Goal: Transaction & Acquisition: Purchase product/service

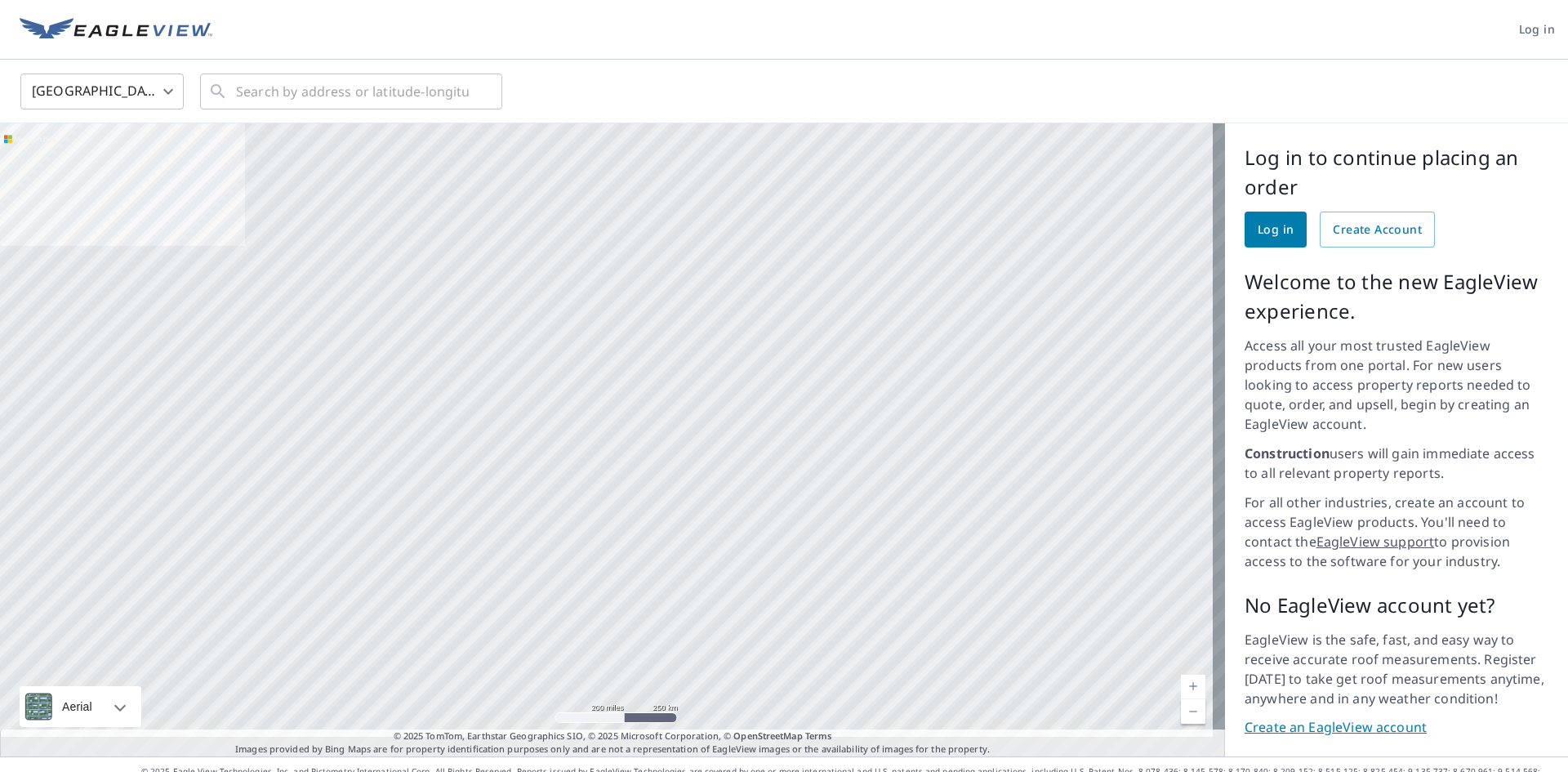
click at [168, 91] on body "Log in [GEOGRAPHIC_DATA] US ​ ​ Aerial Road A standard road map Aerial A detail…" at bounding box center [784, 386] width 1568 height 772
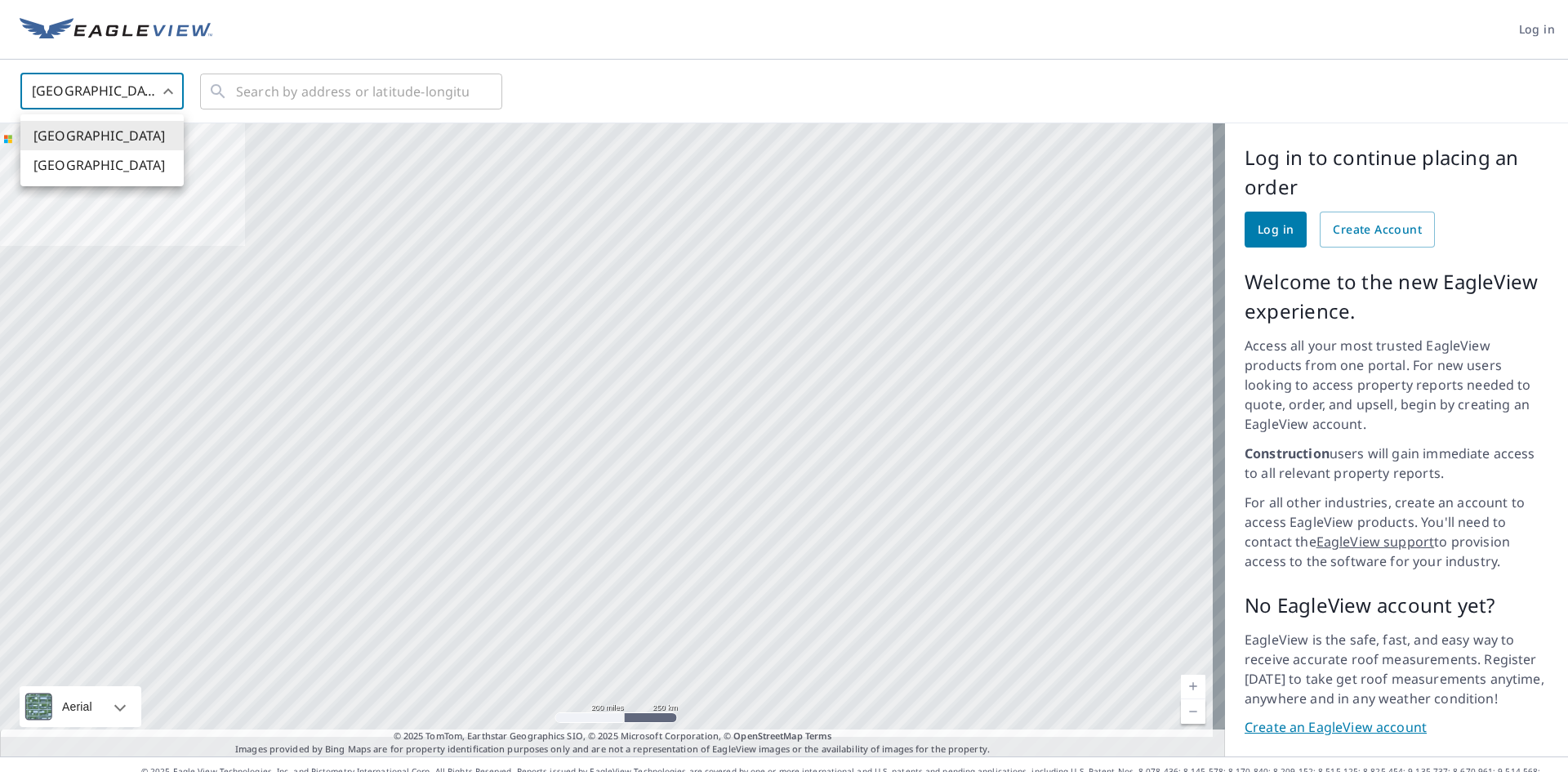
click at [127, 159] on li "[GEOGRAPHIC_DATA]" at bounding box center [101, 165] width 163 height 30
type input "CA"
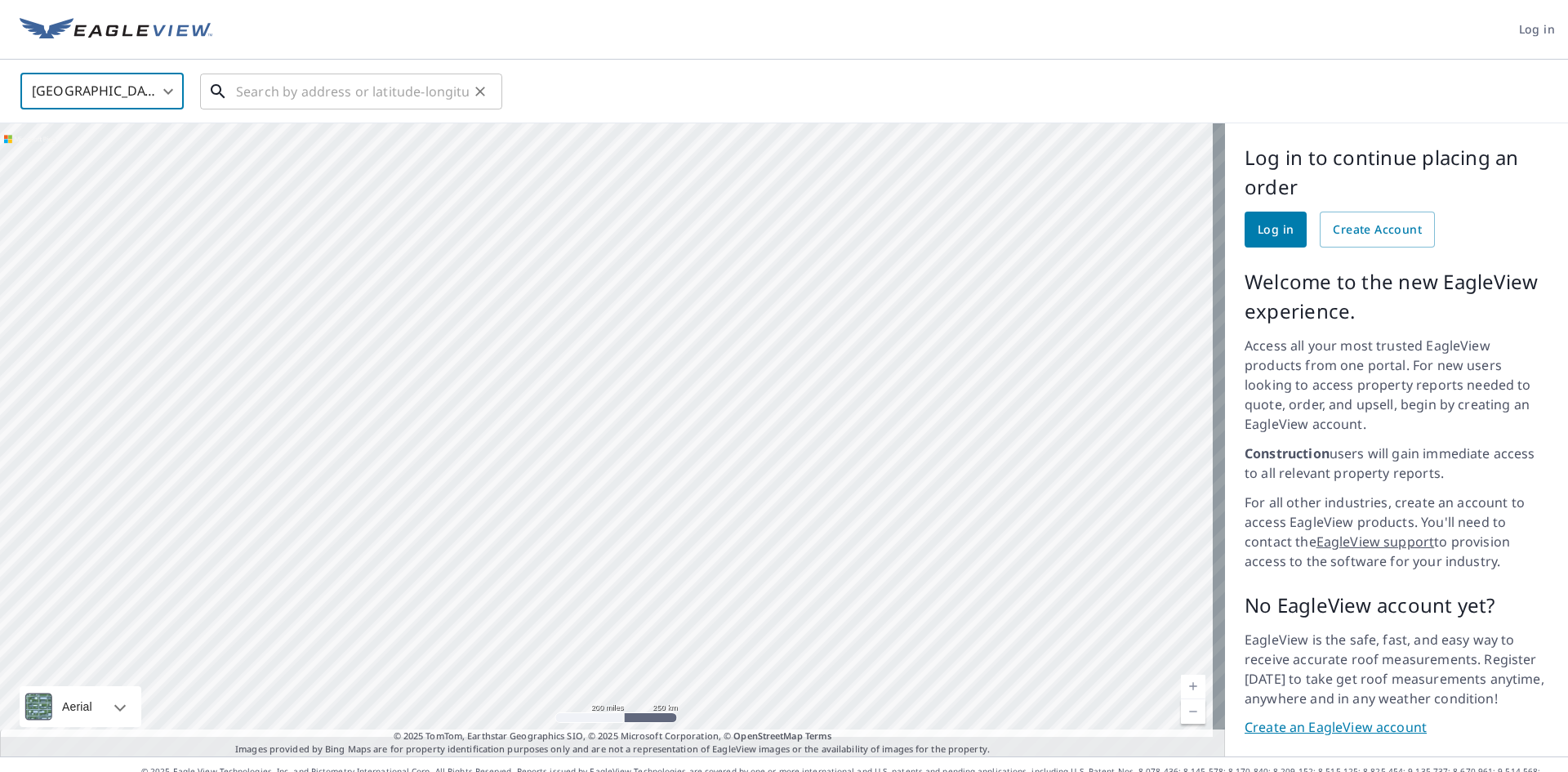
click at [280, 93] on input "text" at bounding box center [353, 91] width 233 height 46
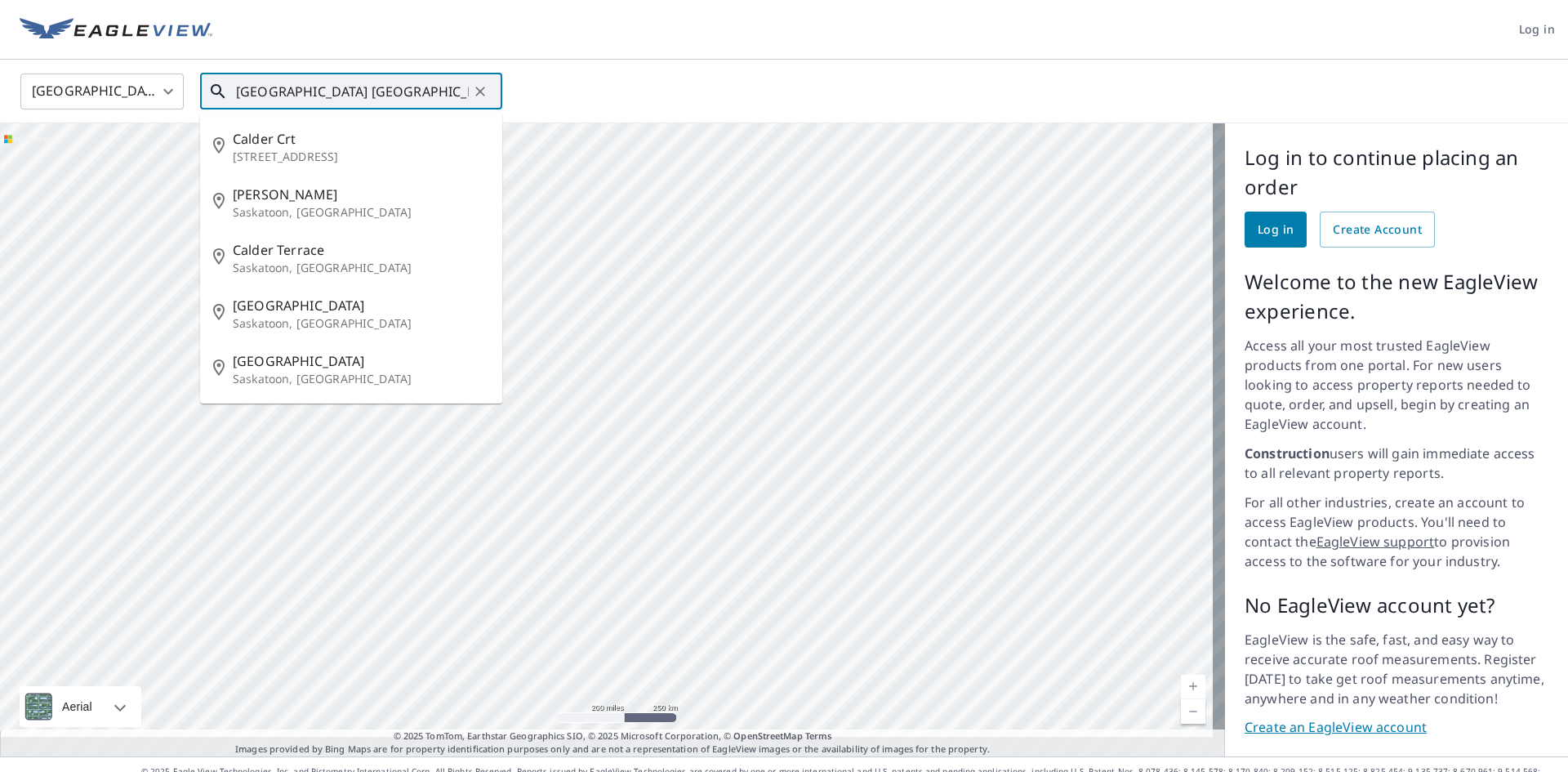
drag, startPoint x: 408, startPoint y: 93, endPoint x: 339, endPoint y: 80, distance: 70.2
click at [328, 89] on input "[GEOGRAPHIC_DATA] [GEOGRAPHIC_DATA]" at bounding box center [353, 91] width 233 height 46
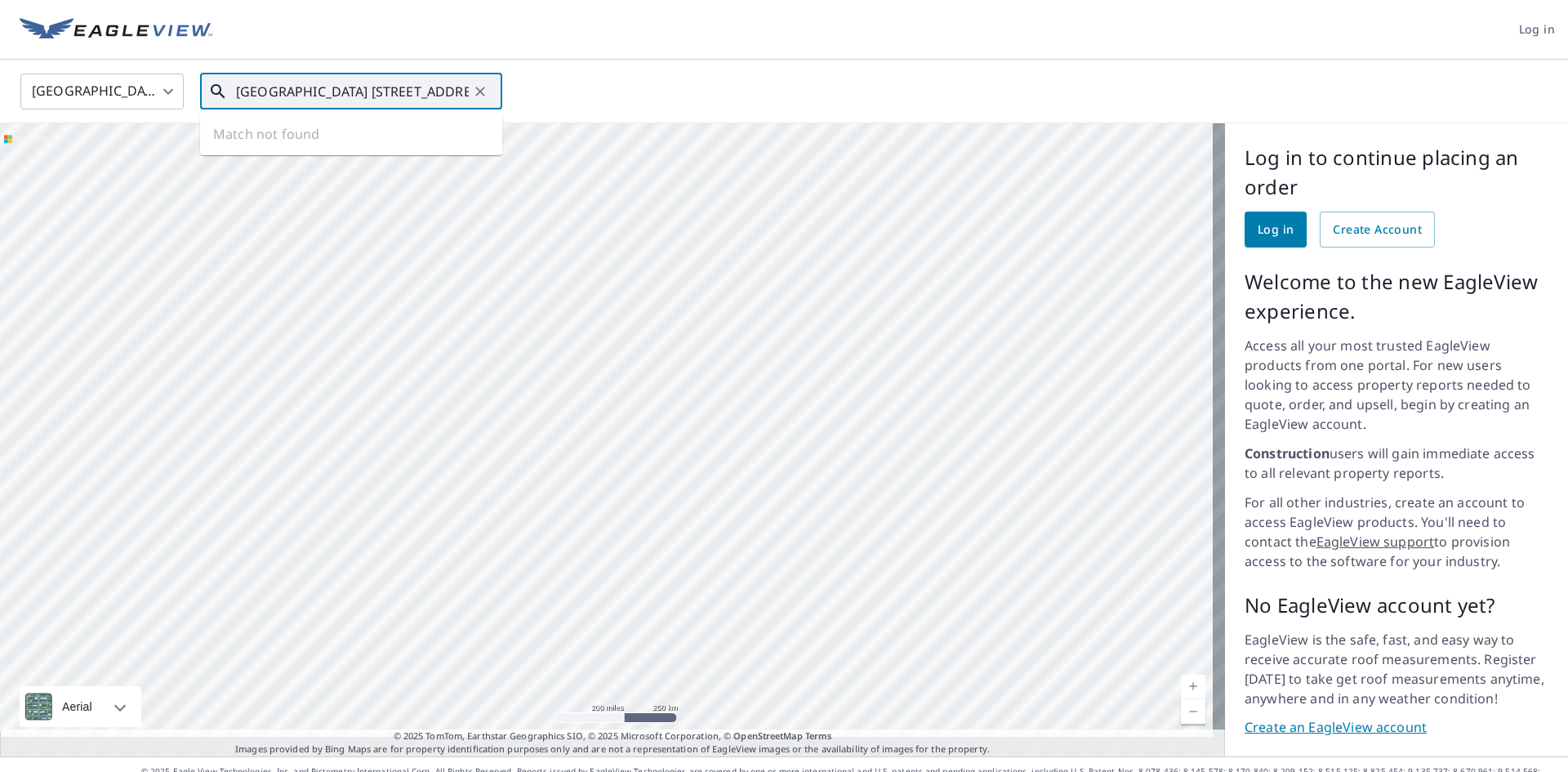
drag, startPoint x: 278, startPoint y: 90, endPoint x: 140, endPoint y: 96, distance: 138.1
click at [140, 96] on div "[GEOGRAPHIC_DATA] [GEOGRAPHIC_DATA] ​ [GEOGRAPHIC_DATA] 2003 [GEOGRAPHIC_DATA] …" at bounding box center [779, 91] width 1540 height 38
click at [282, 142] on span "[STREET_ADDRESS]" at bounding box center [360, 138] width 256 height 20
type input "[STREET_ADDRESS]"
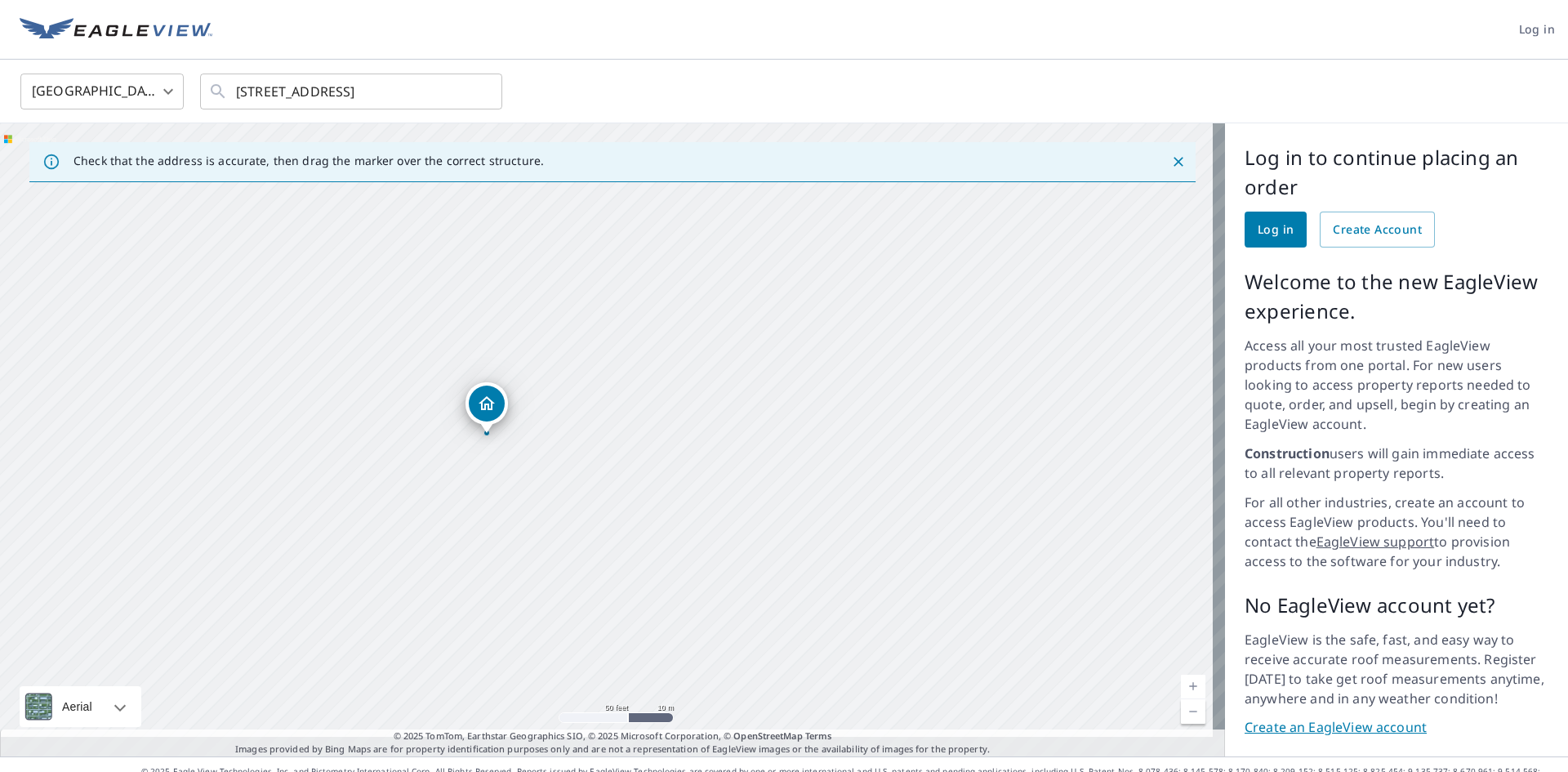
drag, startPoint x: 728, startPoint y: 374, endPoint x: 726, endPoint y: 491, distance: 117.0
click at [726, 491] on div "[STREET_ADDRESS]" at bounding box center [612, 439] width 1225 height 633
click at [1232, 238] on div "Log in to continue placing an order Log in Create Account Welcome to the new Ea…" at bounding box center [1396, 439] width 343 height 633
click at [1245, 235] on link "Log in" at bounding box center [1275, 230] width 62 height 36
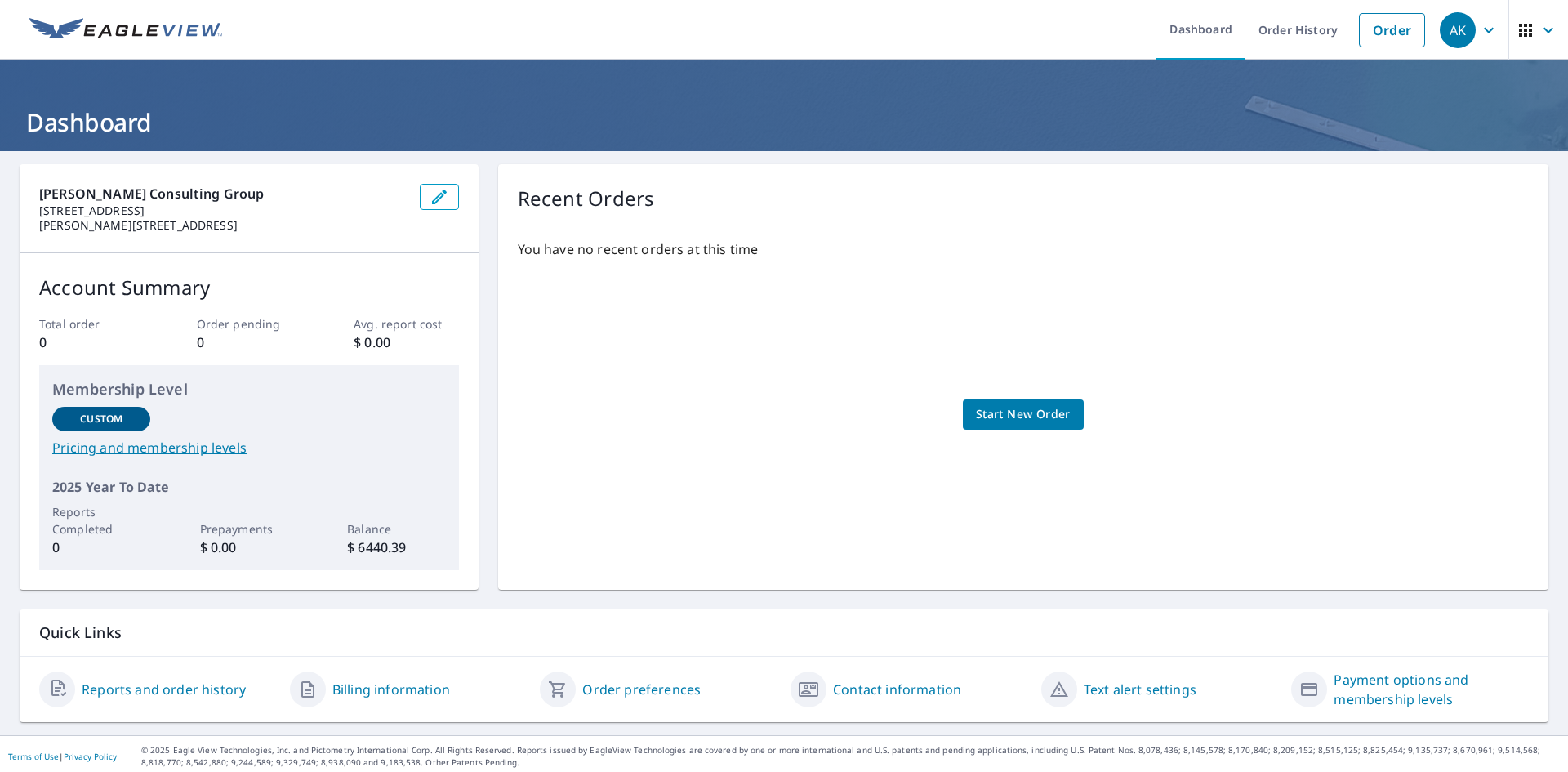
click at [1025, 419] on span "Start New Order" at bounding box center [1023, 414] width 94 height 20
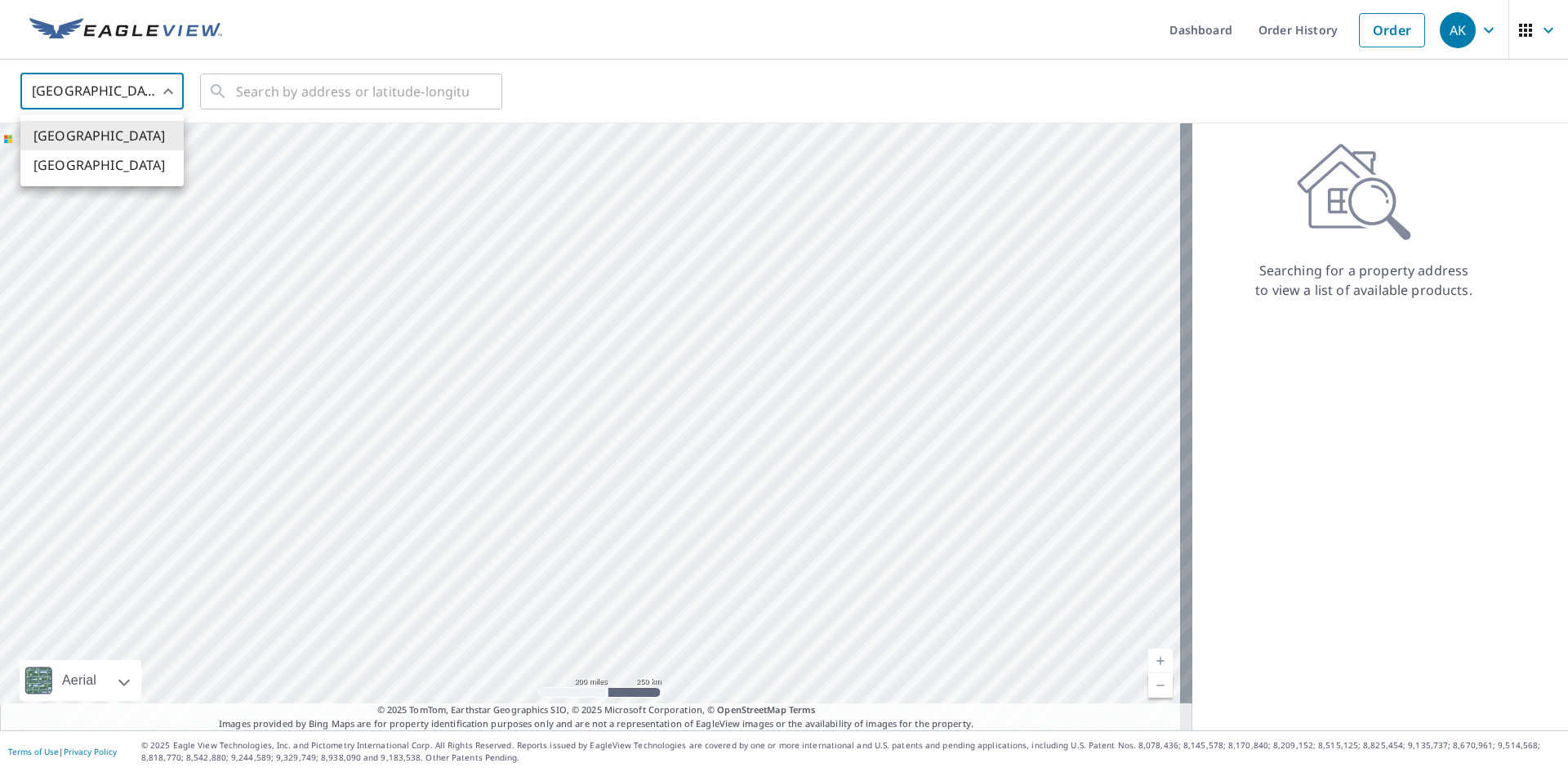
click at [168, 100] on body "AK AK Dashboard Order History Order AK United States US ​ ​ Aerial Road A stand…" at bounding box center [784, 386] width 1568 height 772
click at [126, 176] on li "[GEOGRAPHIC_DATA]" at bounding box center [101, 165] width 163 height 30
type input "CA"
drag, startPoint x: 456, startPoint y: 255, endPoint x: 470, endPoint y: 550, distance: 295.3
click at [470, 550] on div at bounding box center [596, 426] width 1192 height 607
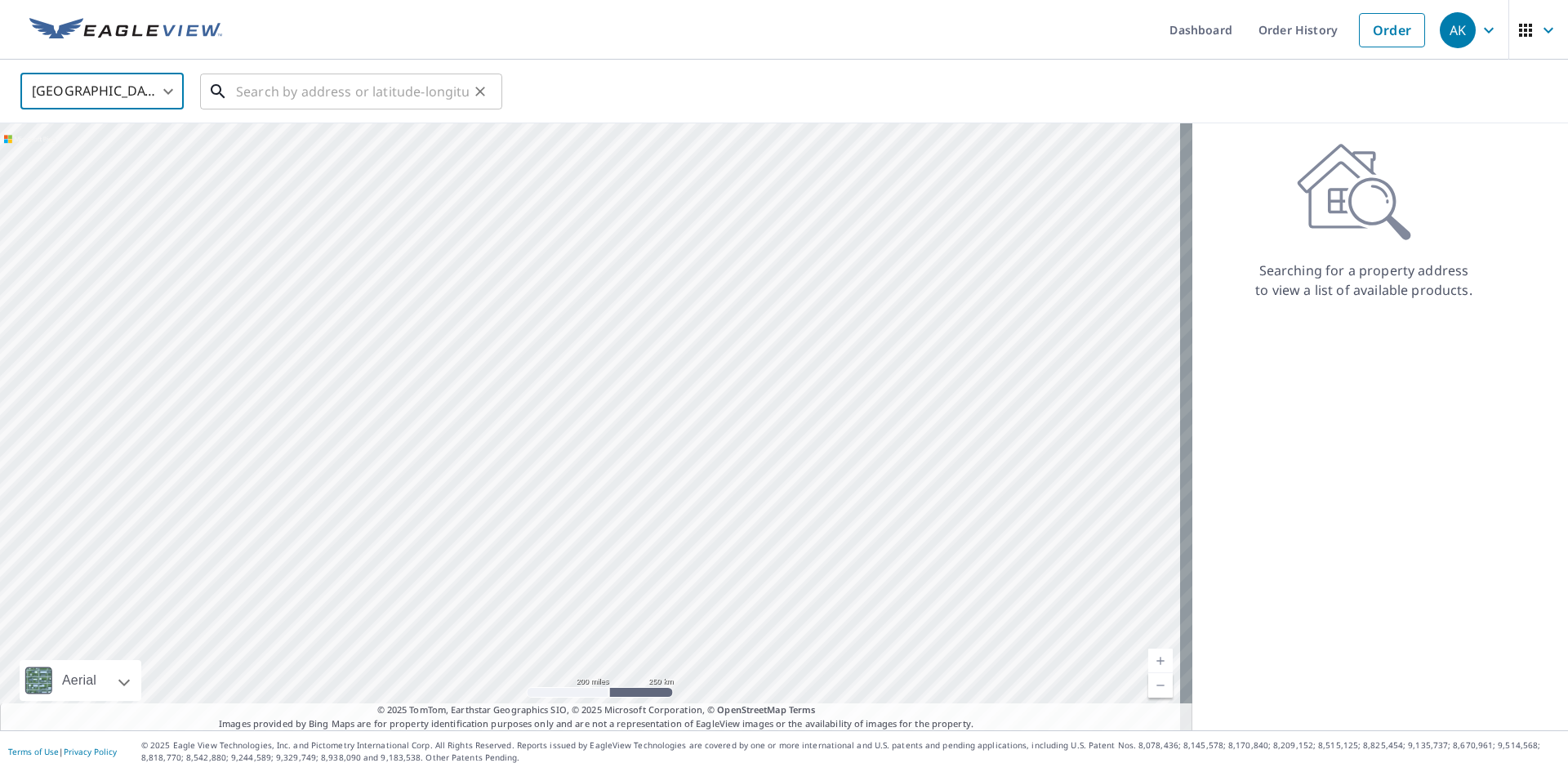
click at [285, 89] on input "text" at bounding box center [353, 91] width 233 height 46
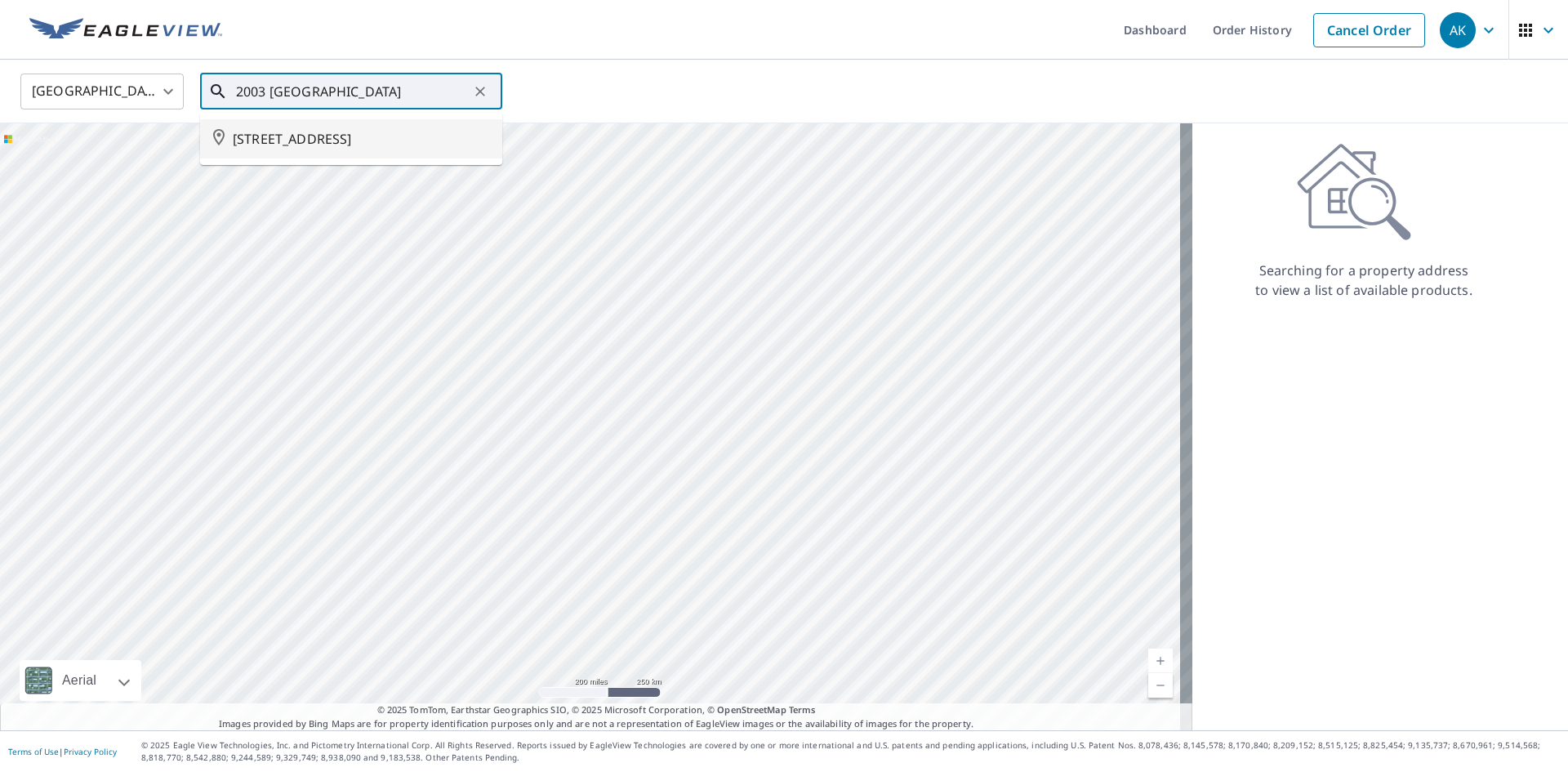
click at [349, 143] on span "[STREET_ADDRESS]" at bounding box center [360, 138] width 256 height 20
type input "[STREET_ADDRESS]"
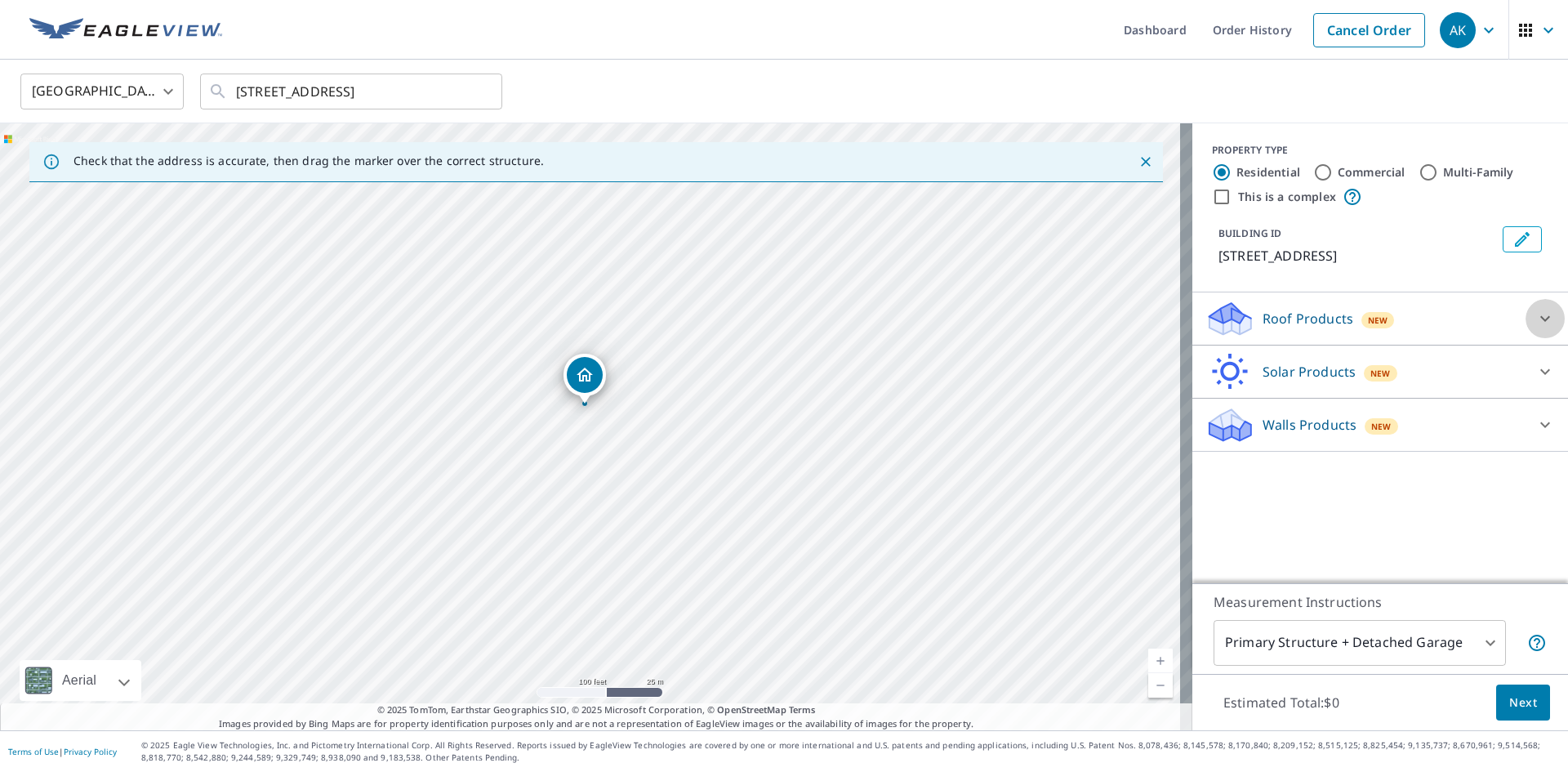
click at [1540, 322] on icon at bounding box center [1545, 319] width 10 height 6
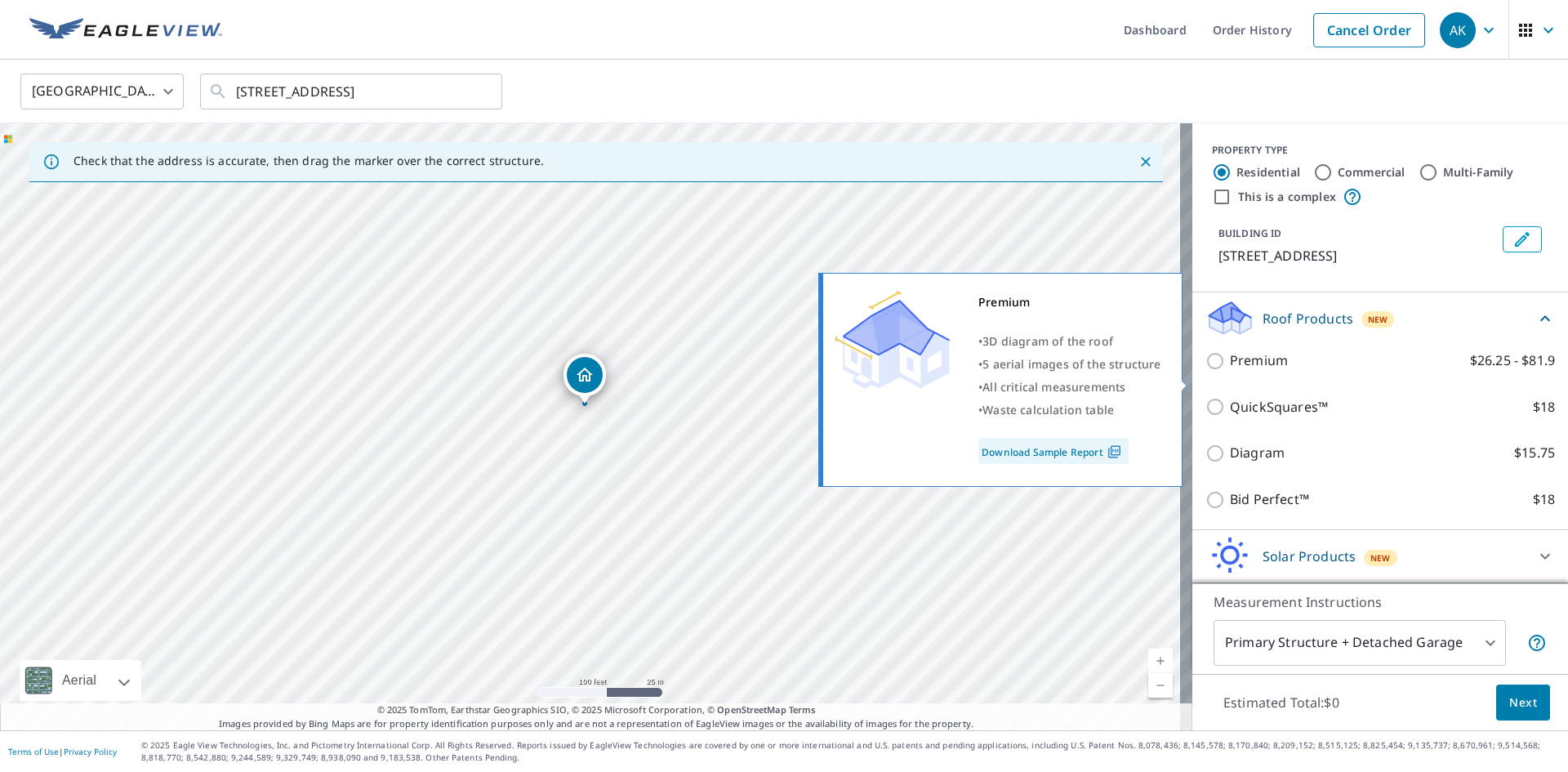
click at [1206, 371] on input "Premium $26.25 - $81.9" at bounding box center [1218, 360] width 25 height 20
checkbox input "true"
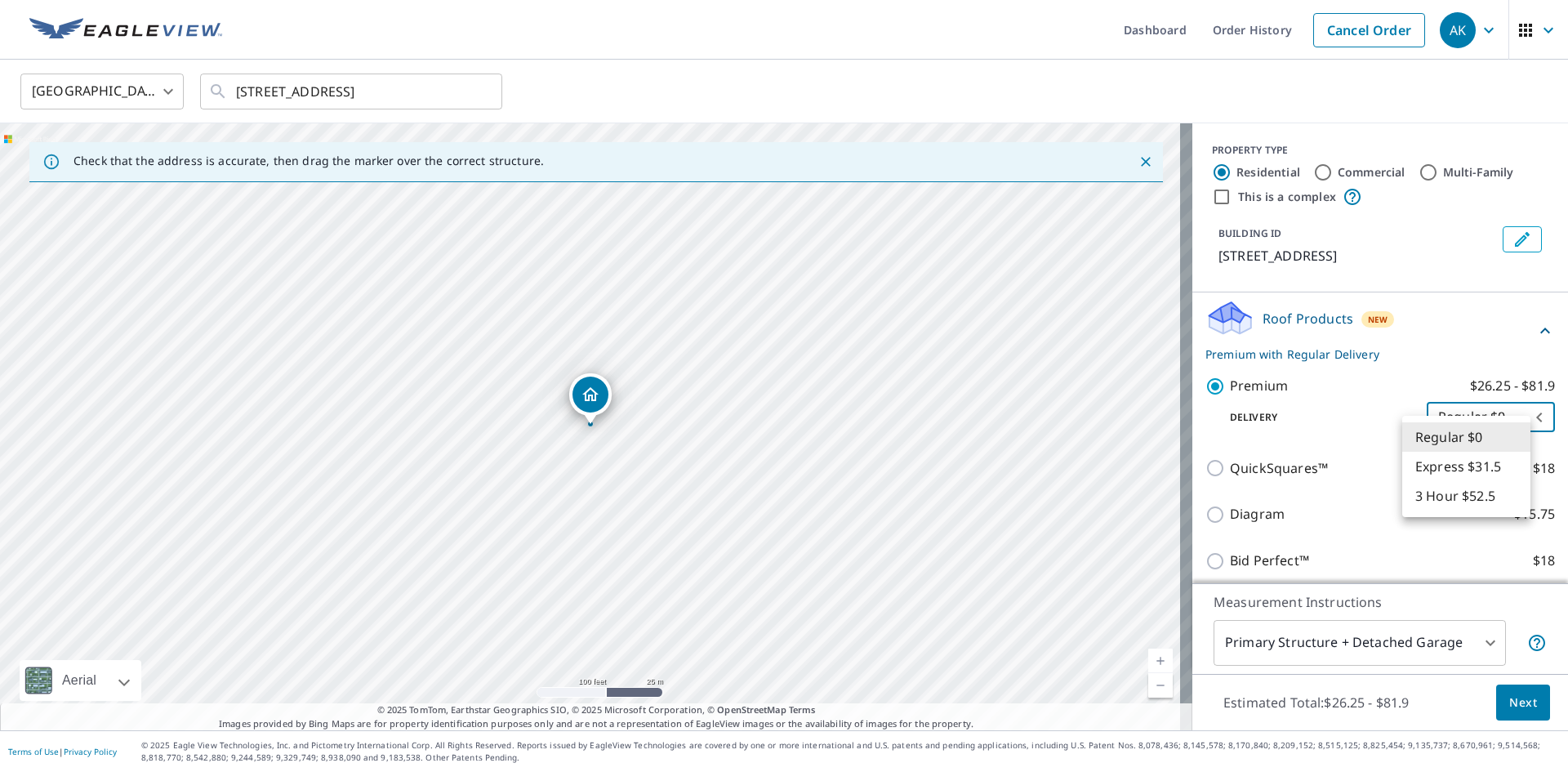
click at [1510, 436] on body "AK AK Dashboard Order History Cancel Order AK Canada CA ​ 2003 ARLINGTON AVE SA…" at bounding box center [784, 386] width 1568 height 772
click at [1510, 436] on li "Regular $0" at bounding box center [1466, 437] width 129 height 30
click at [1540, 334] on icon at bounding box center [1545, 331] width 10 height 6
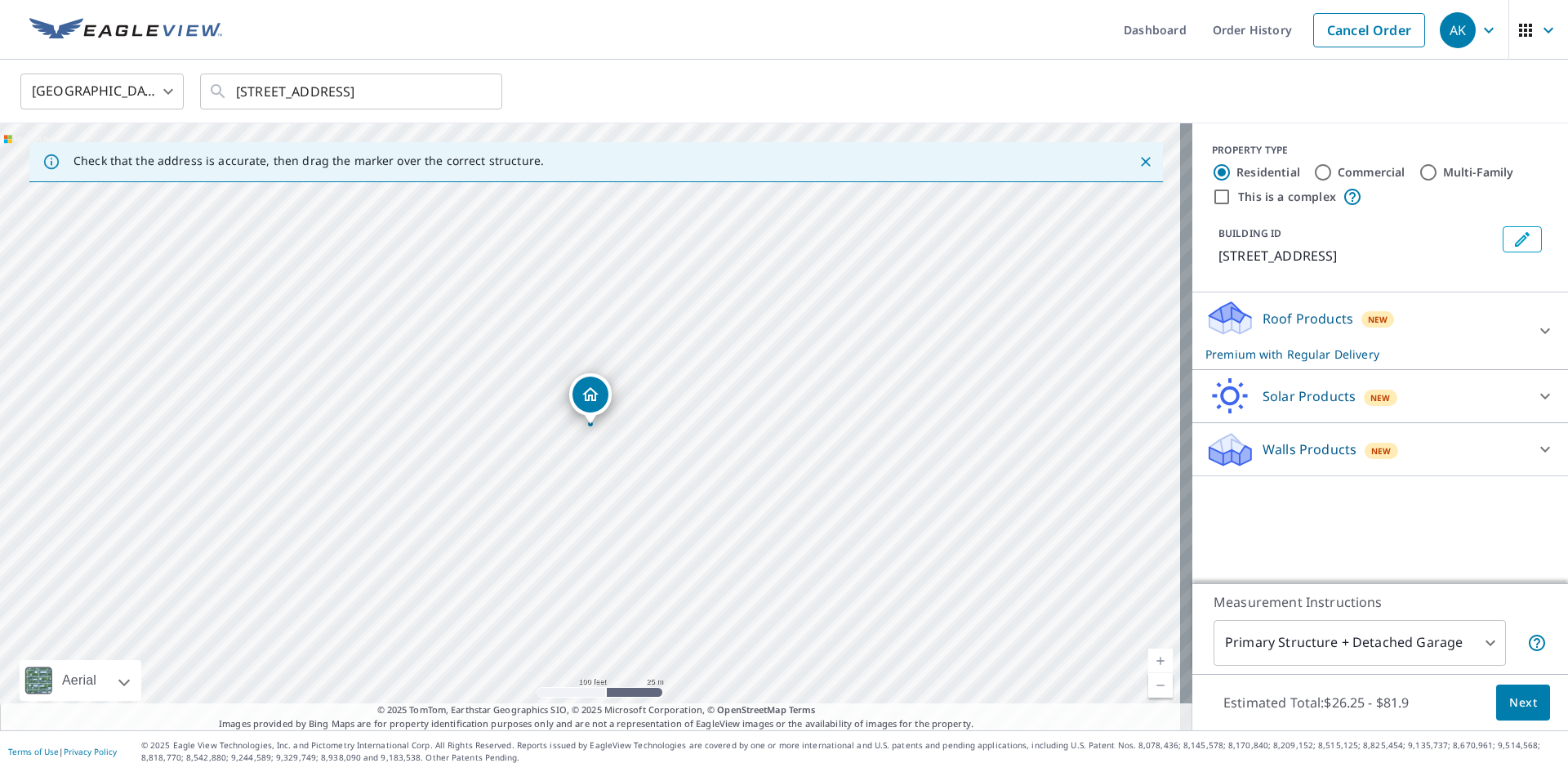
click at [1313, 169] on input "Commercial" at bounding box center [1323, 173] width 20 height 20
radio input "true"
type input "4"
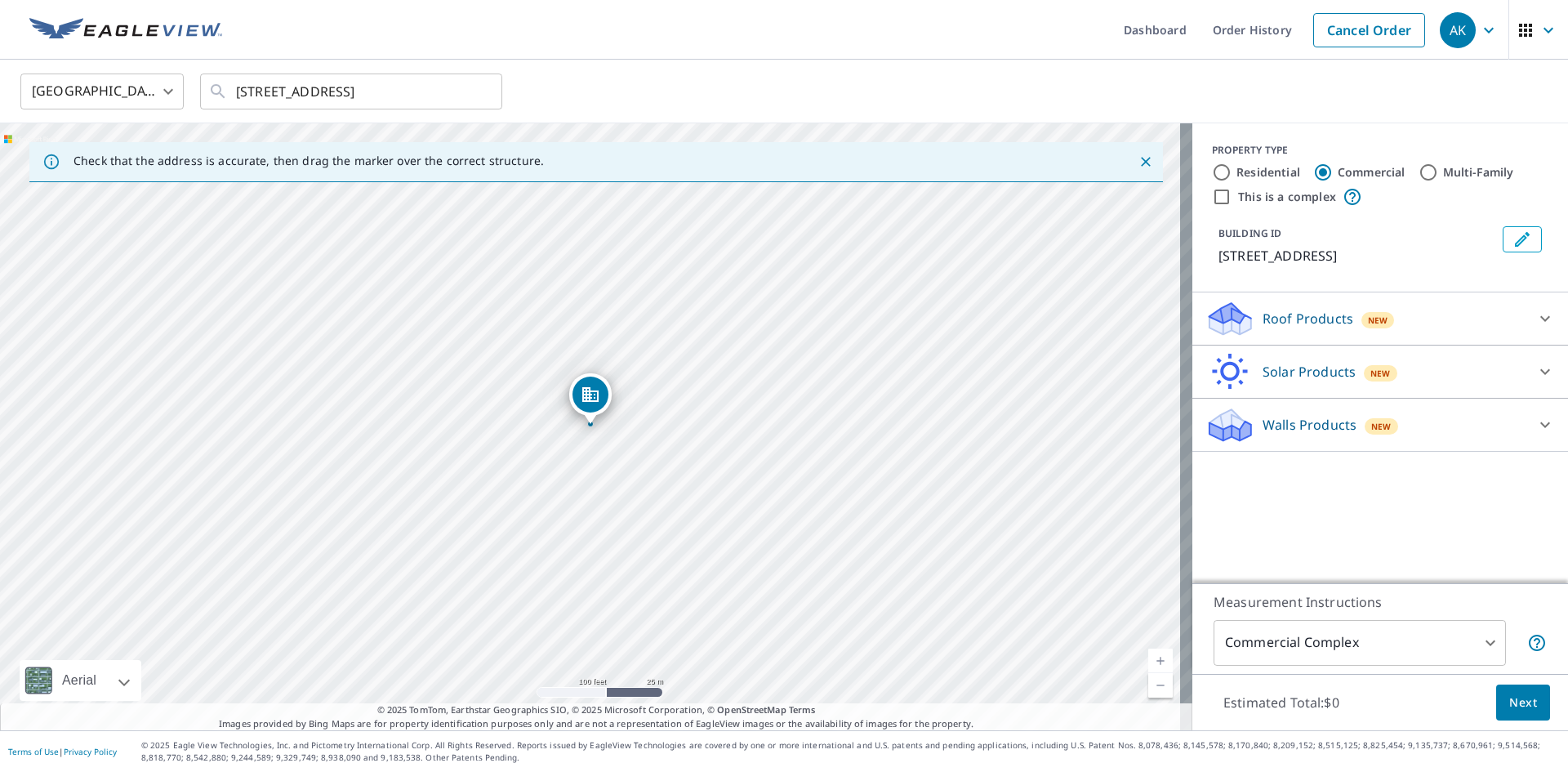
click at [1536, 328] on icon at bounding box center [1545, 318] width 20 height 20
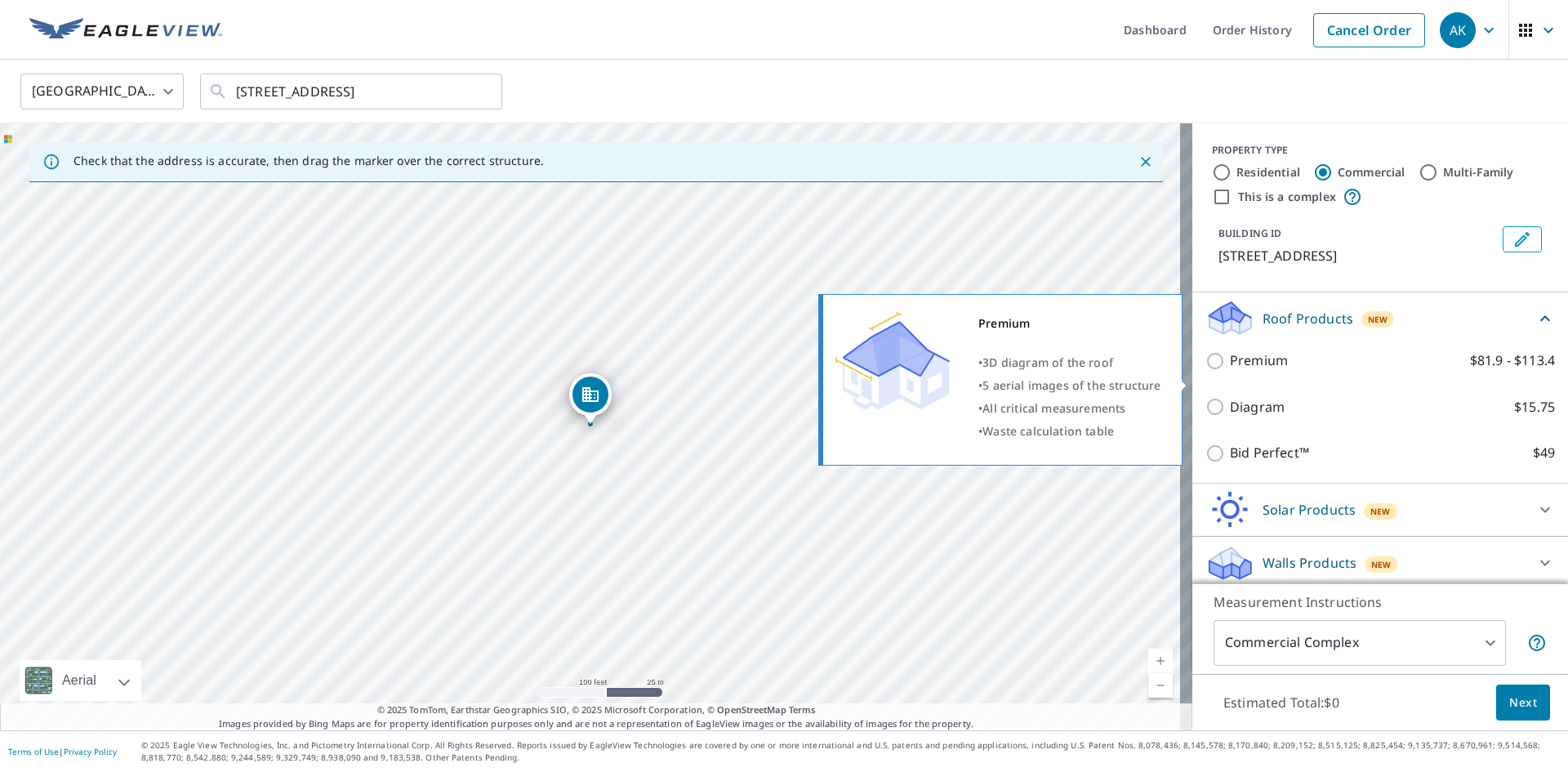
click at [1206, 371] on input "Premium $81.9 - $113.4" at bounding box center [1218, 360] width 25 height 20
checkbox input "true"
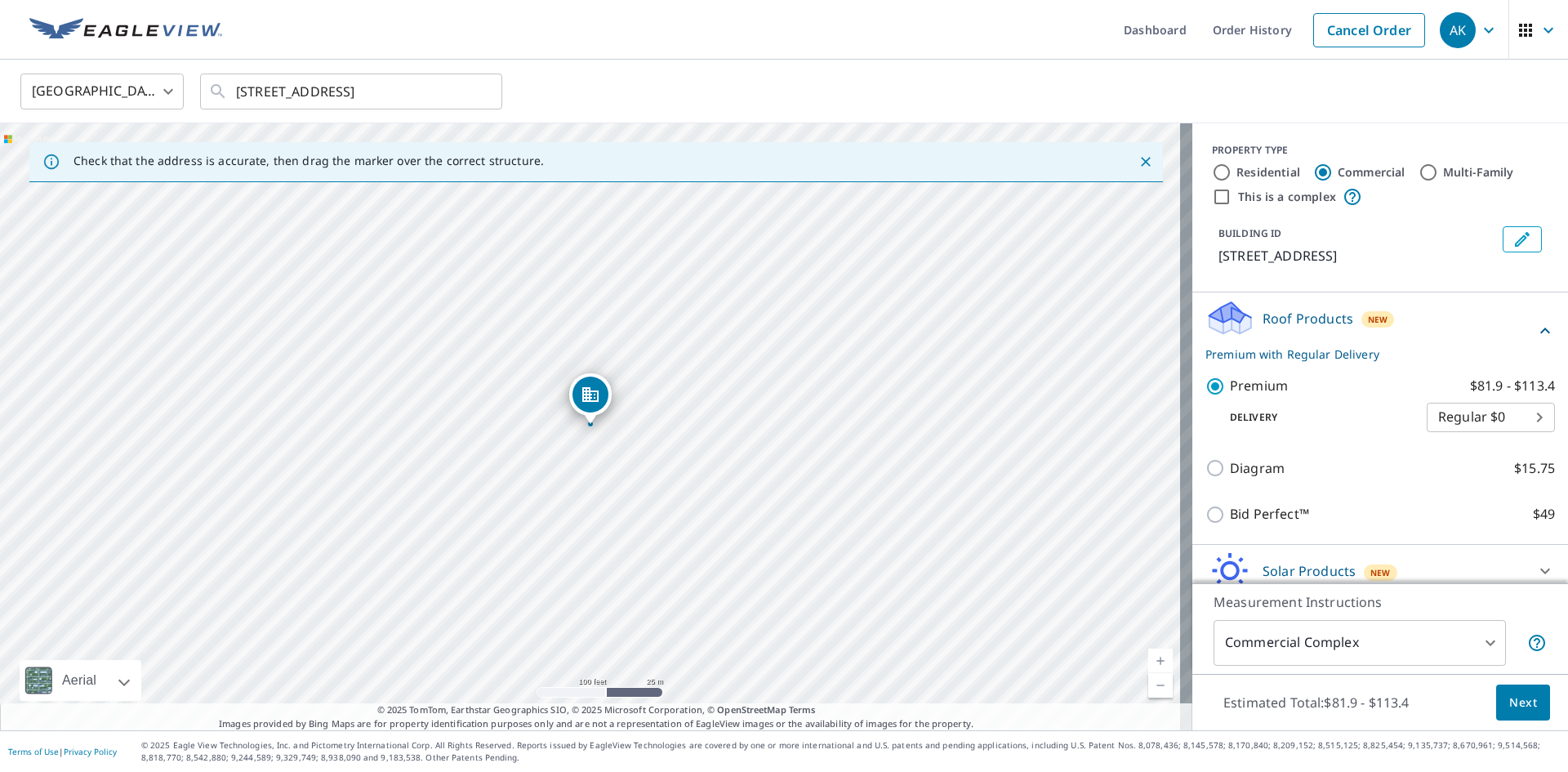
click at [1540, 334] on icon at bounding box center [1545, 331] width 10 height 6
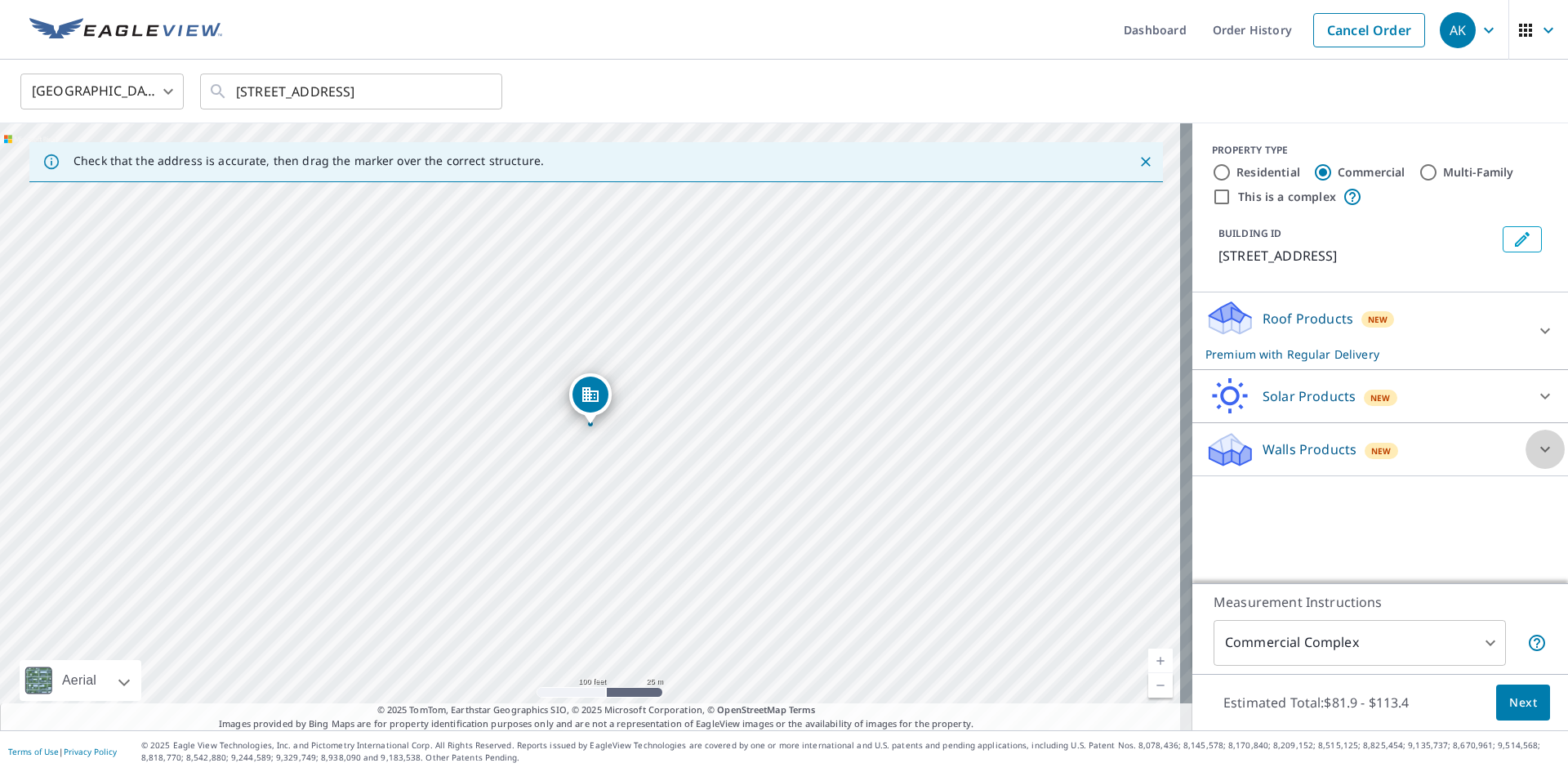
click at [1536, 459] on icon at bounding box center [1545, 449] width 20 height 20
click at [1510, 701] on span "Next" at bounding box center [1522, 702] width 28 height 20
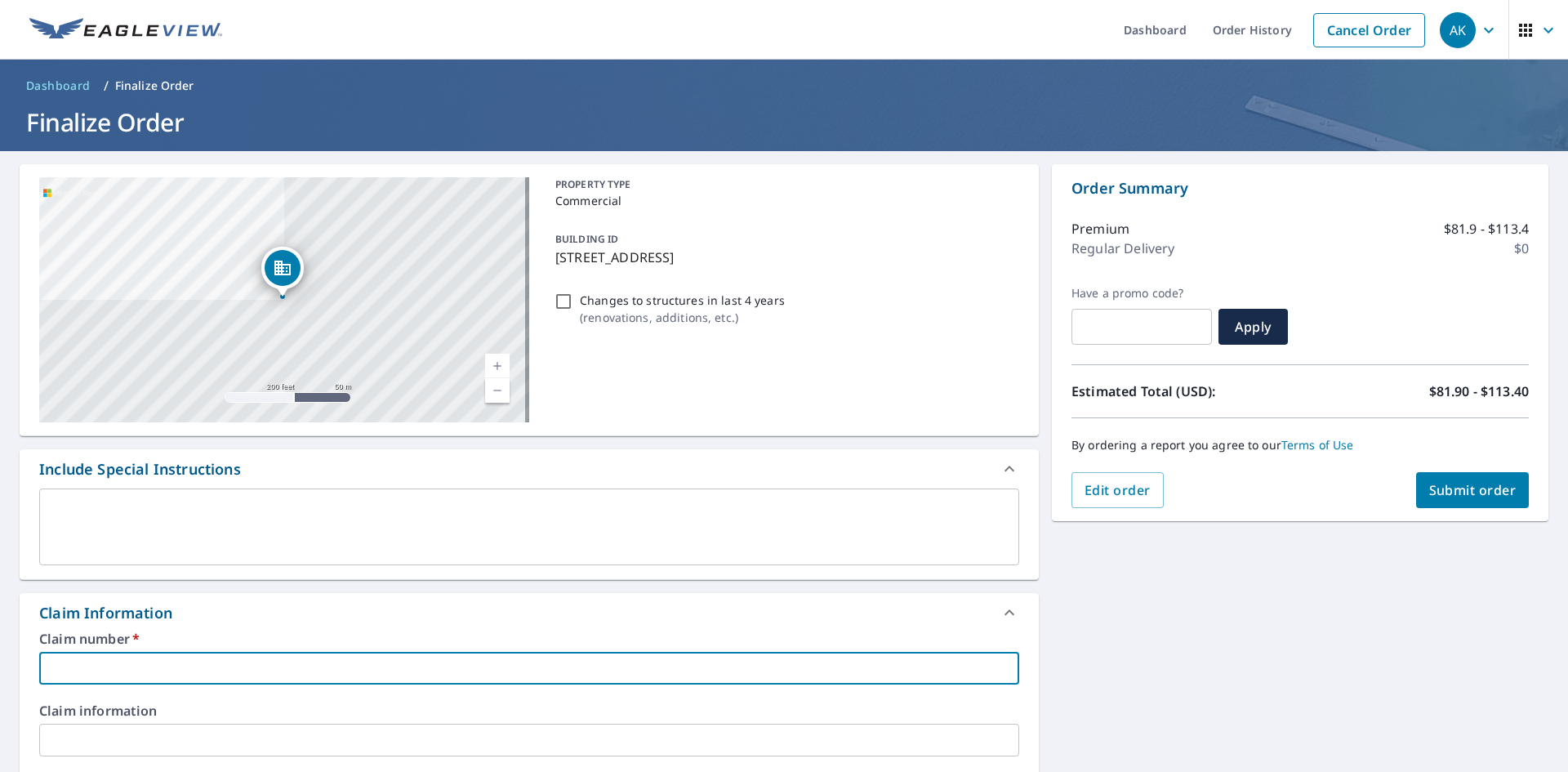
drag, startPoint x: 321, startPoint y: 661, endPoint x: 311, endPoint y: 668, distance: 12.2
click at [317, 662] on input "text" at bounding box center [529, 668] width 980 height 32
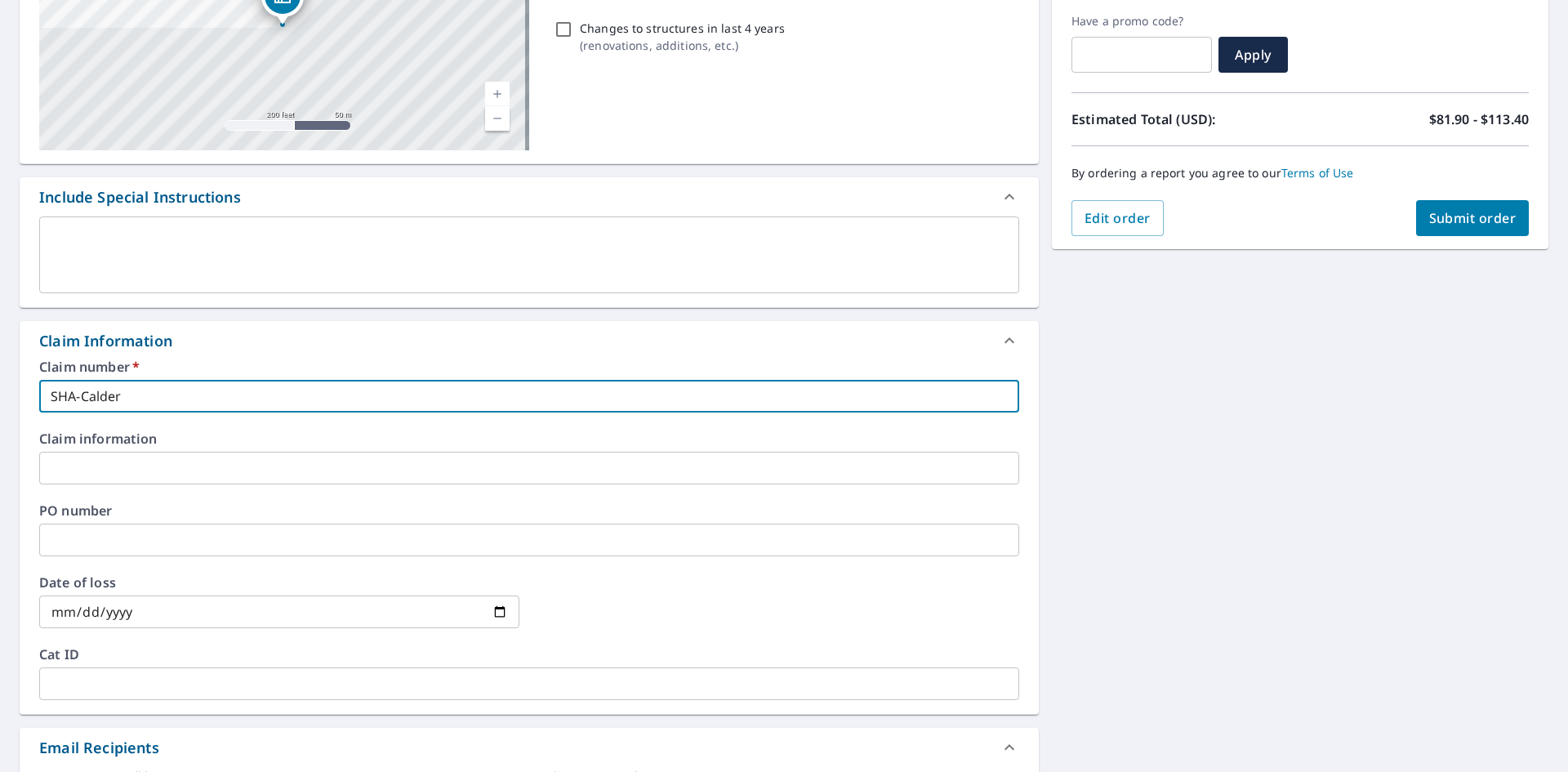
scroll to position [327, 0]
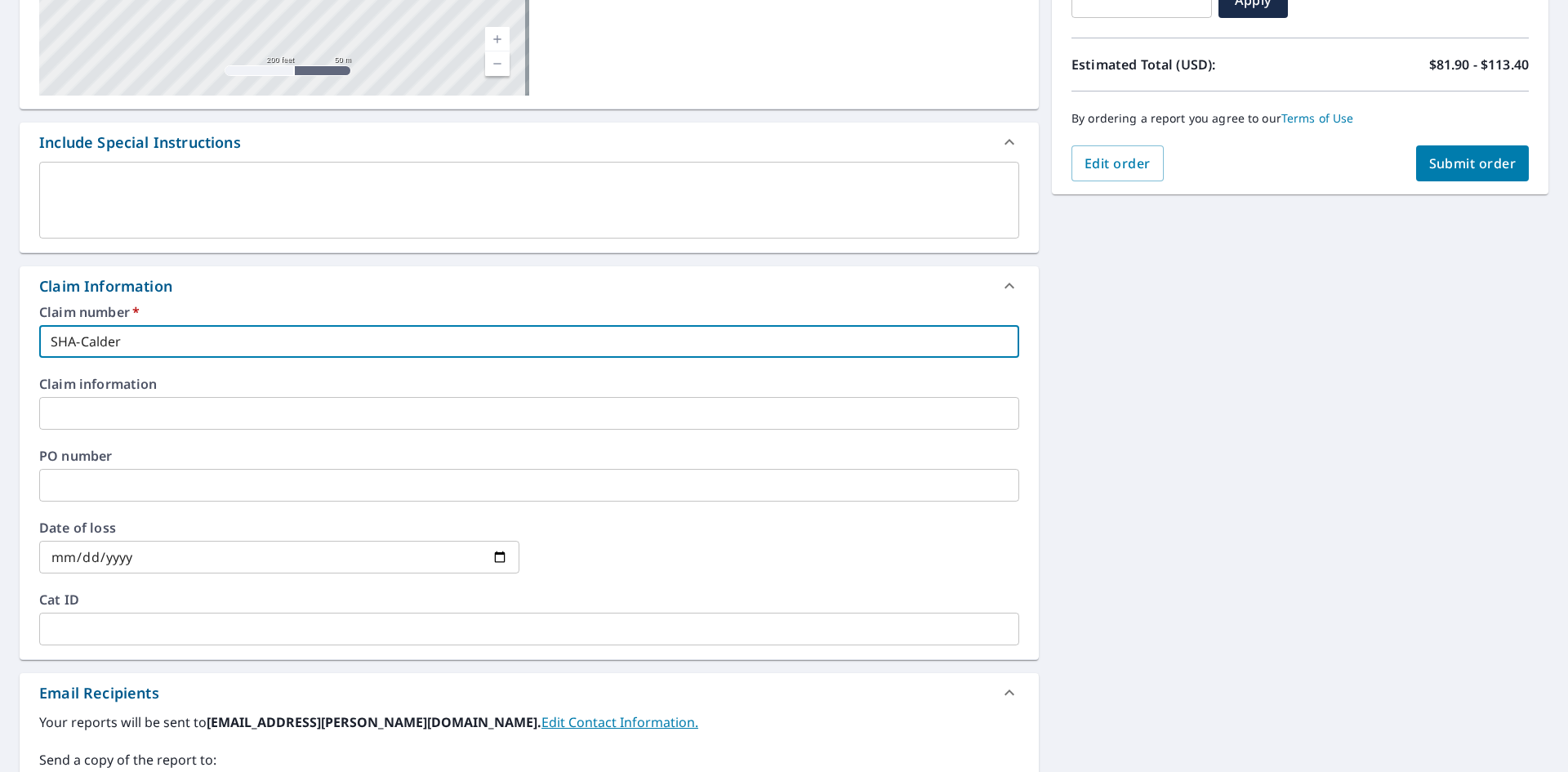
type input "SHA-Calder"
click at [429, 415] on input "text" at bounding box center [529, 413] width 980 height 32
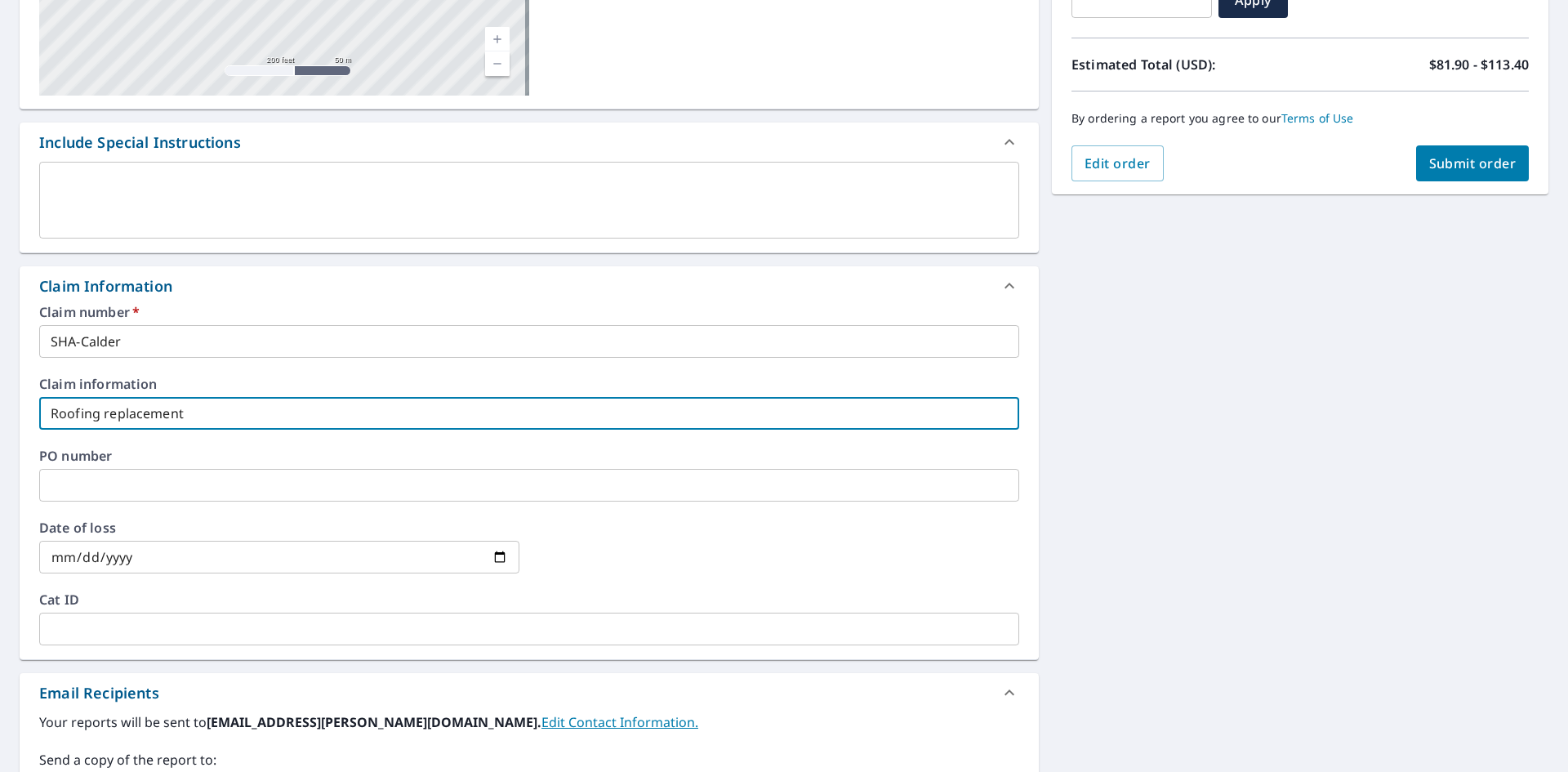
type input "Roofing replacement"
click at [345, 494] on input "text" at bounding box center [529, 485] width 980 height 32
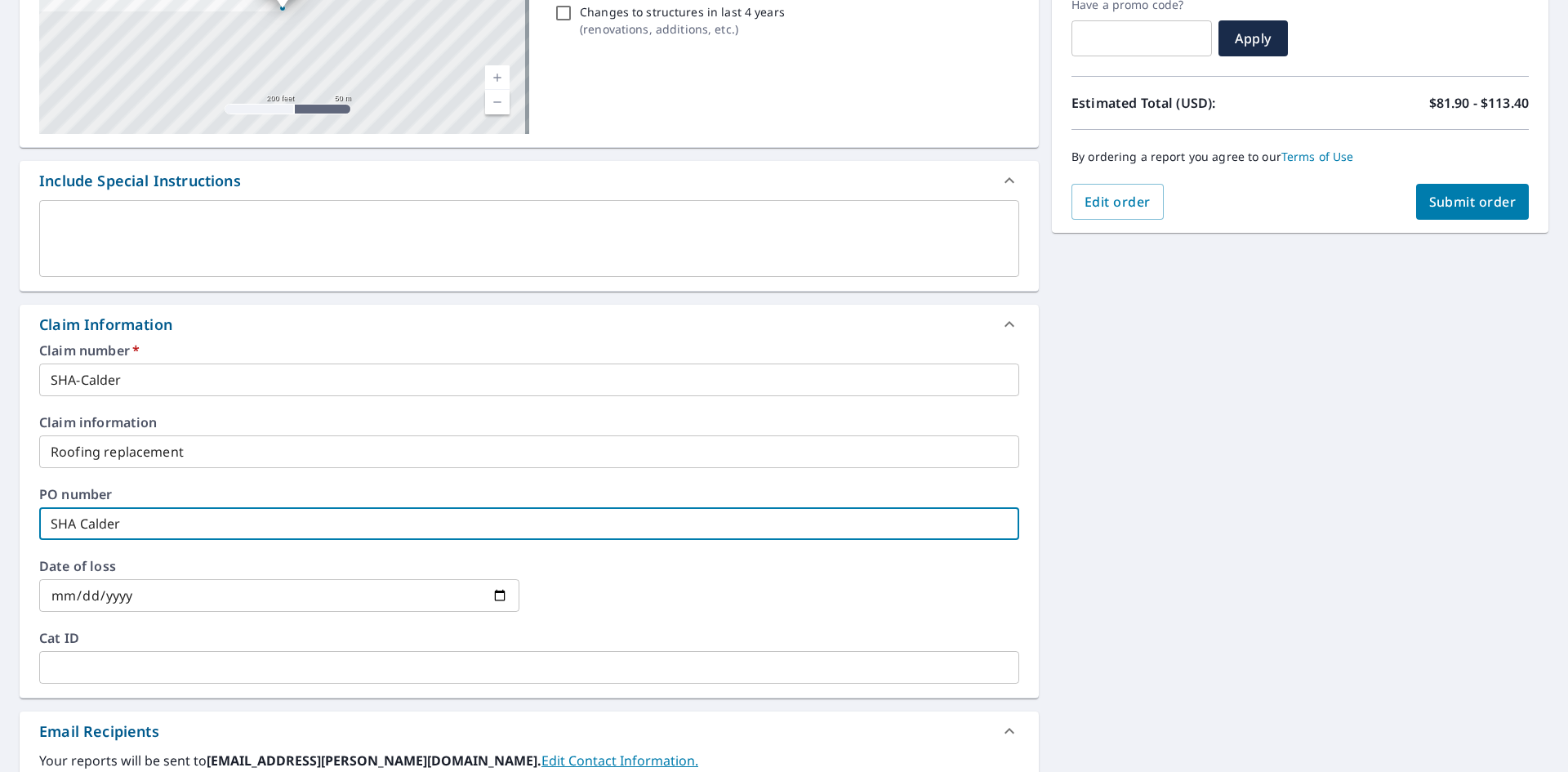
scroll to position [0, 0]
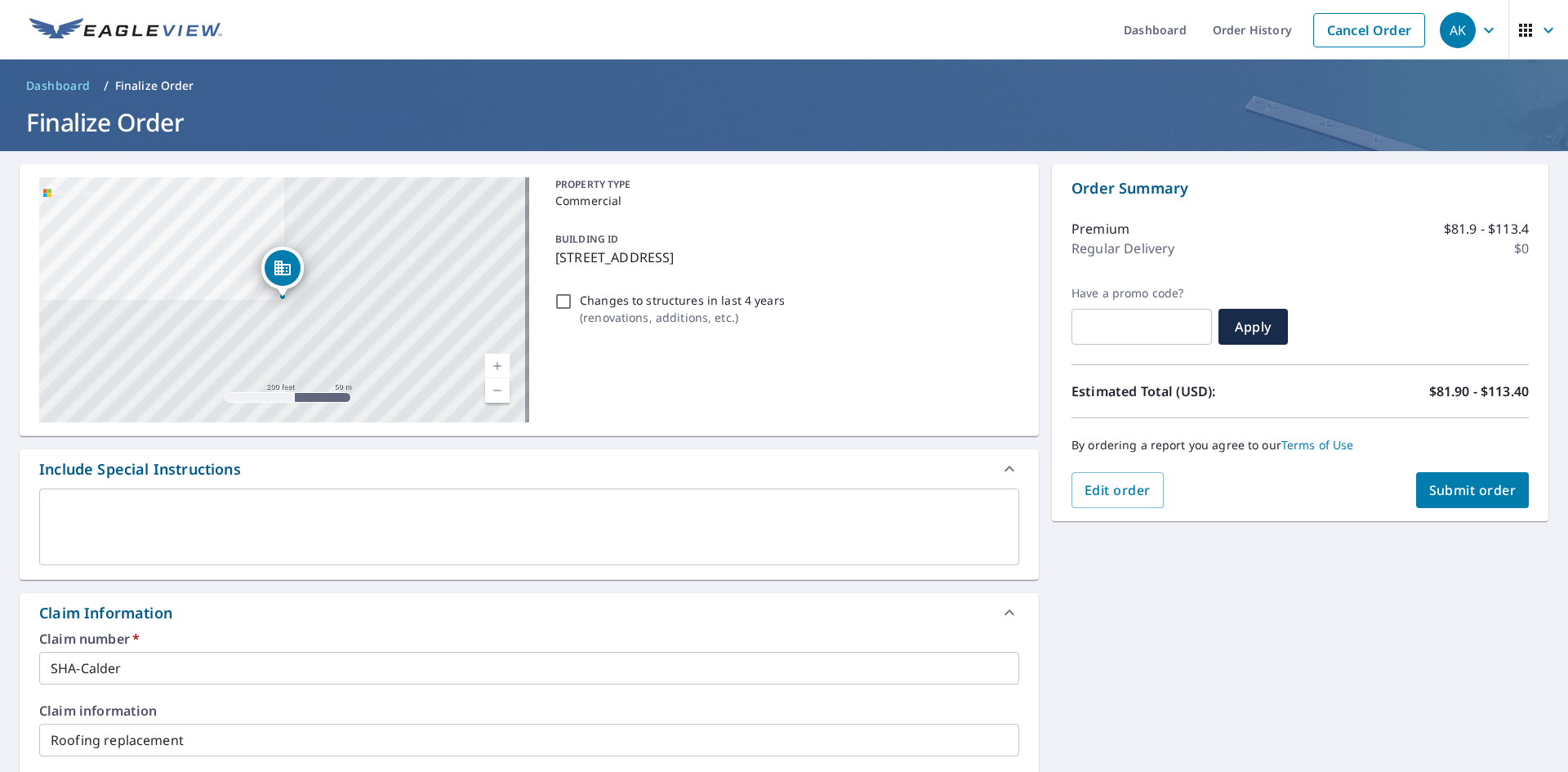
type input "SHA Calder"
drag, startPoint x: 1474, startPoint y: 493, endPoint x: 1457, endPoint y: 521, distance: 32.8
click at [1473, 493] on span "Submit order" at bounding box center [1473, 490] width 88 height 18
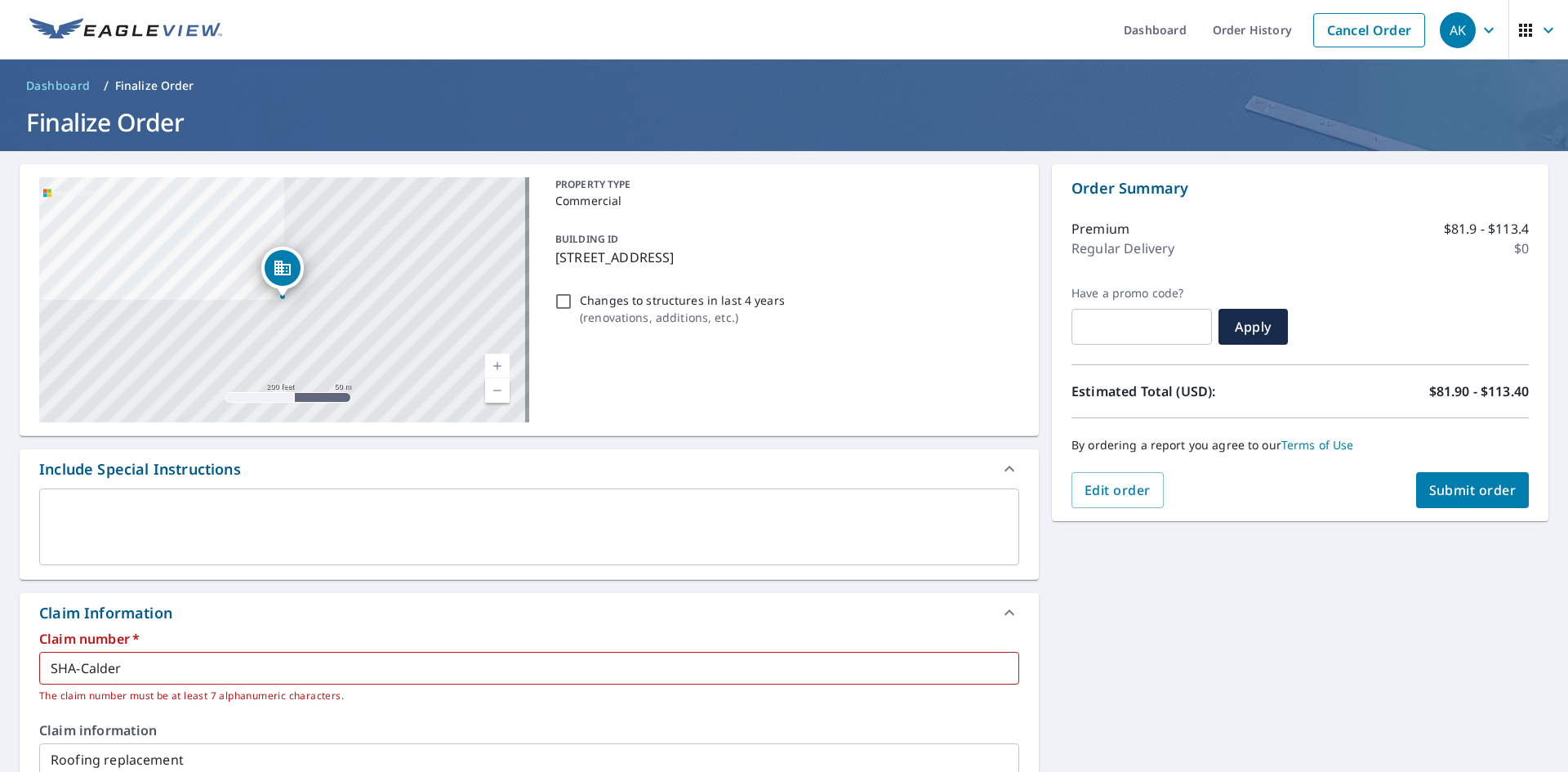
click at [190, 664] on input "SHA-Calder" at bounding box center [529, 668] width 980 height 32
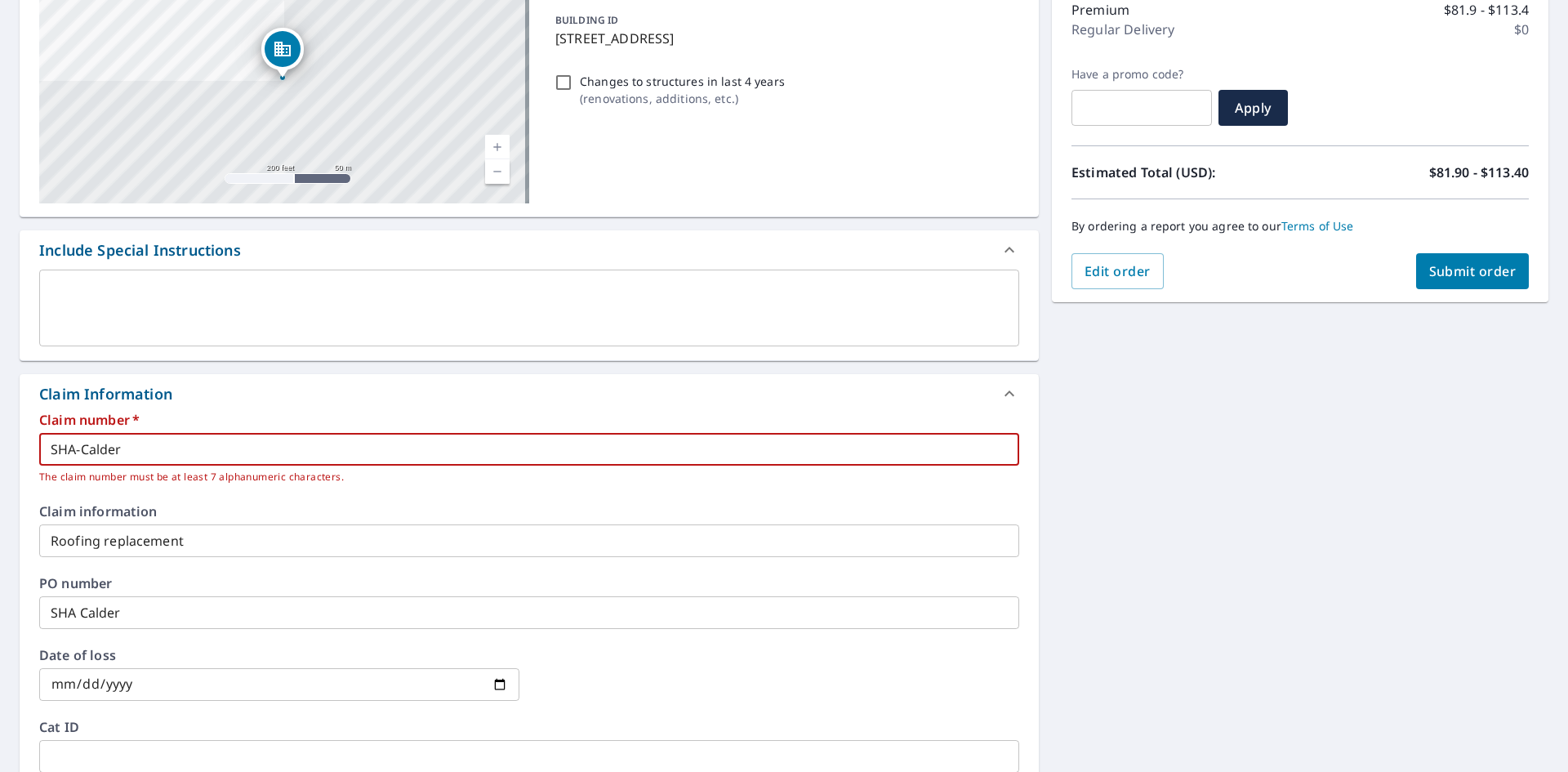
scroll to position [245, 0]
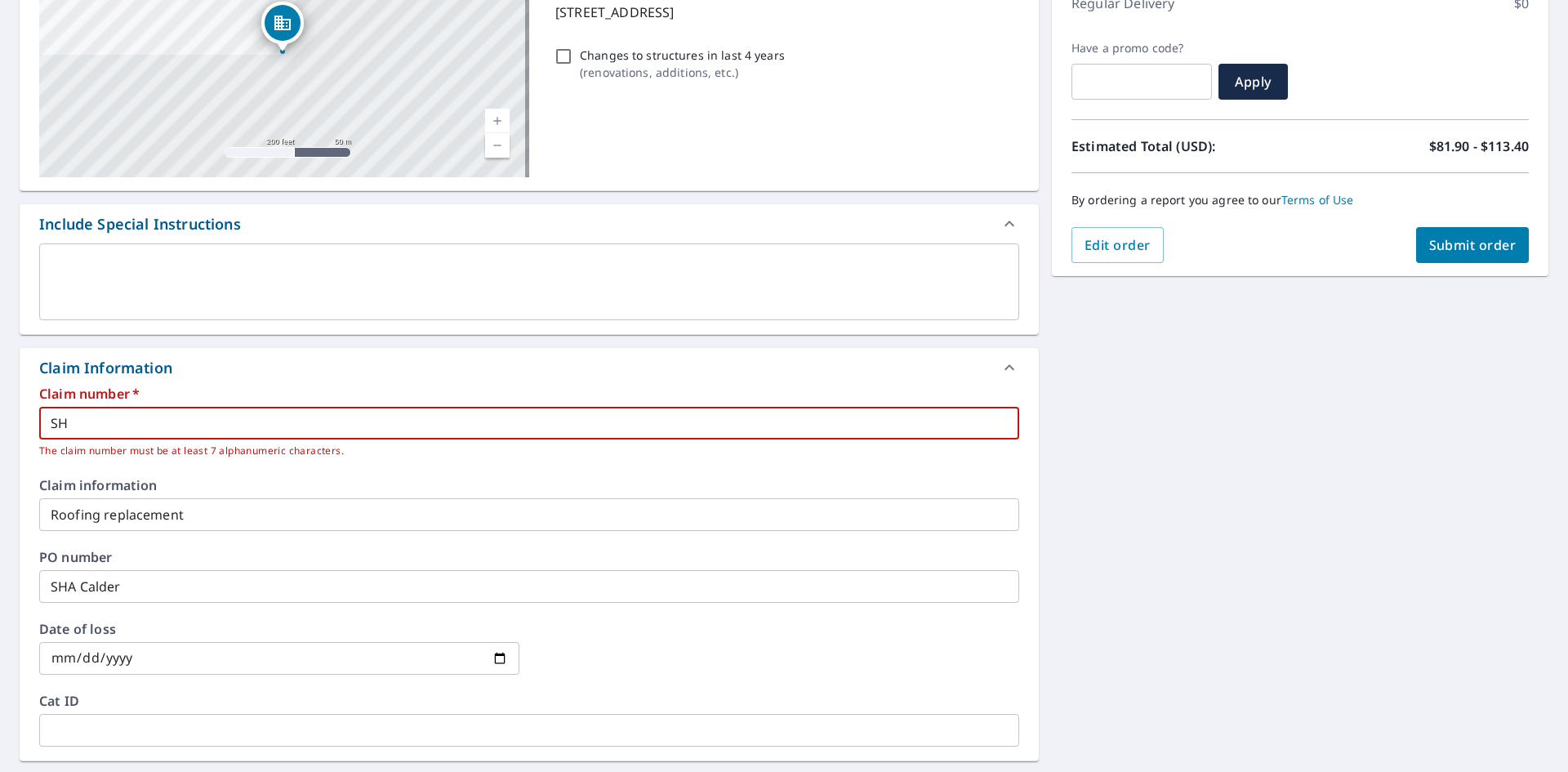
type input "S"
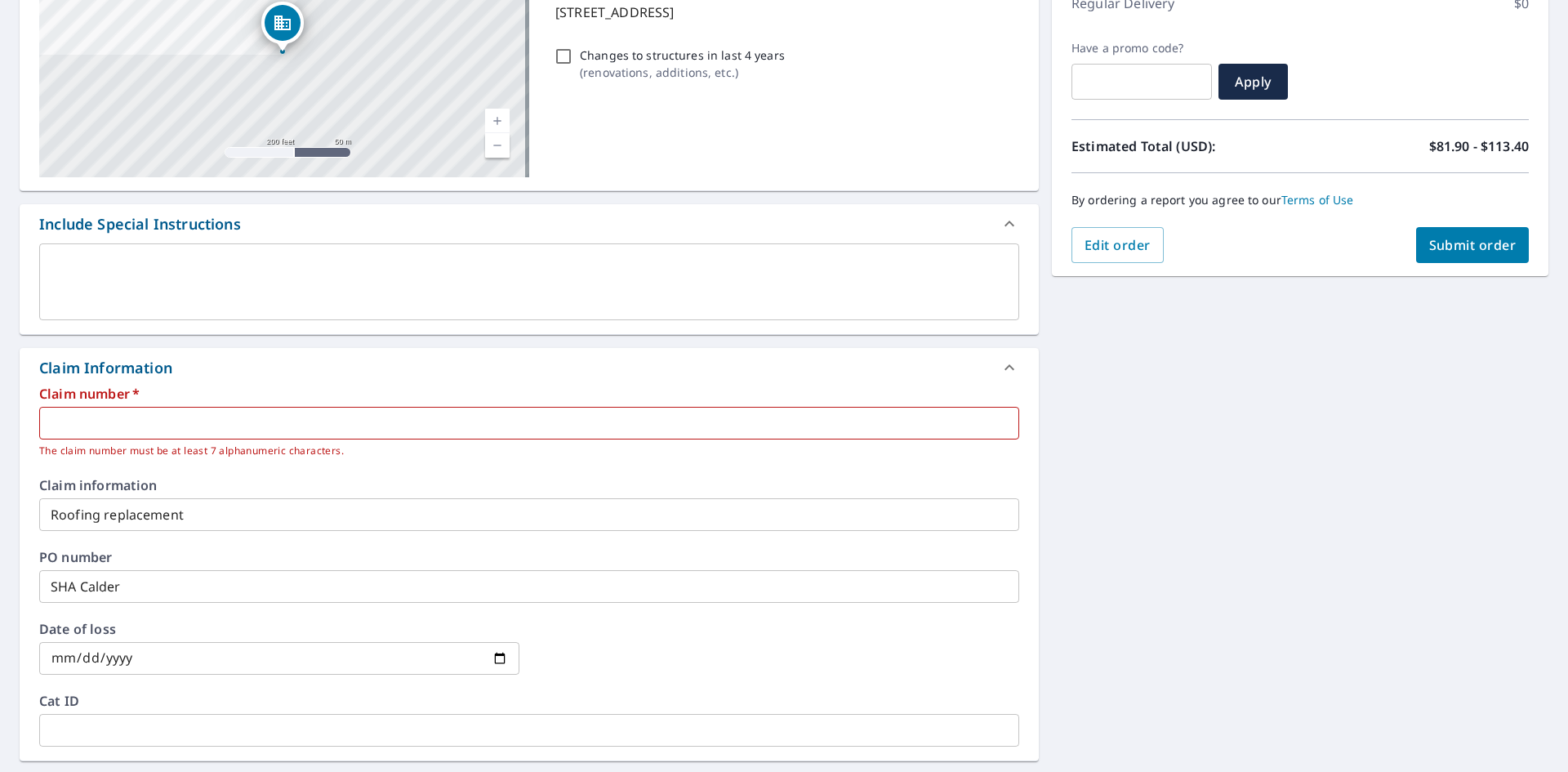
click at [1250, 497] on div "2003 ARLINGTON AVE SASKATOON SK S7J2H6 Aerial Road A standard road map Aerial A…" at bounding box center [784, 477] width 1568 height 1143
click at [683, 274] on textarea at bounding box center [529, 282] width 957 height 47
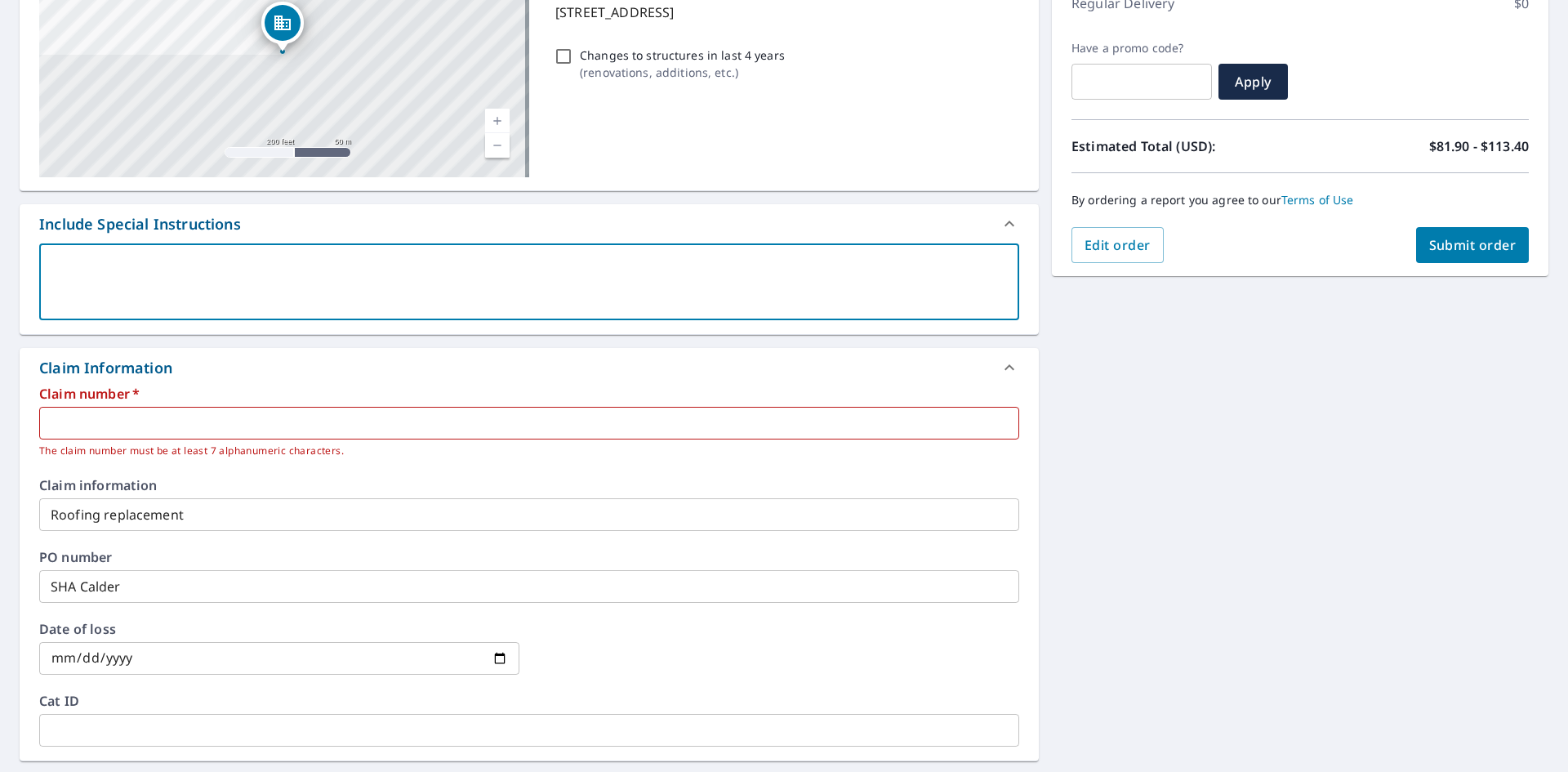
click at [1433, 237] on span "Submit order" at bounding box center [1473, 245] width 88 height 18
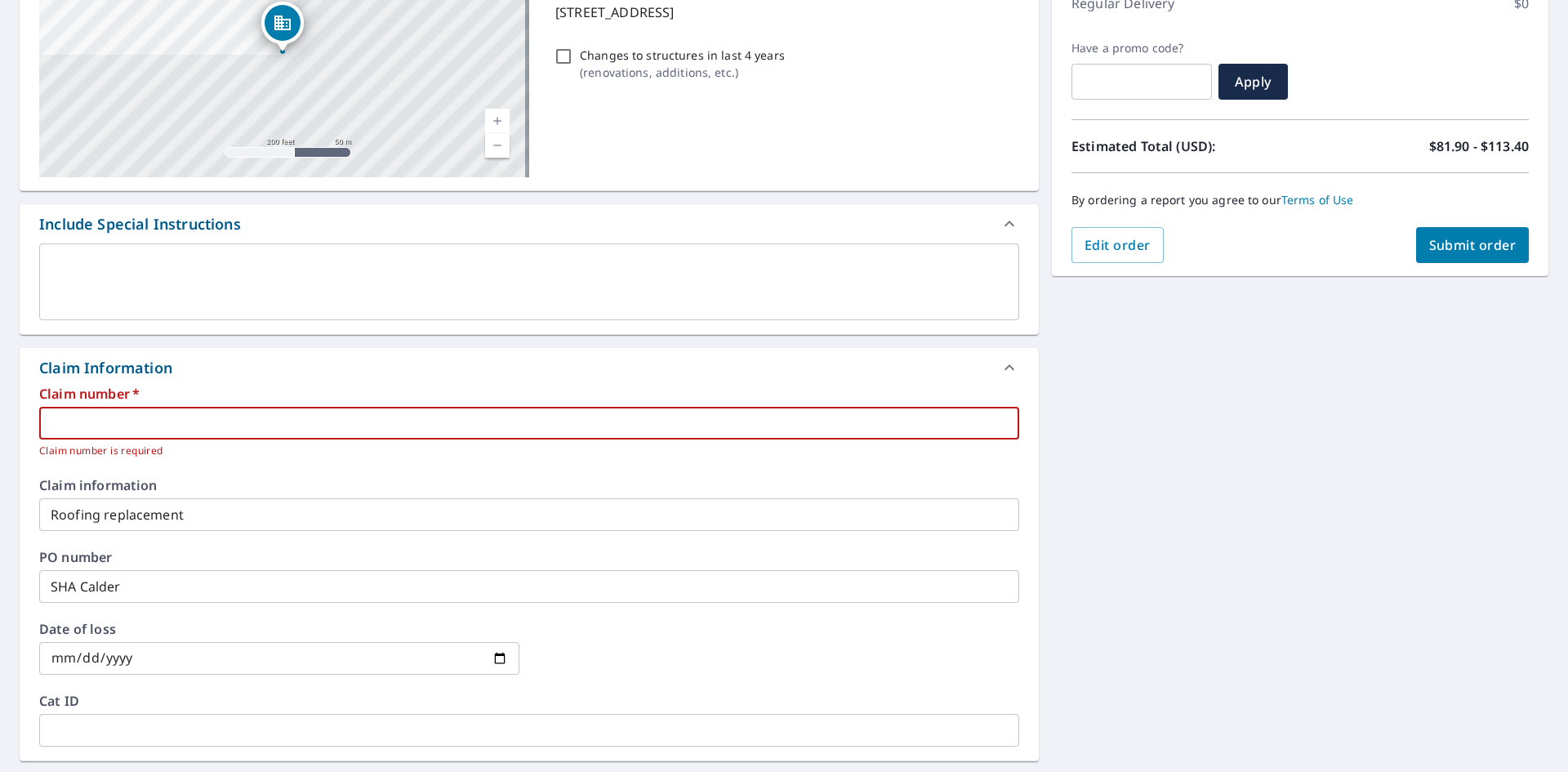
click at [413, 419] on input "text" at bounding box center [529, 423] width 980 height 32
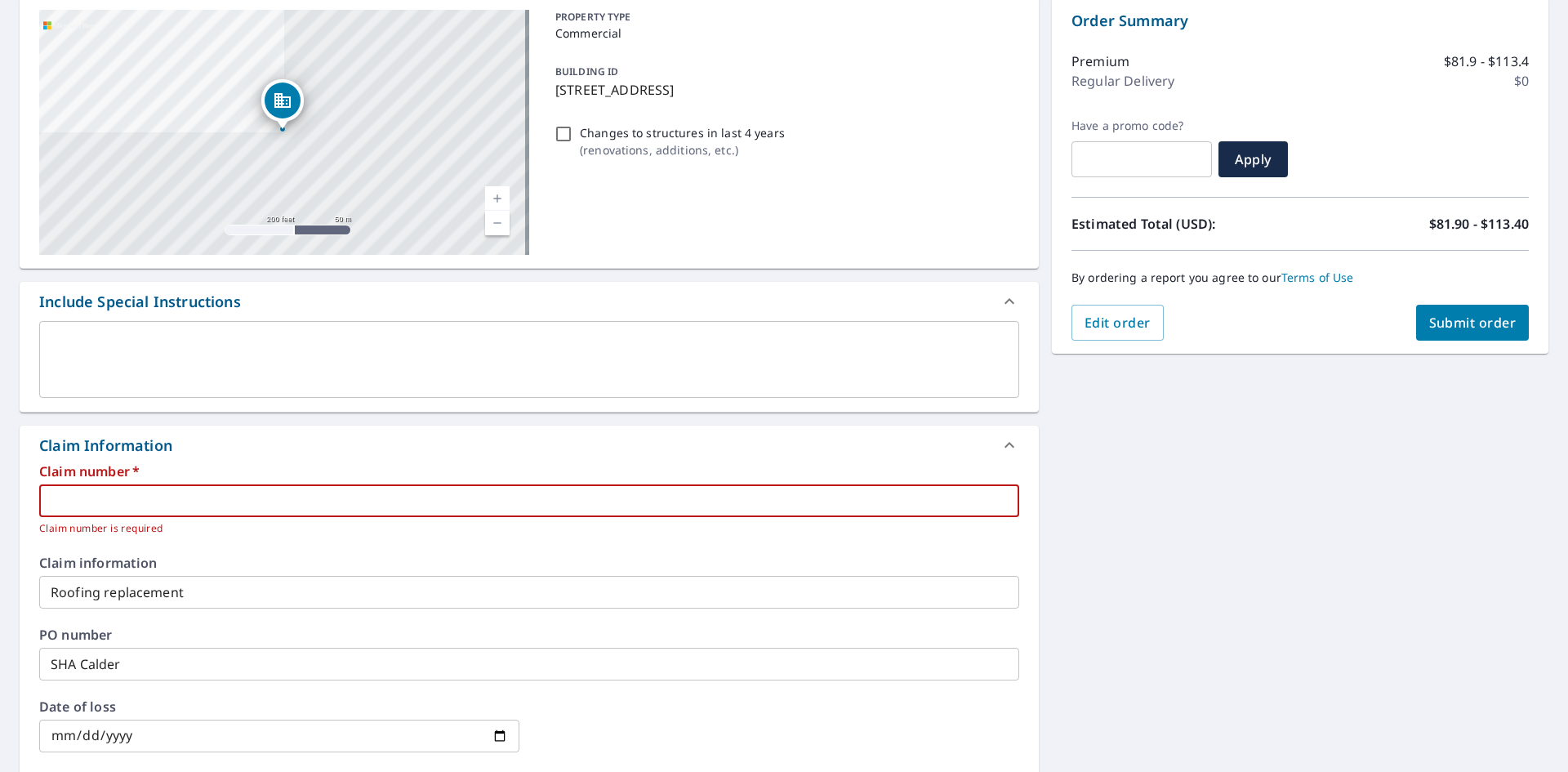
scroll to position [155, 0]
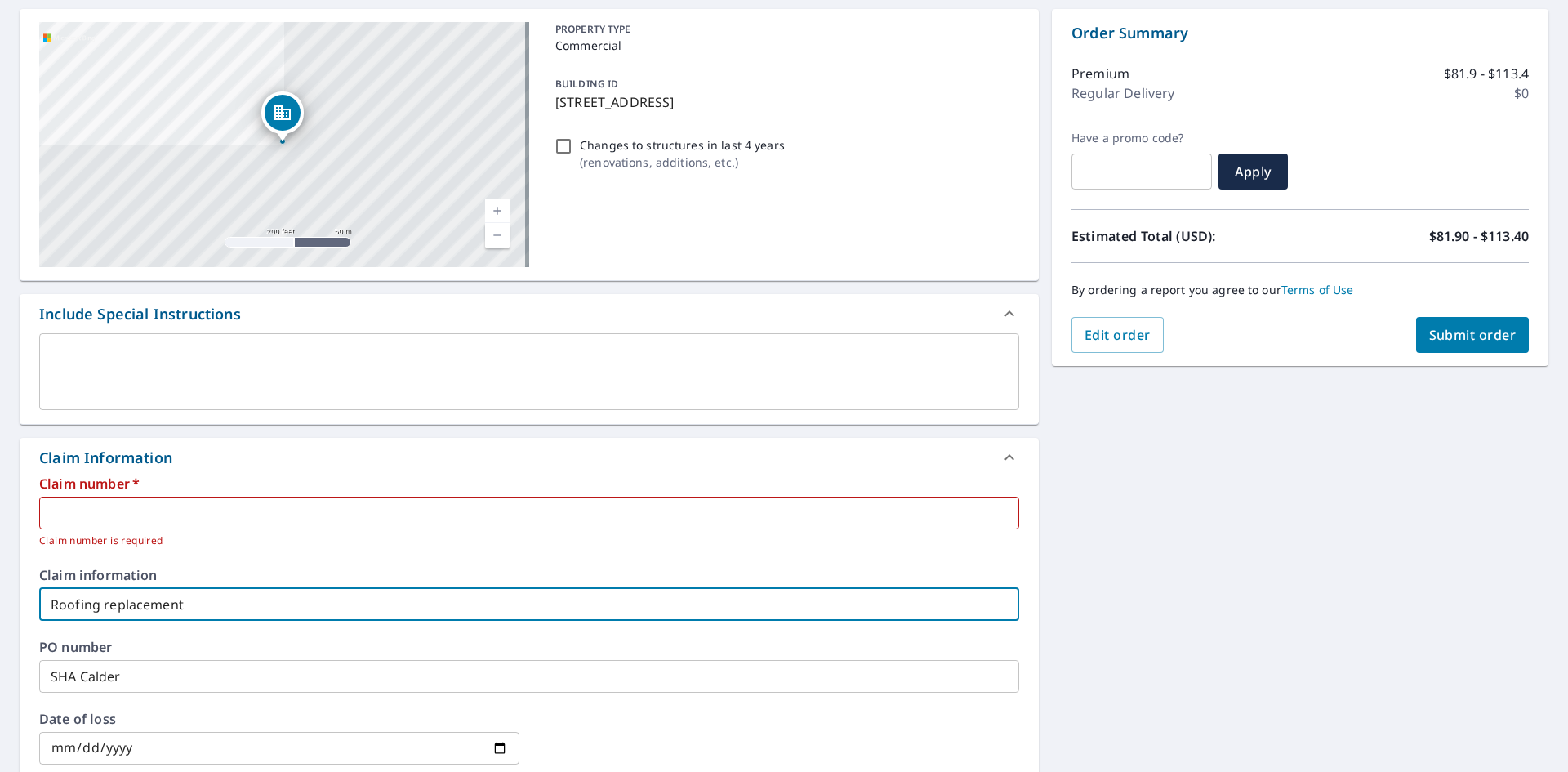
click at [974, 601] on input "Roofing replacement" at bounding box center [529, 604] width 980 height 32
type input "Ro"
click at [230, 678] on input "SHA Calder" at bounding box center [529, 676] width 980 height 32
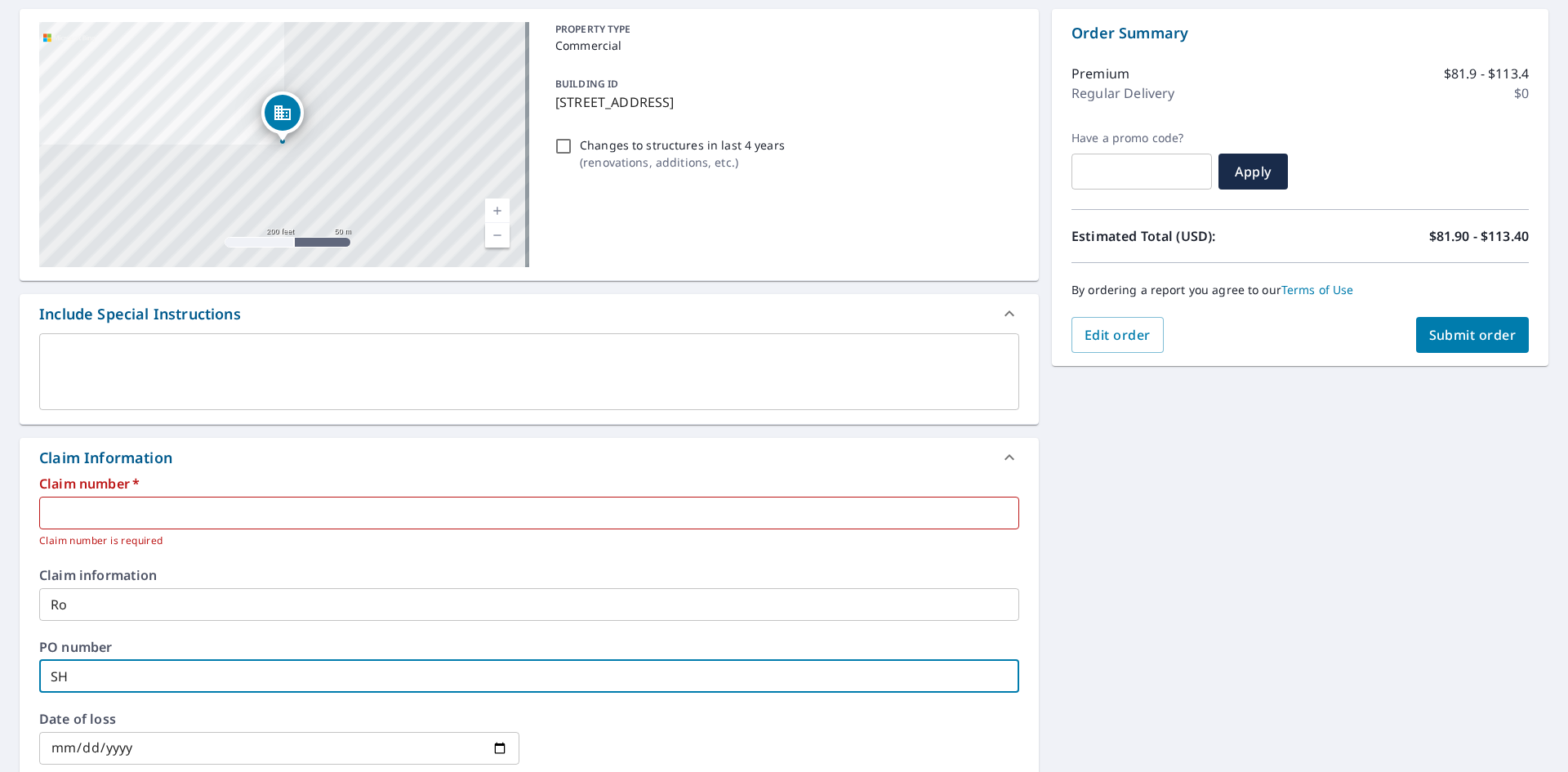
type input "S"
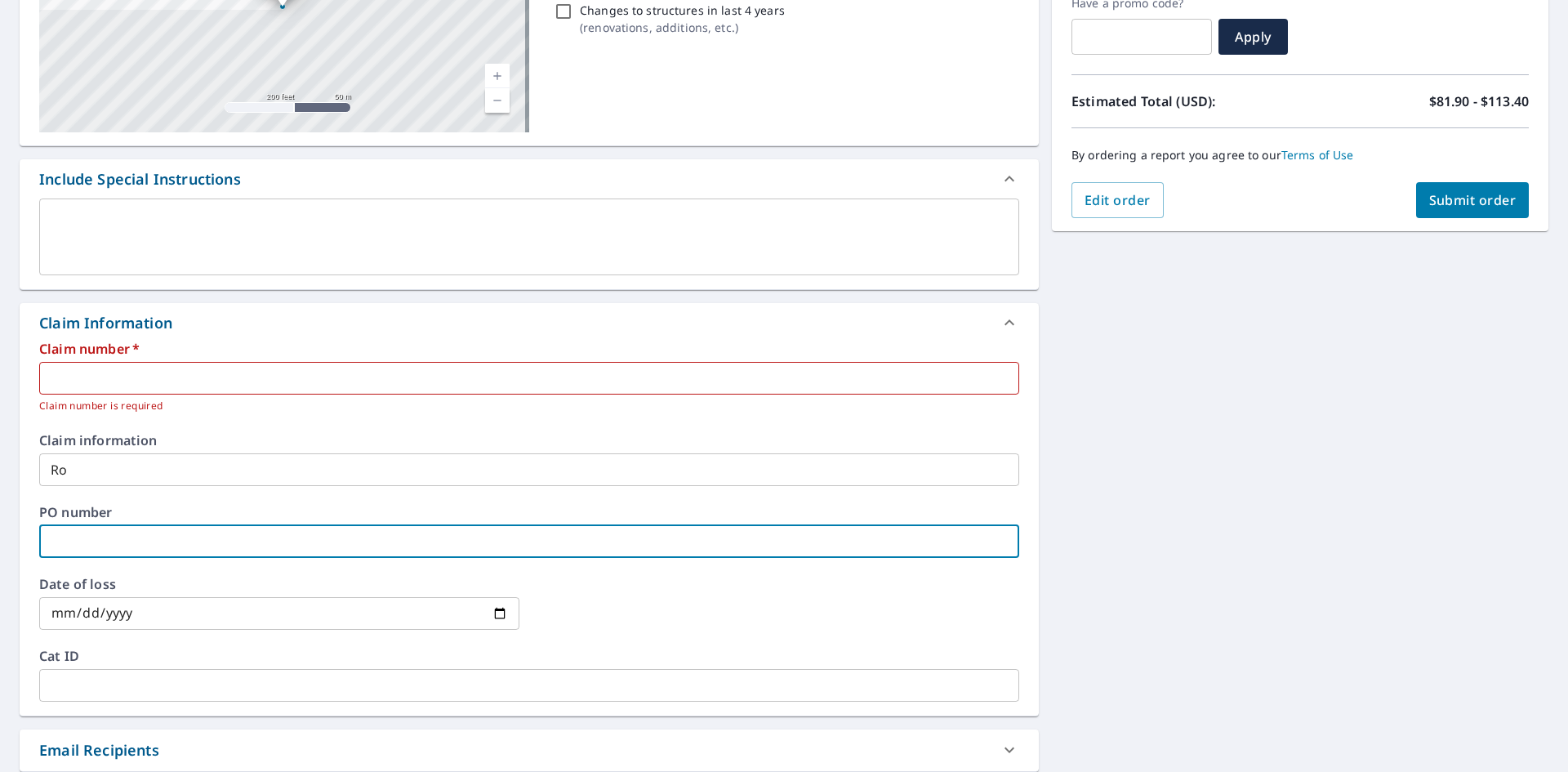
scroll to position [0, 0]
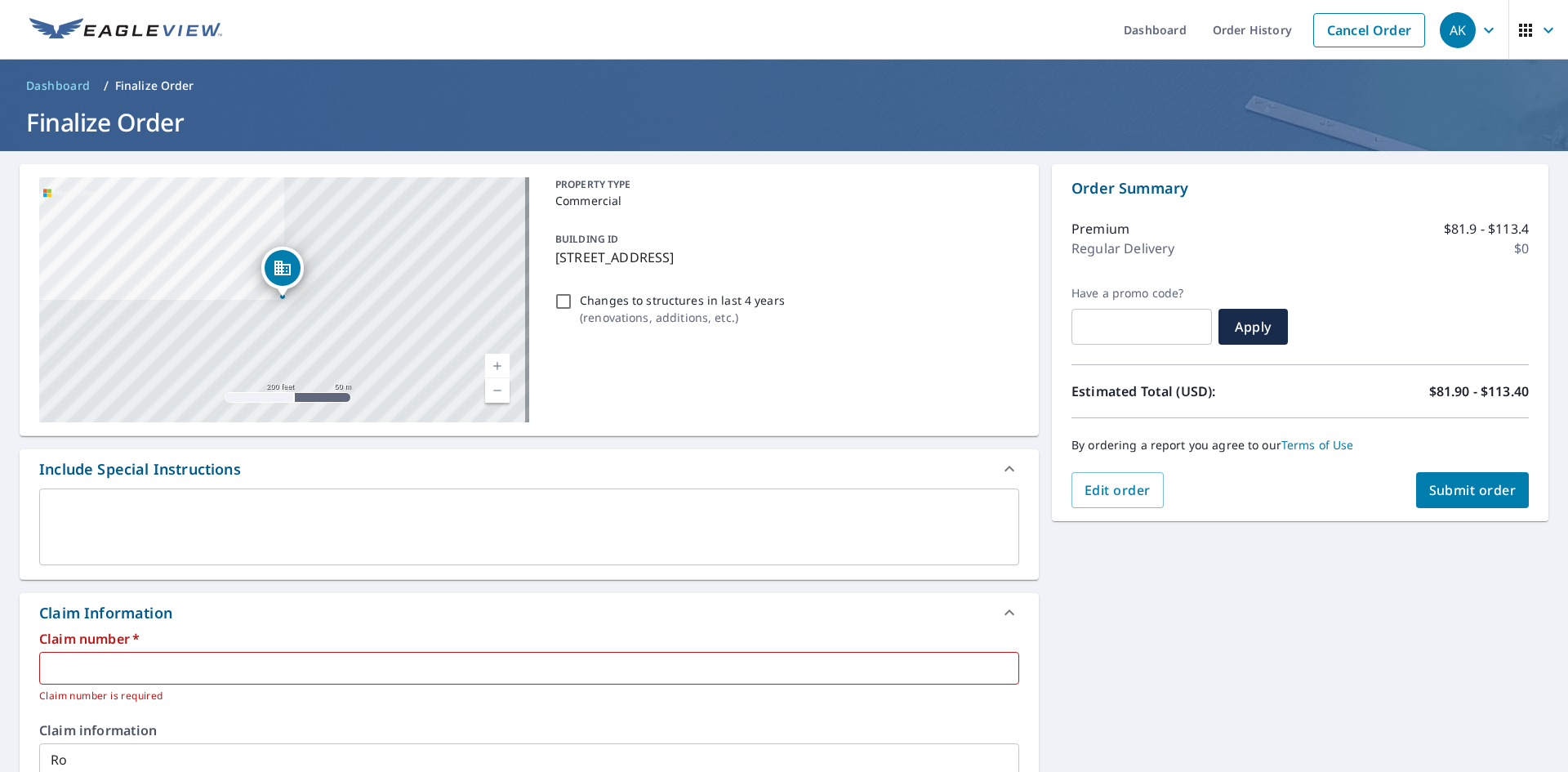
click at [1005, 613] on icon at bounding box center [1009, 612] width 10 height 6
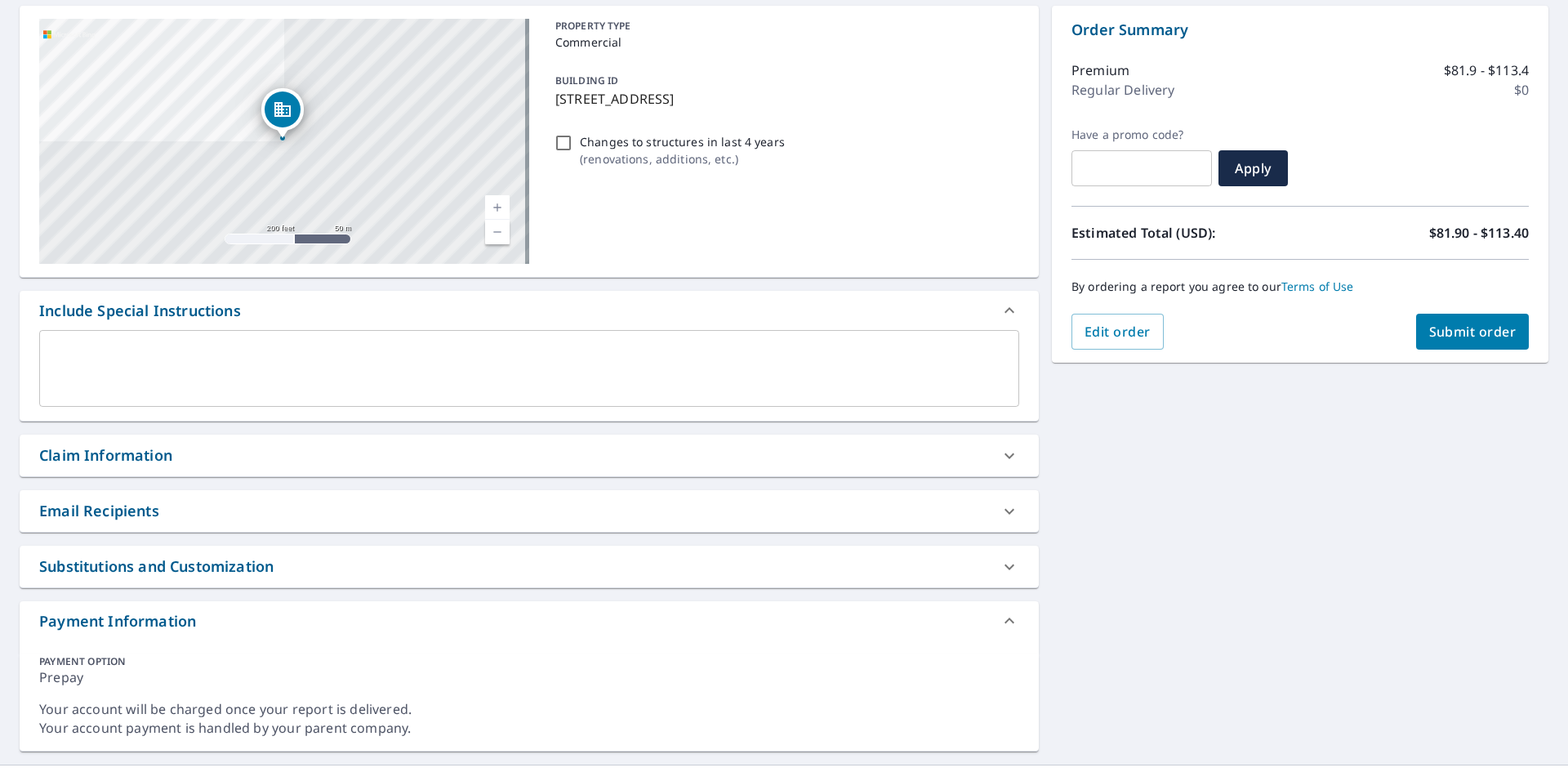
scroll to position [163, 0]
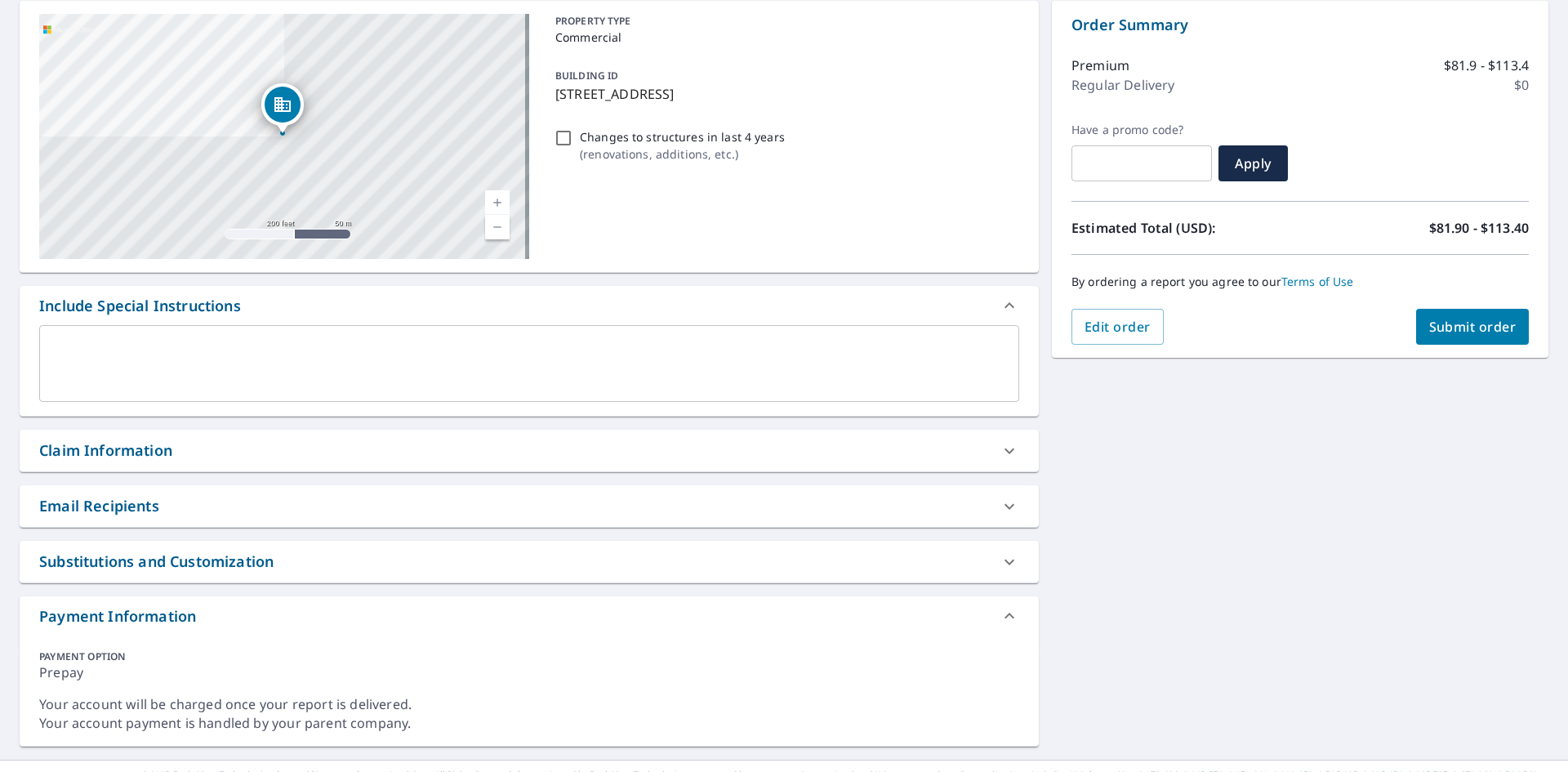
click at [1005, 508] on icon at bounding box center [1009, 506] width 10 height 6
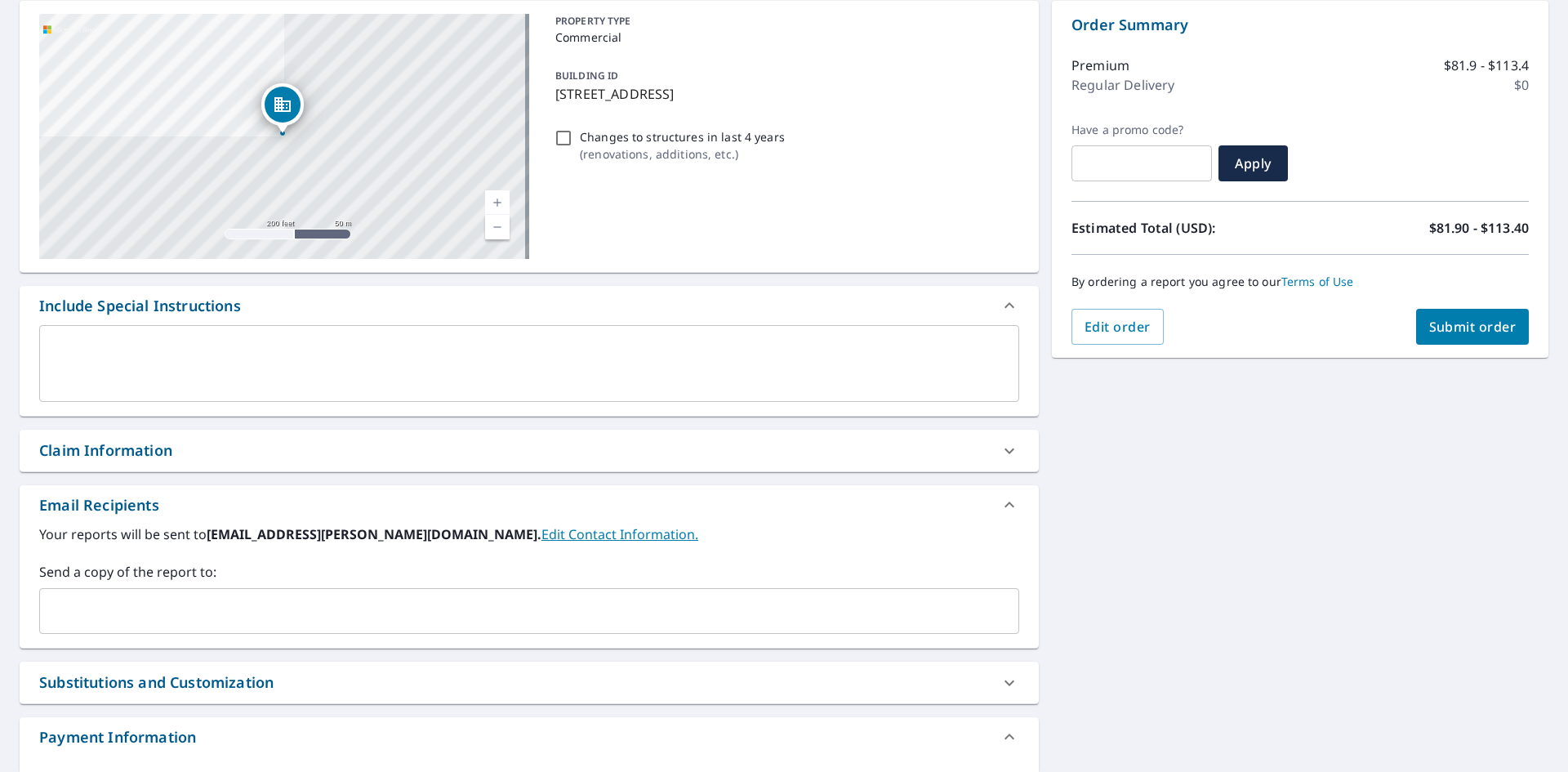
click at [1005, 514] on icon at bounding box center [1009, 504] width 20 height 20
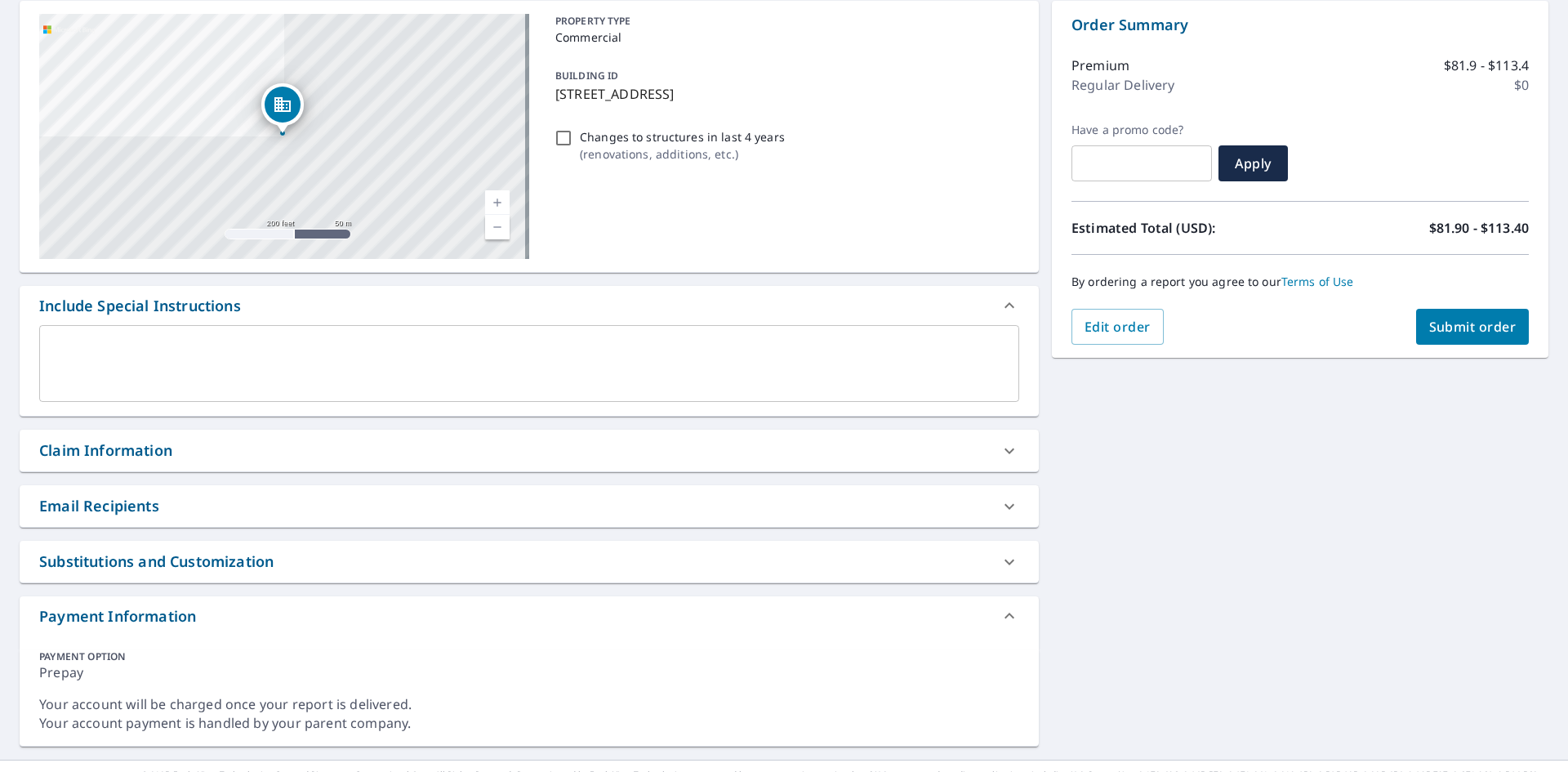
click at [1008, 567] on icon at bounding box center [1009, 561] width 20 height 20
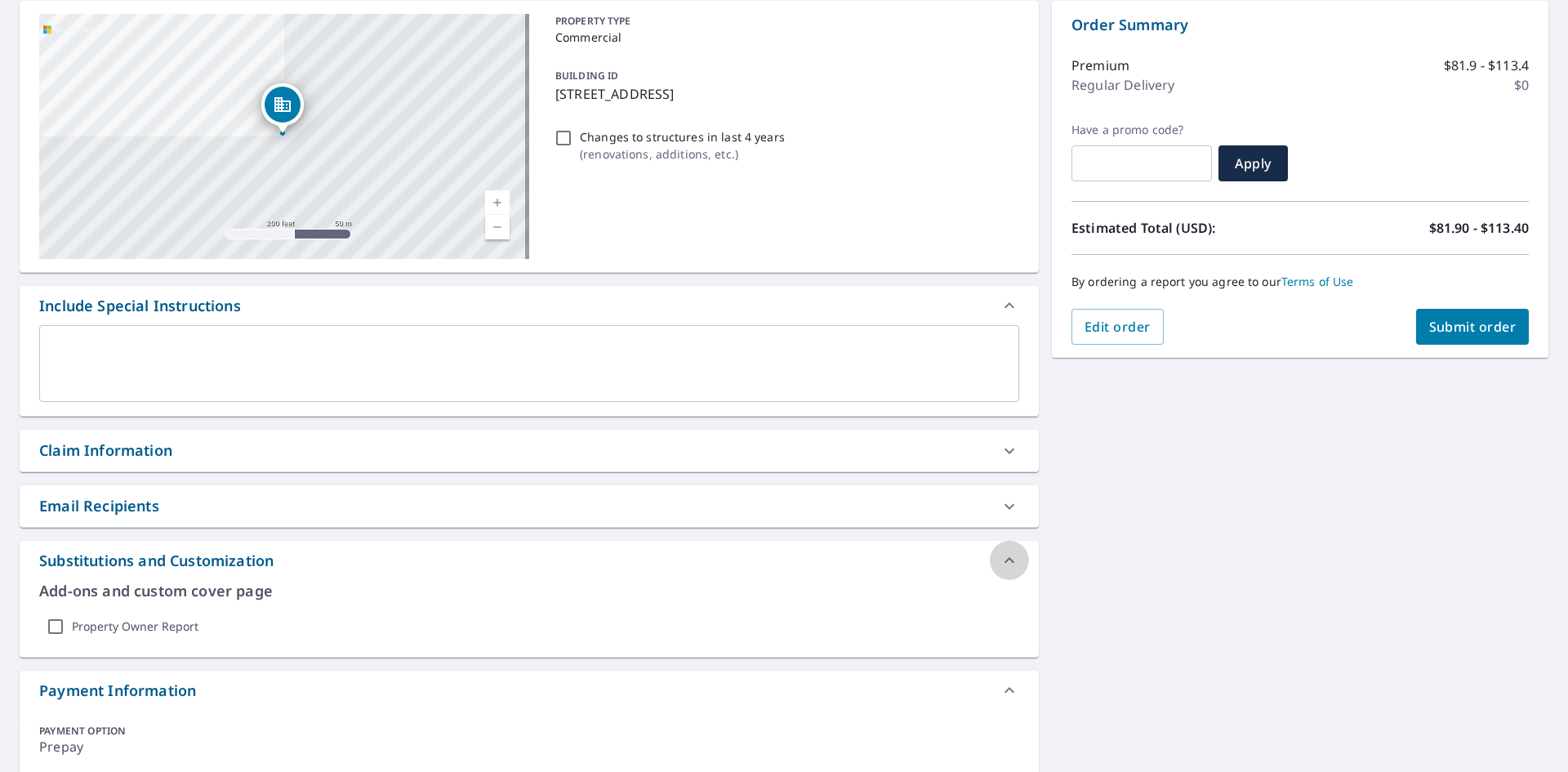
click at [1008, 567] on icon at bounding box center [1009, 559] width 20 height 20
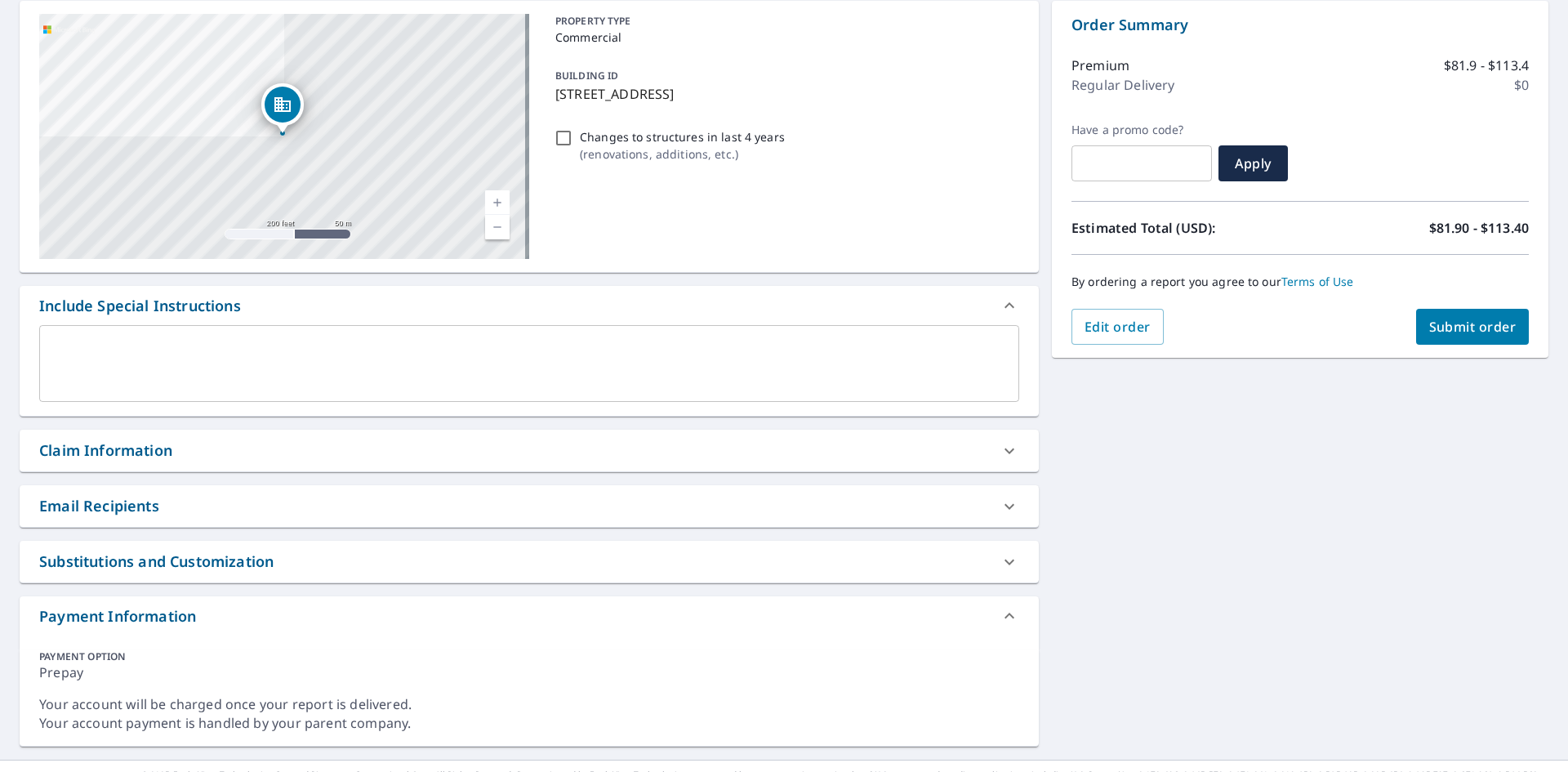
scroll to position [193, 0]
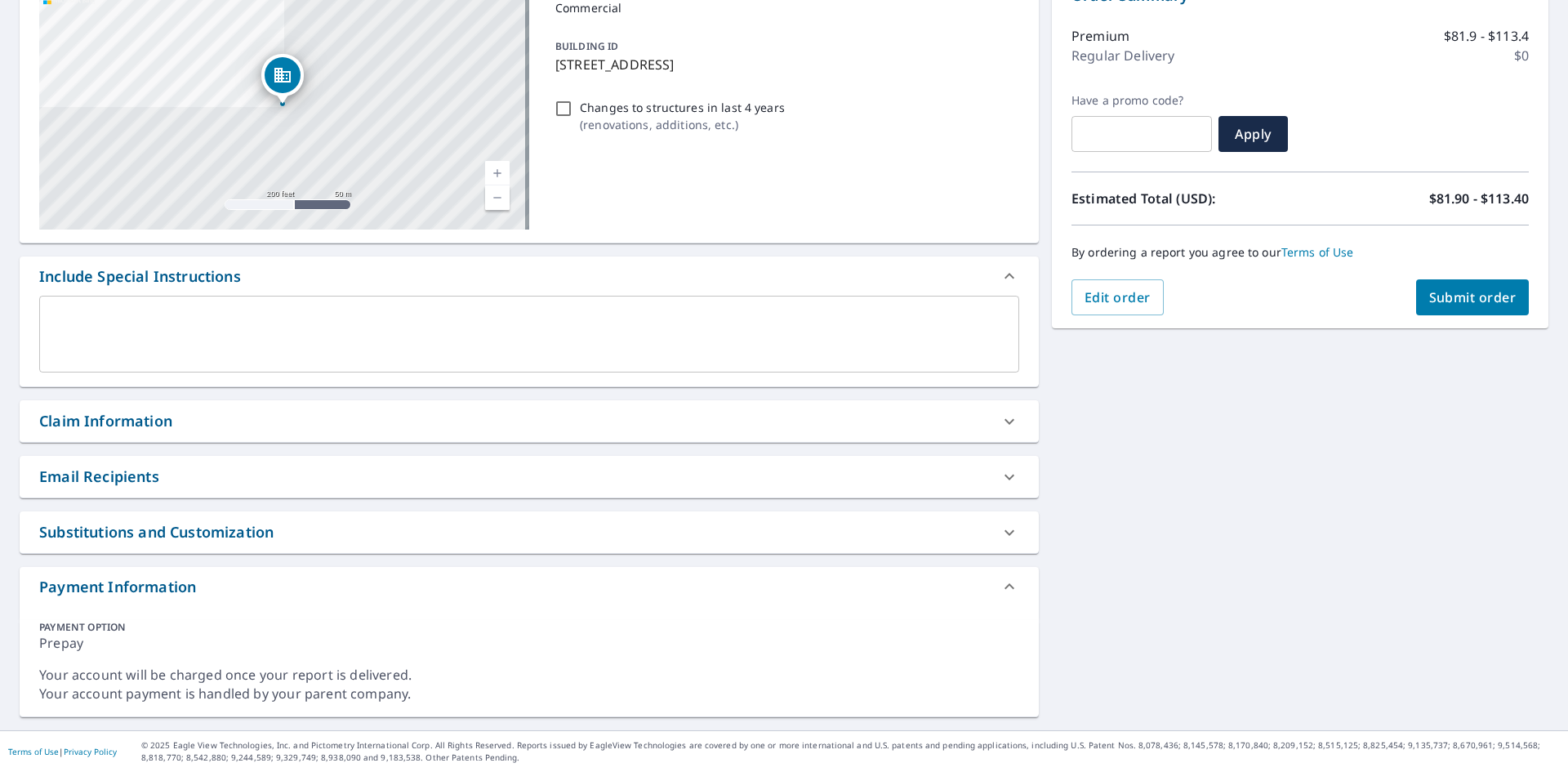
click at [1447, 301] on span "Submit order" at bounding box center [1473, 296] width 88 height 18
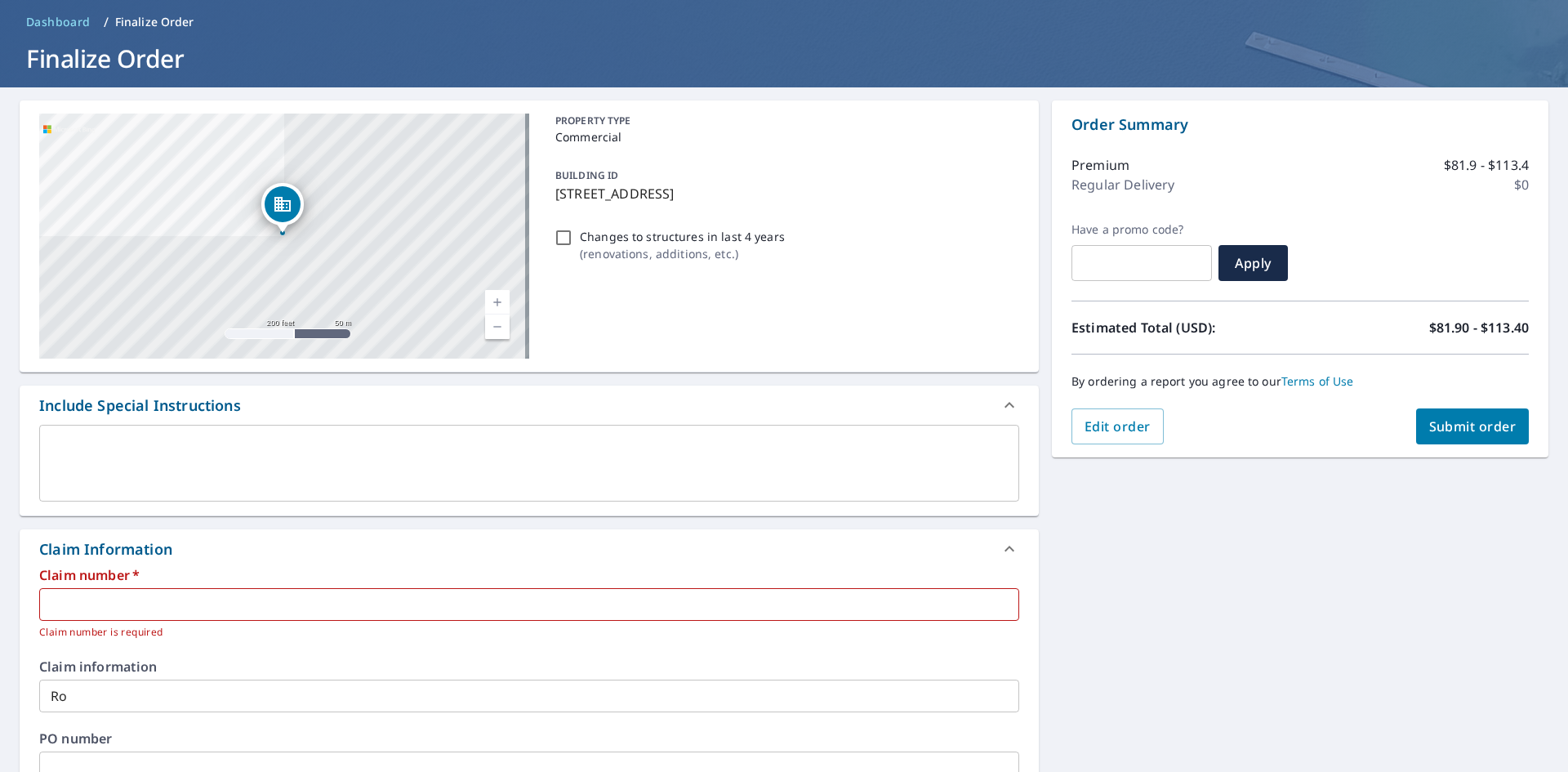
scroll to position [0, 0]
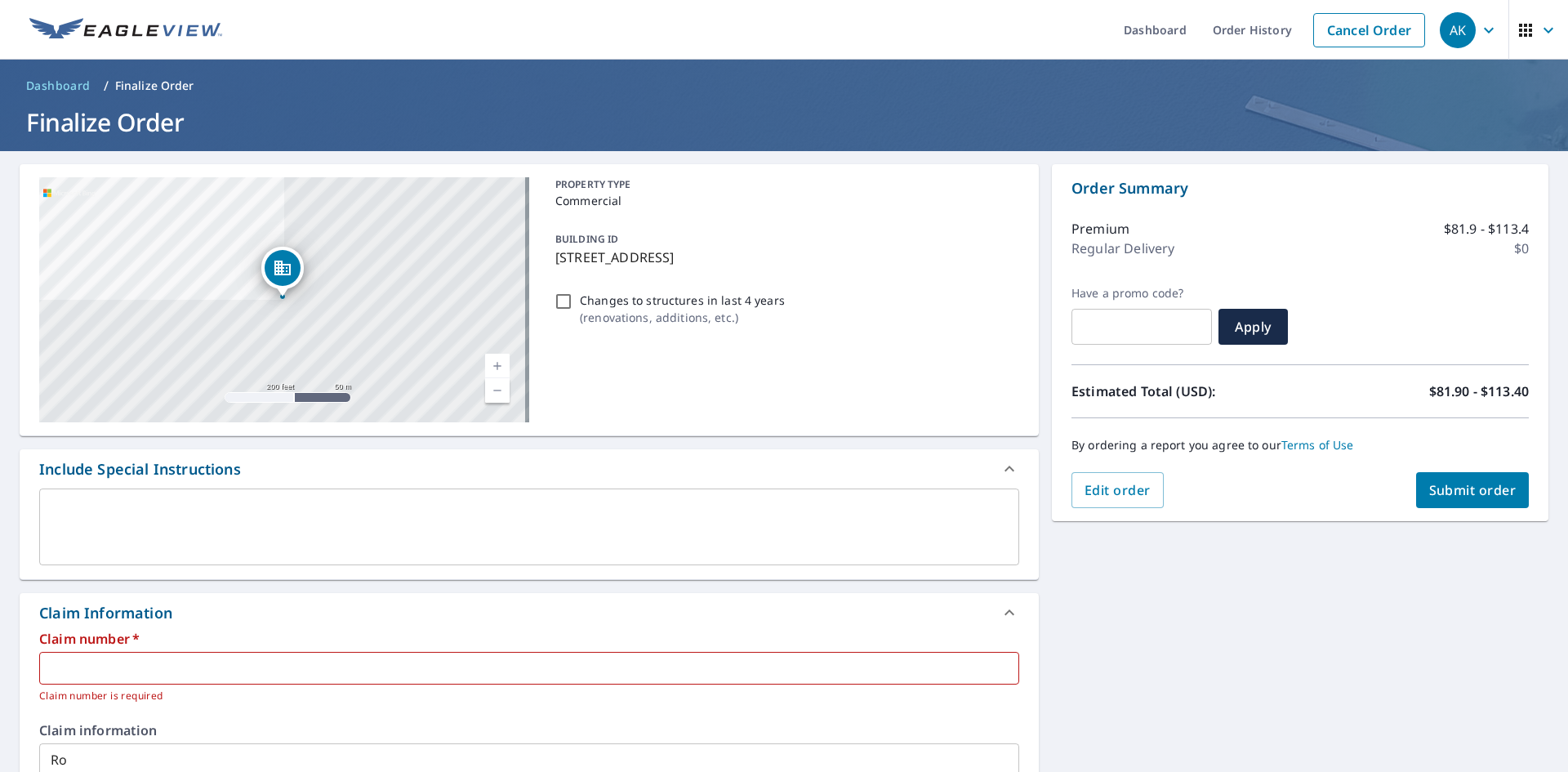
click at [260, 665] on input "text" at bounding box center [529, 668] width 980 height 32
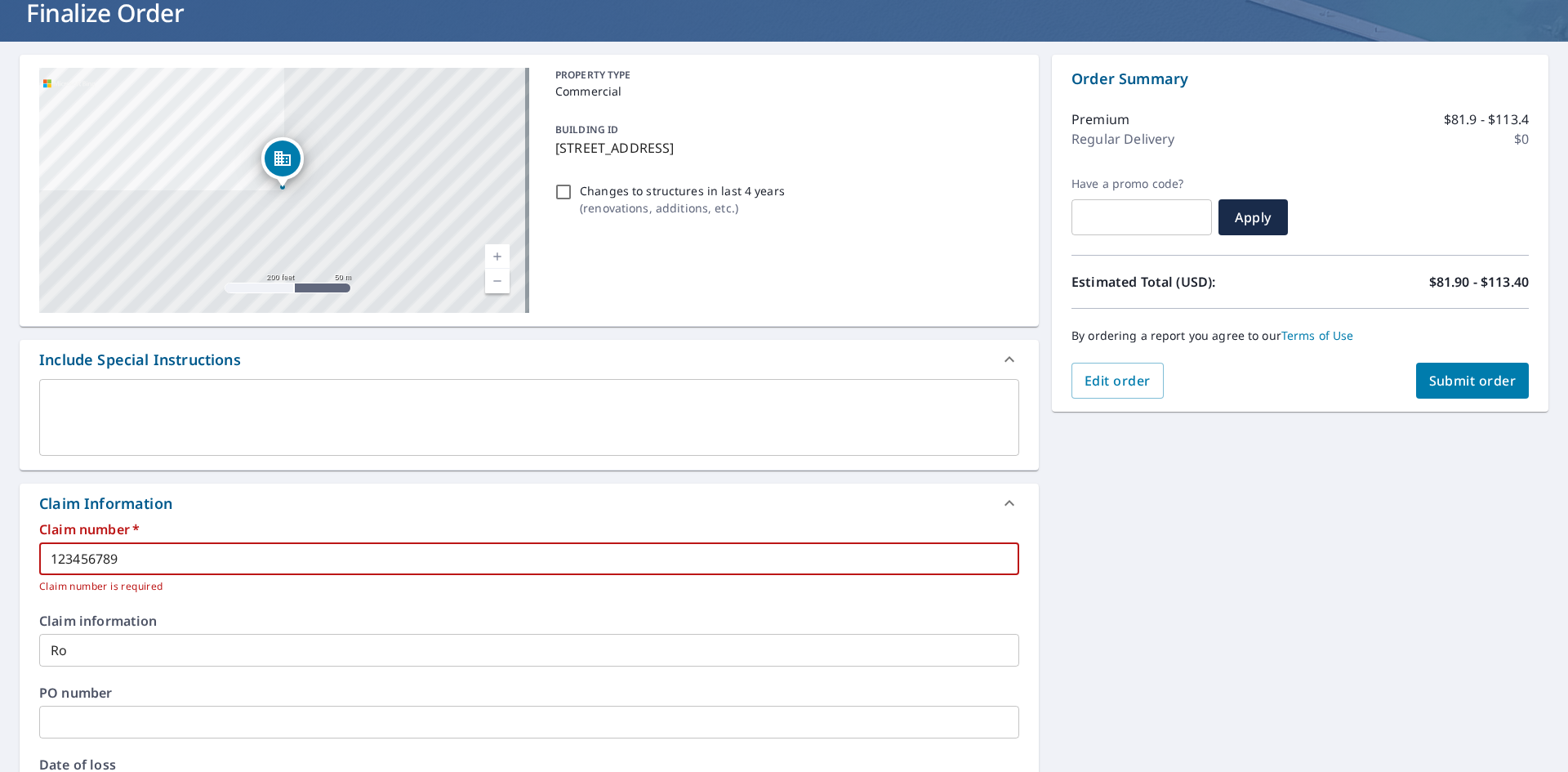
scroll to position [245, 0]
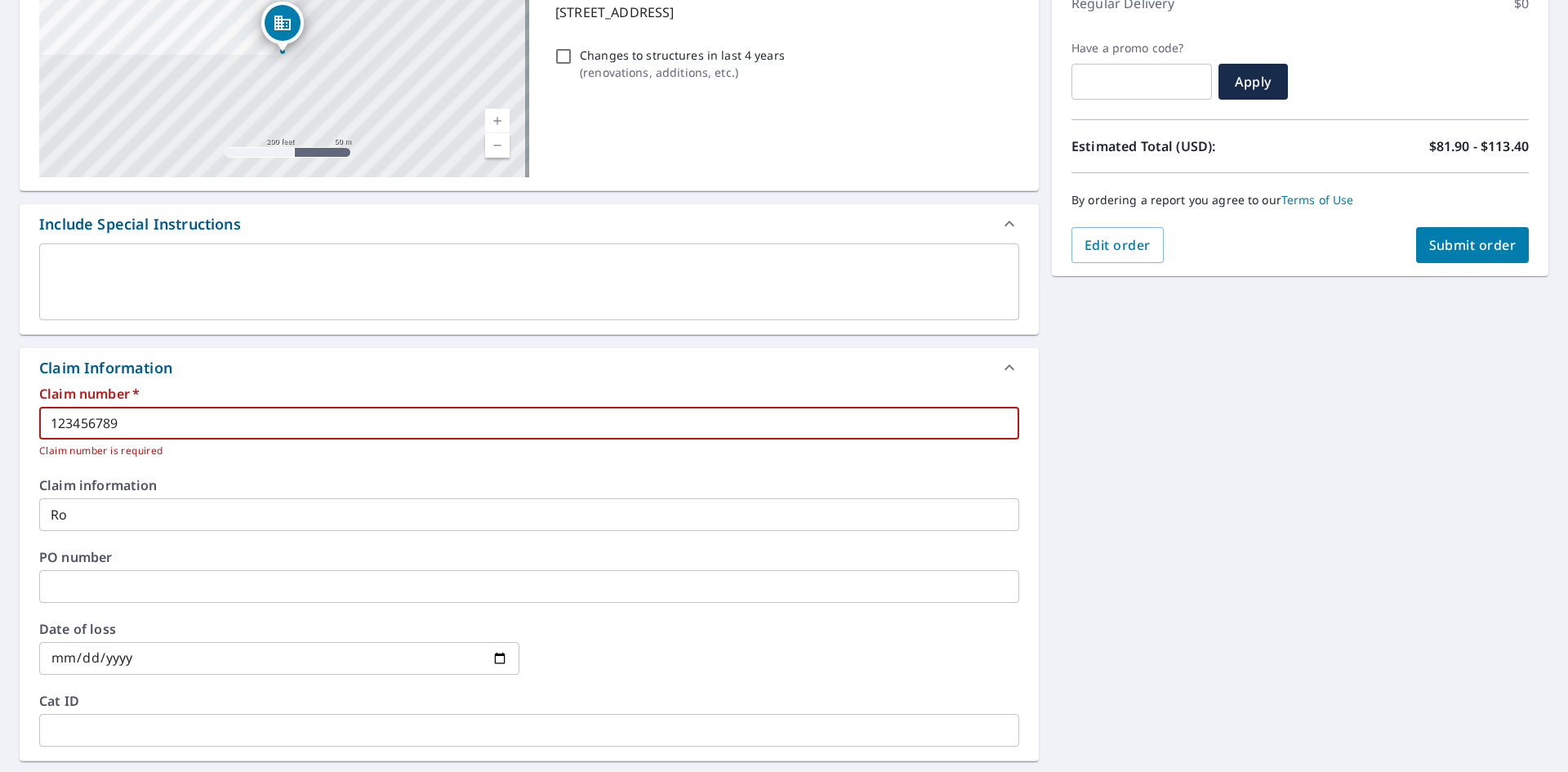
type input "123456789"
click at [208, 520] on input "Ro" at bounding box center [529, 515] width 980 height 32
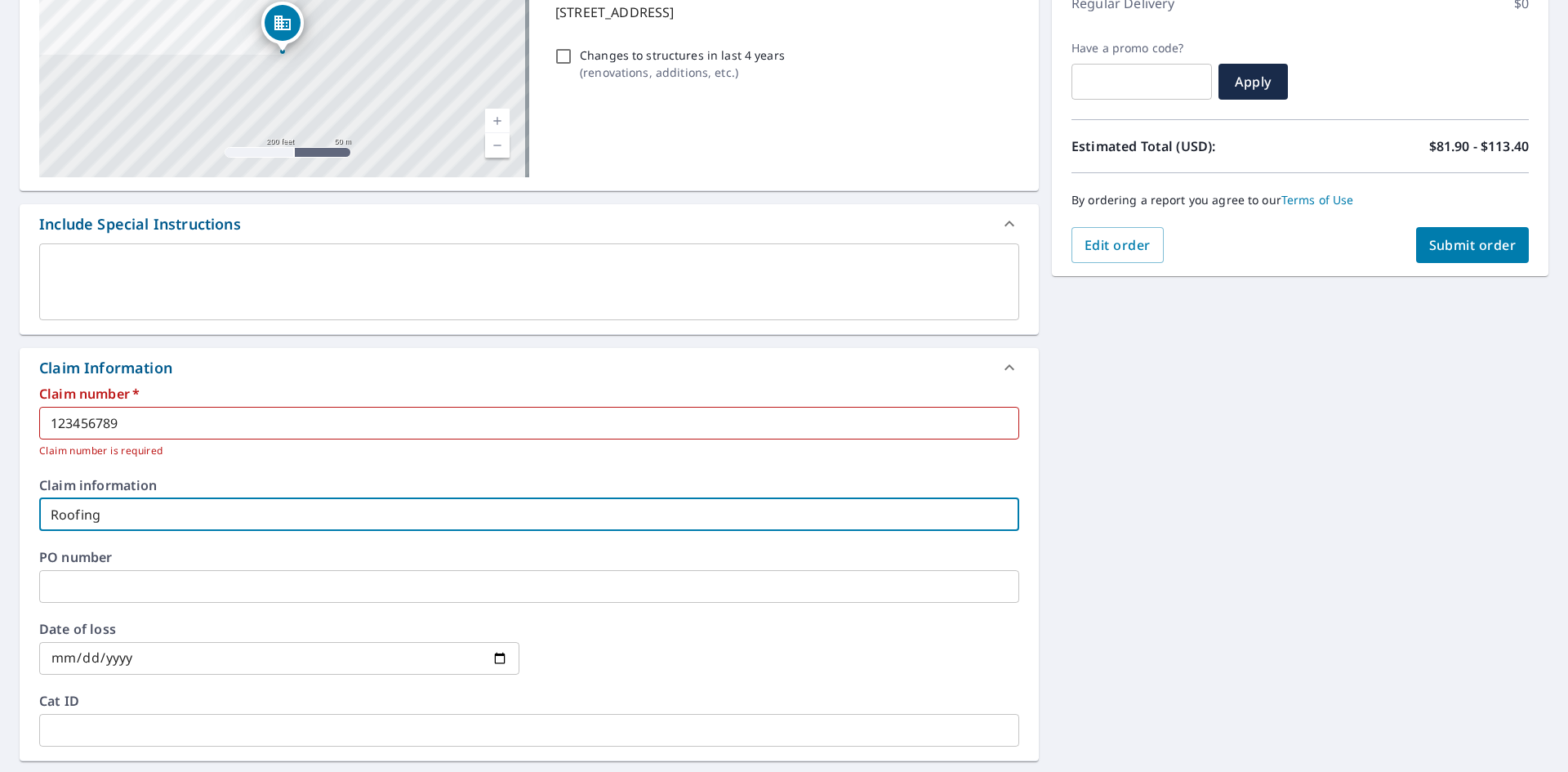
type input "Roofing"
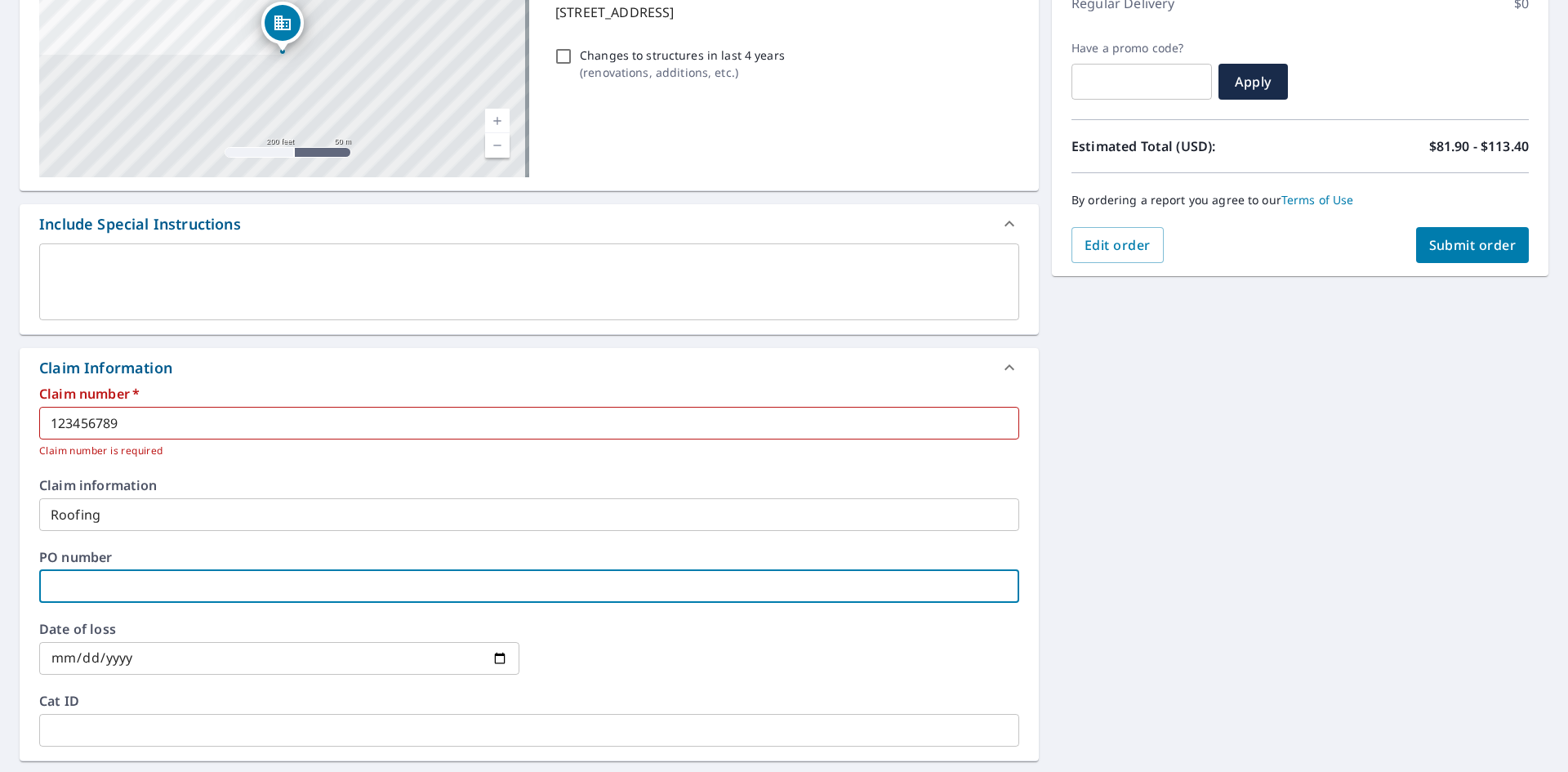
click at [311, 585] on input "text" at bounding box center [529, 586] width 980 height 32
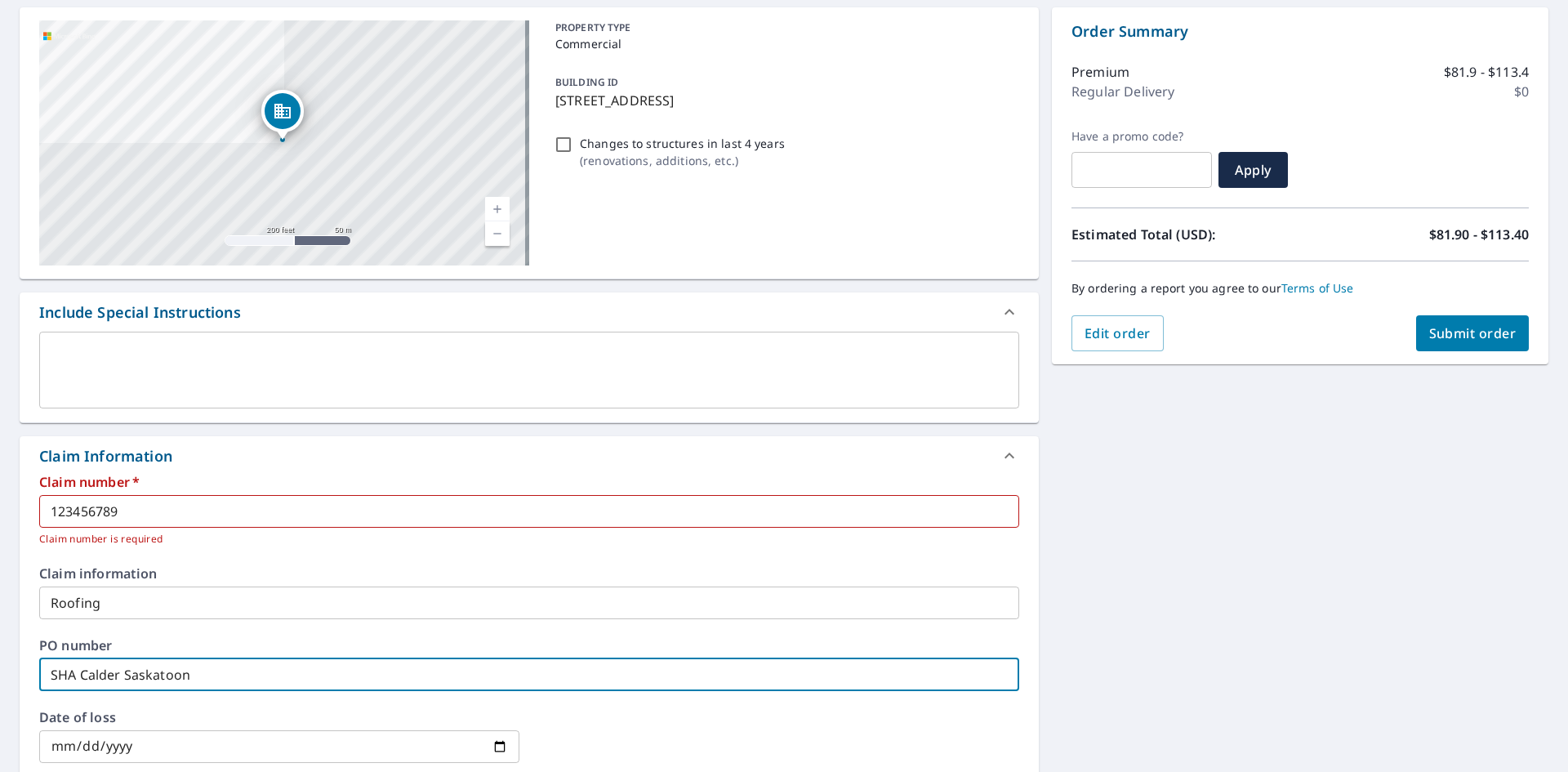
scroll to position [0, 0]
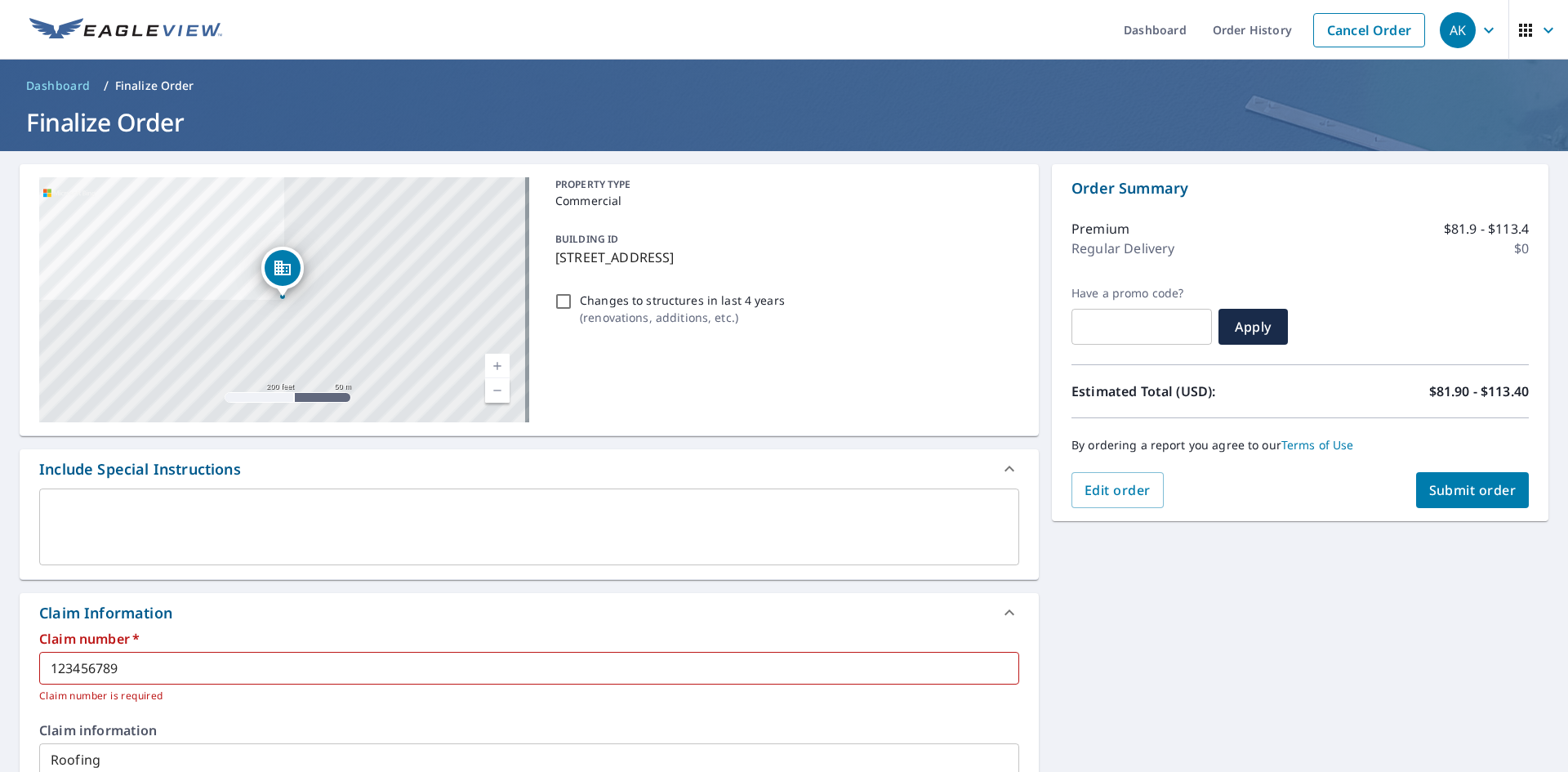
type input "SHA Calder Saskatoon"
click at [1429, 493] on span "Submit order" at bounding box center [1473, 490] width 88 height 18
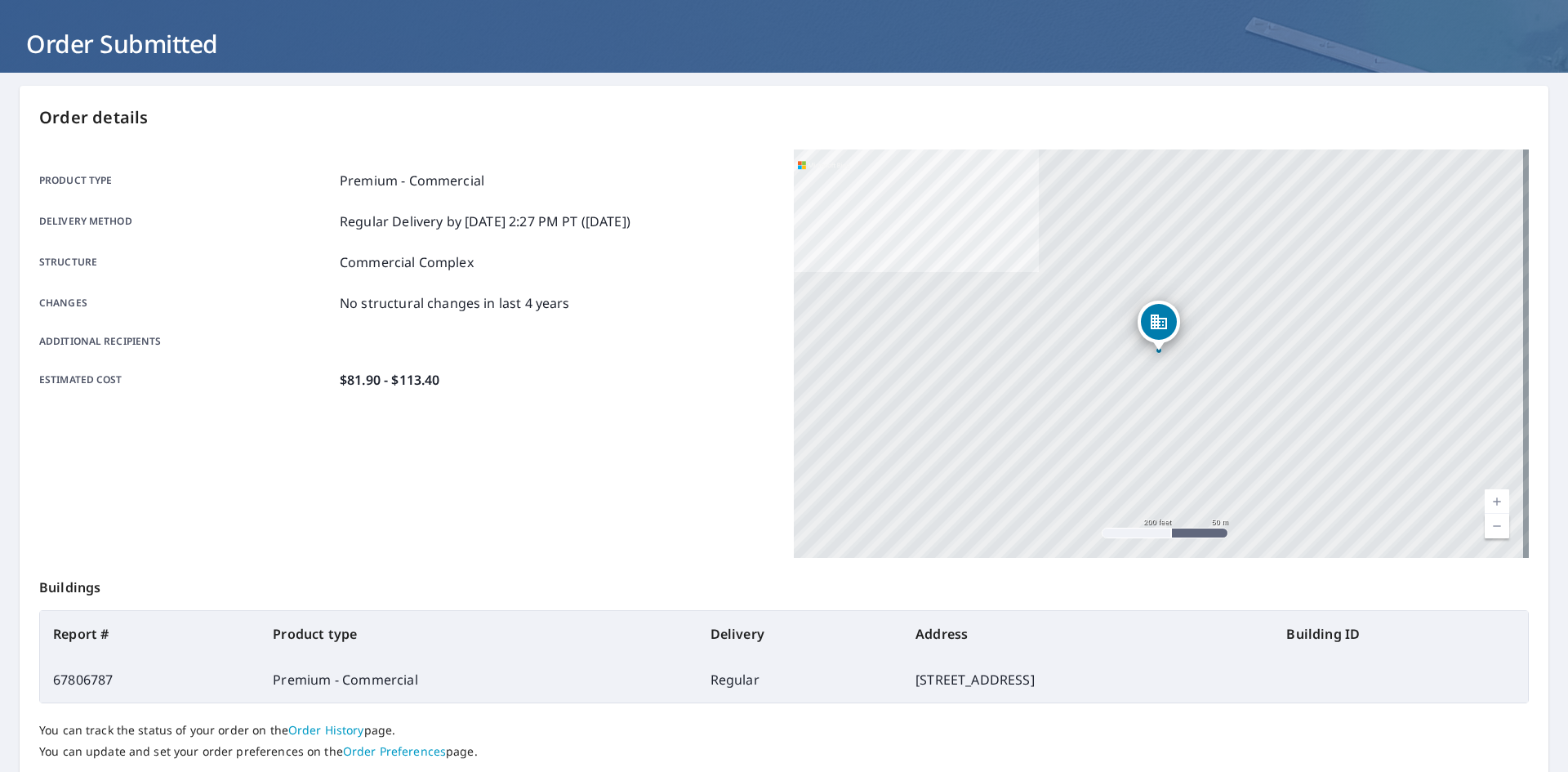
scroll to position [190, 0]
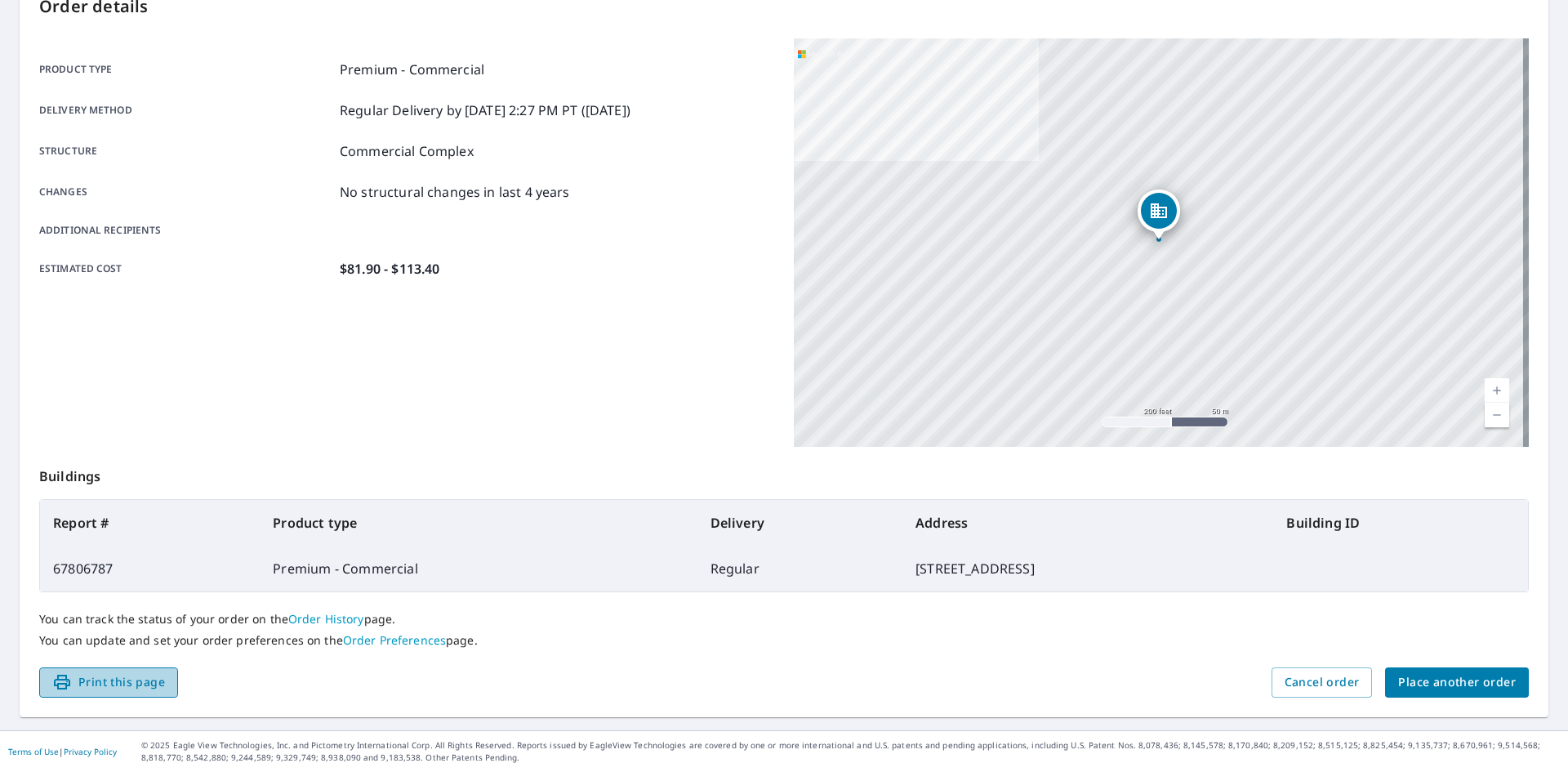
click at [146, 687] on span "Print this page" at bounding box center [109, 681] width 112 height 20
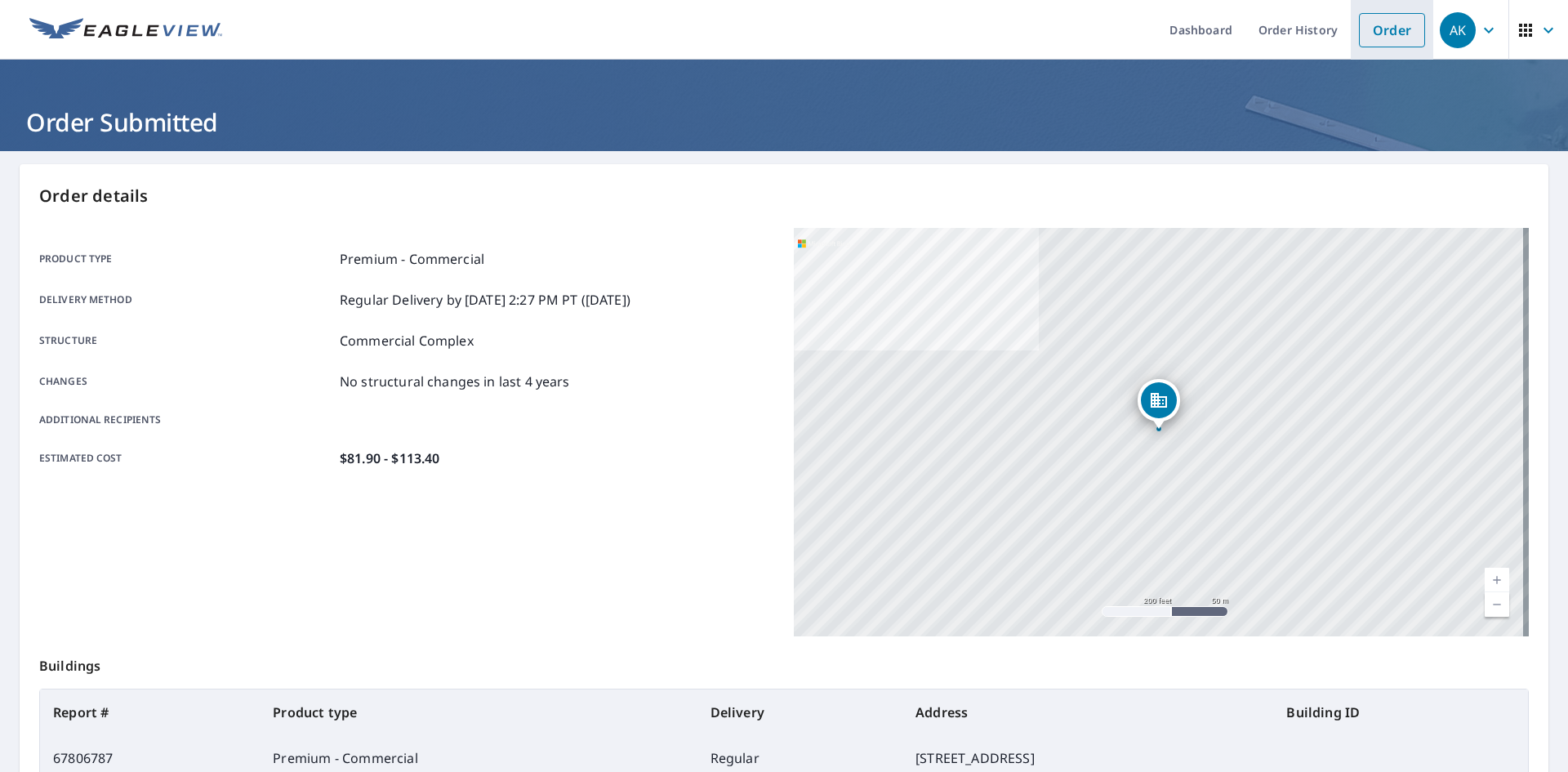
click at [1372, 28] on link "Order" at bounding box center [1392, 30] width 66 height 34
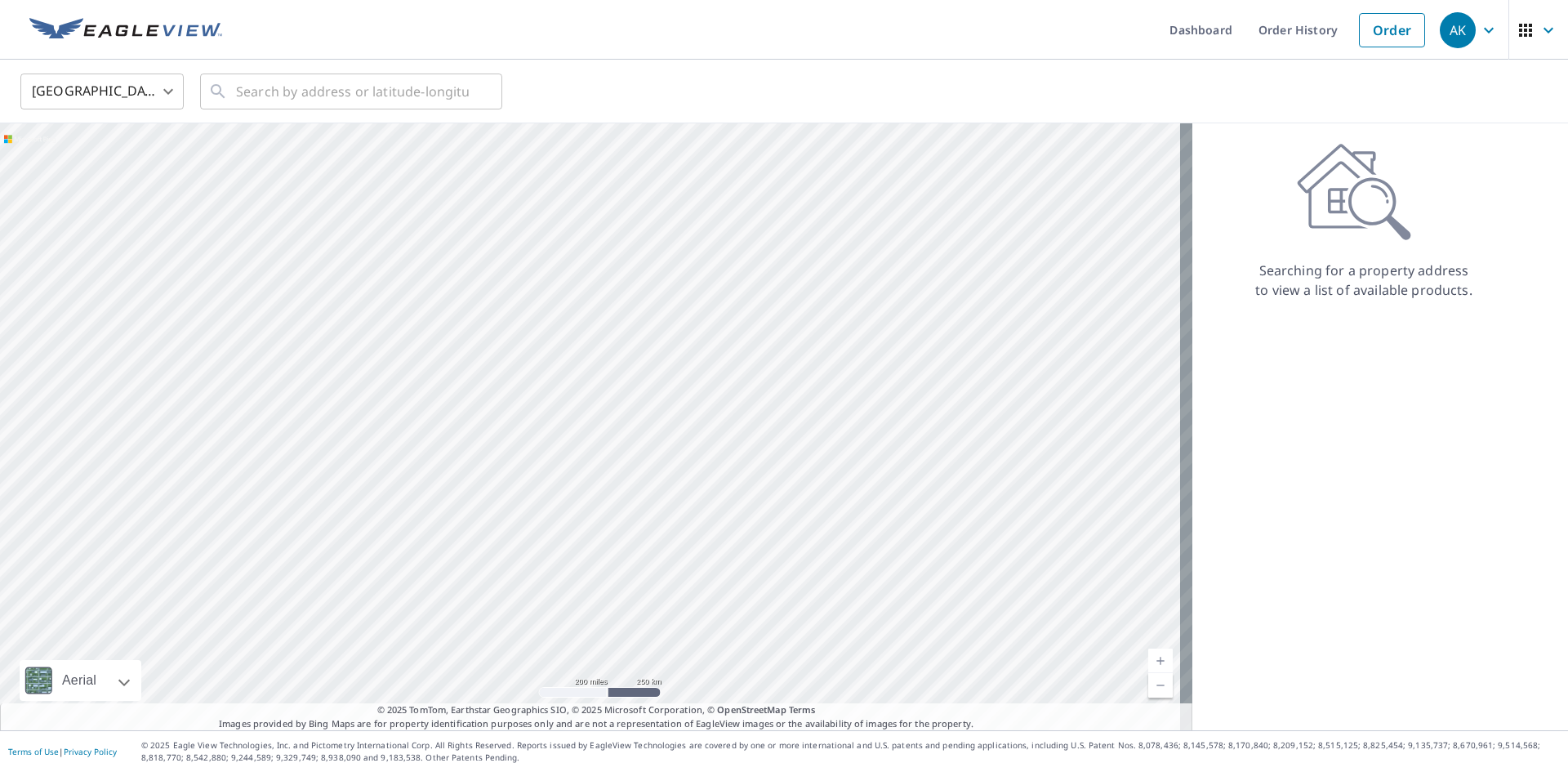
click at [1479, 32] on icon "button" at bounding box center [1489, 30] width 20 height 20
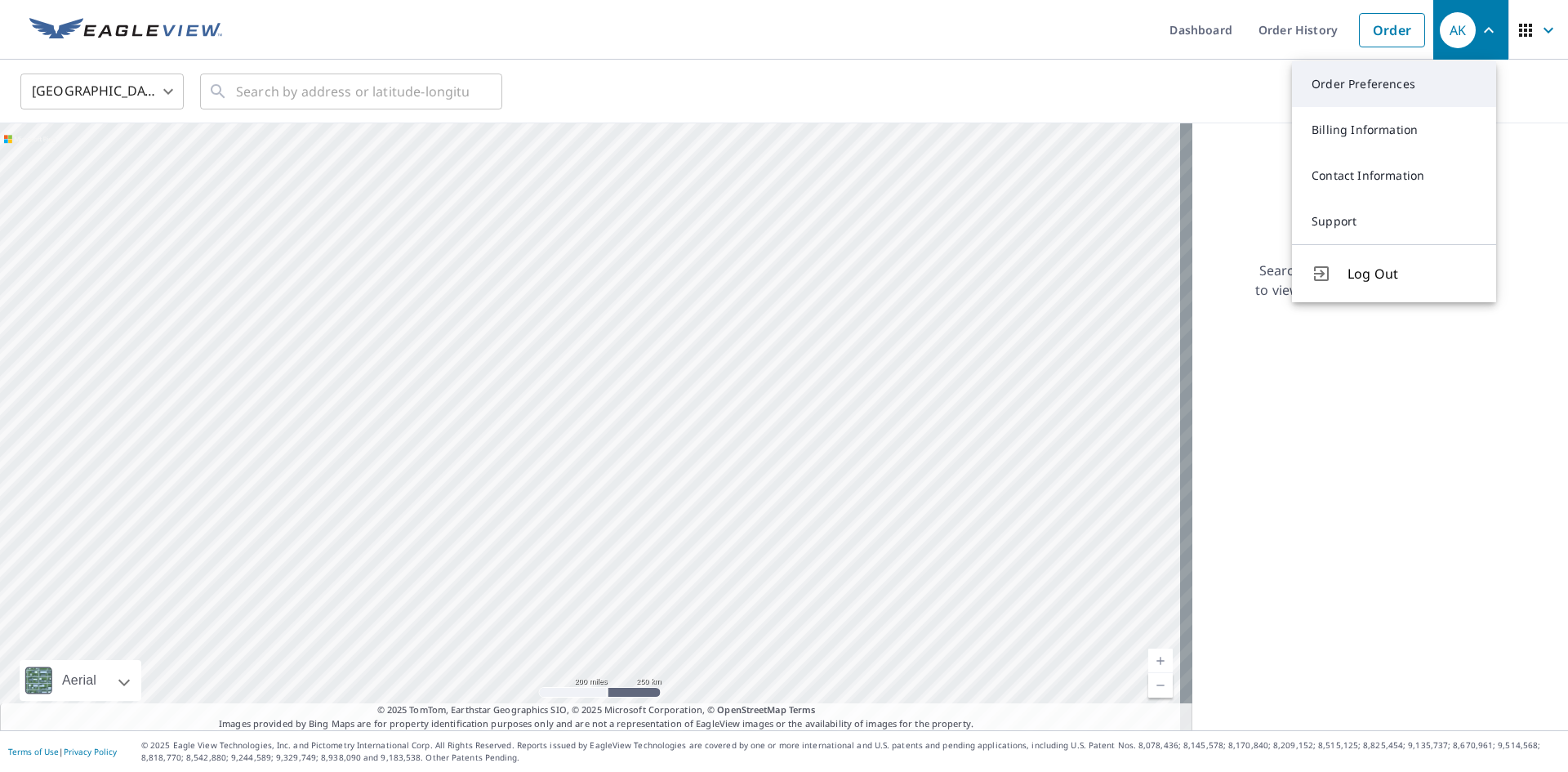
click at [1396, 77] on link "Order Preferences" at bounding box center [1394, 84] width 204 height 46
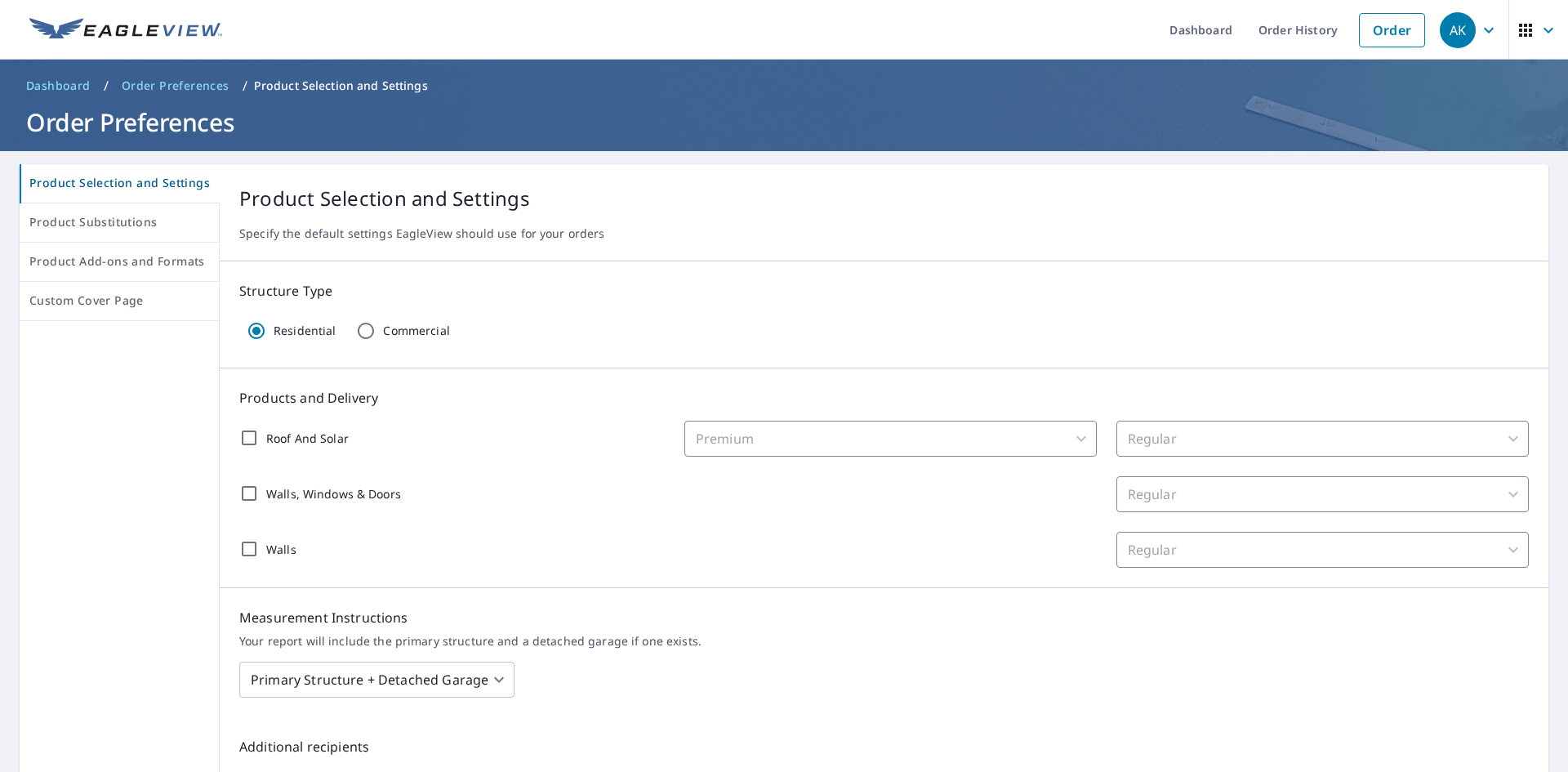
click at [1475, 18] on span "AK" at bounding box center [1471, 30] width 62 height 39
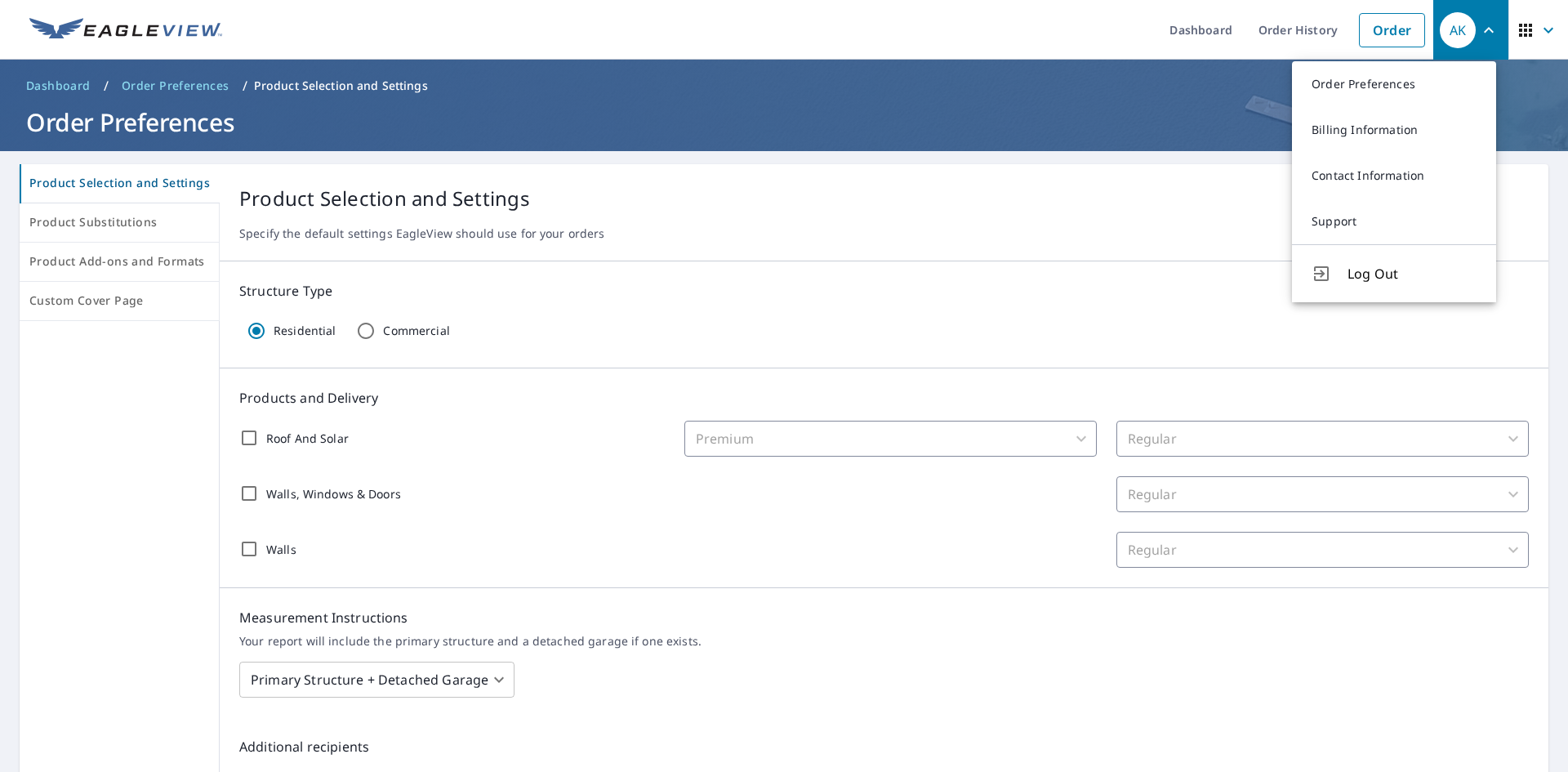
click at [1475, 18] on span "AK" at bounding box center [1471, 30] width 62 height 39
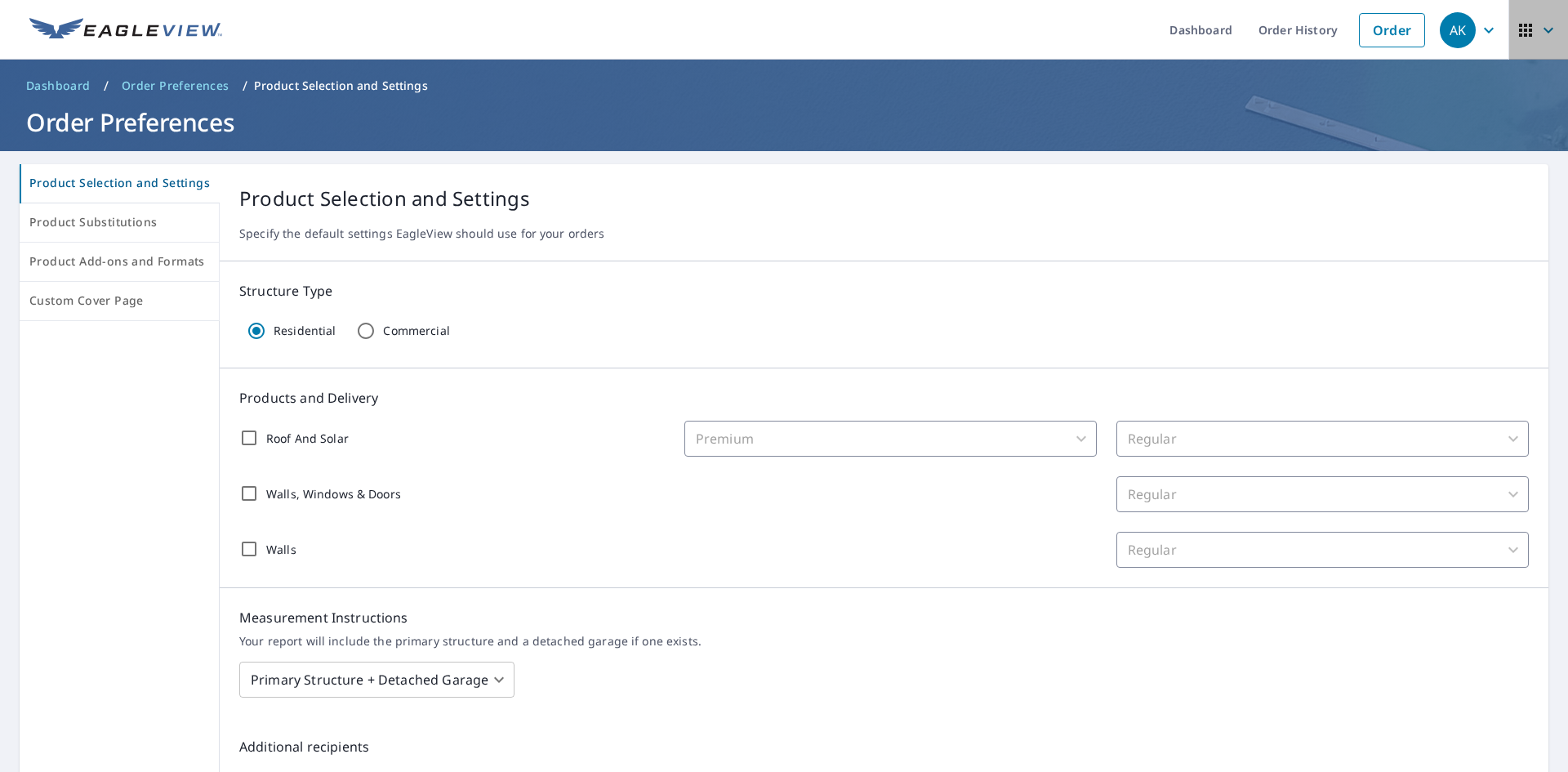
click at [1525, 31] on span "button" at bounding box center [1538, 30] width 46 height 39
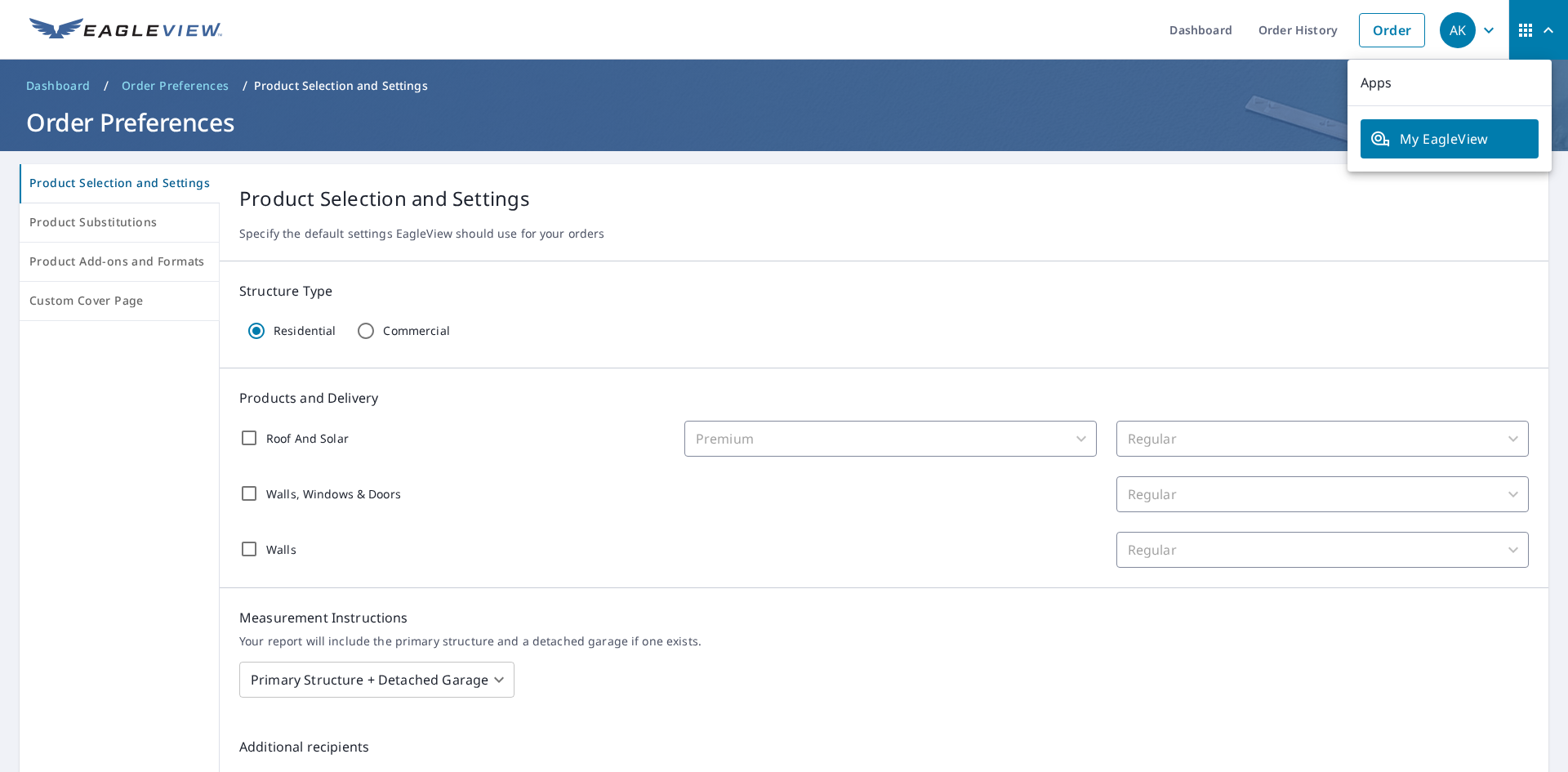
click at [1538, 27] on icon "button" at bounding box center [1548, 30] width 20 height 20
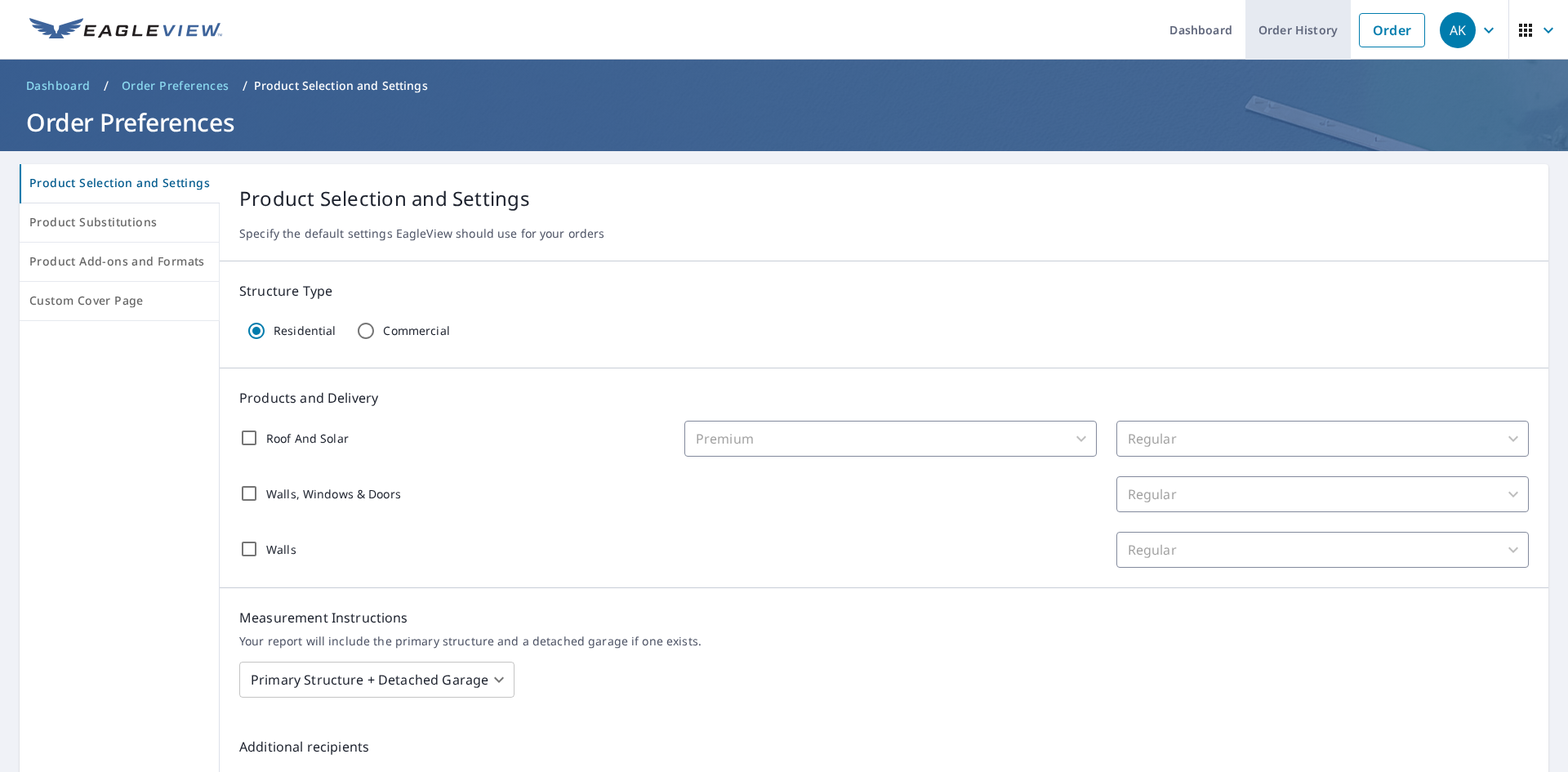
click at [1309, 38] on link "Order History" at bounding box center [1298, 30] width 106 height 60
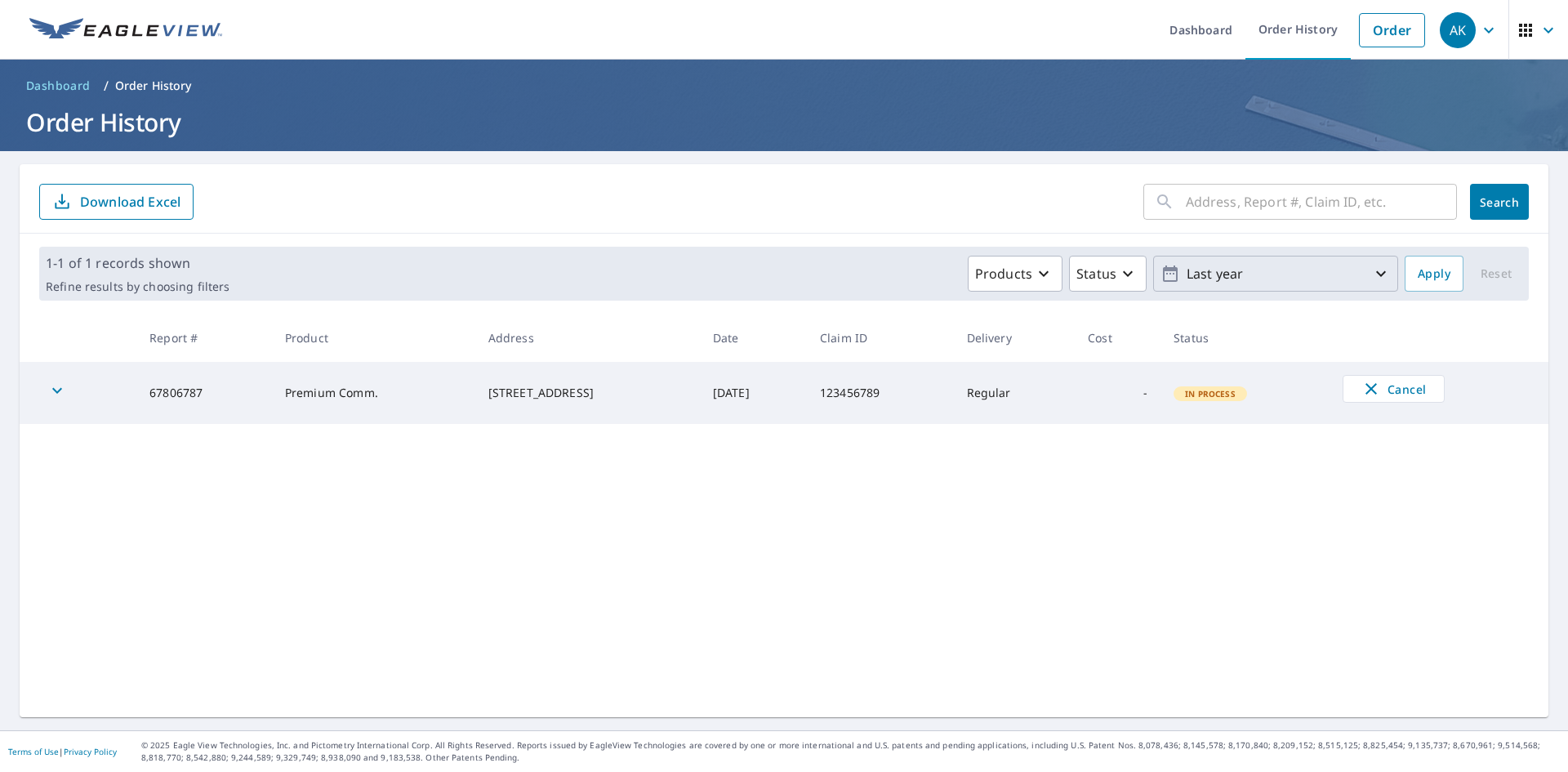
click at [1372, 271] on icon "button" at bounding box center [1381, 274] width 20 height 20
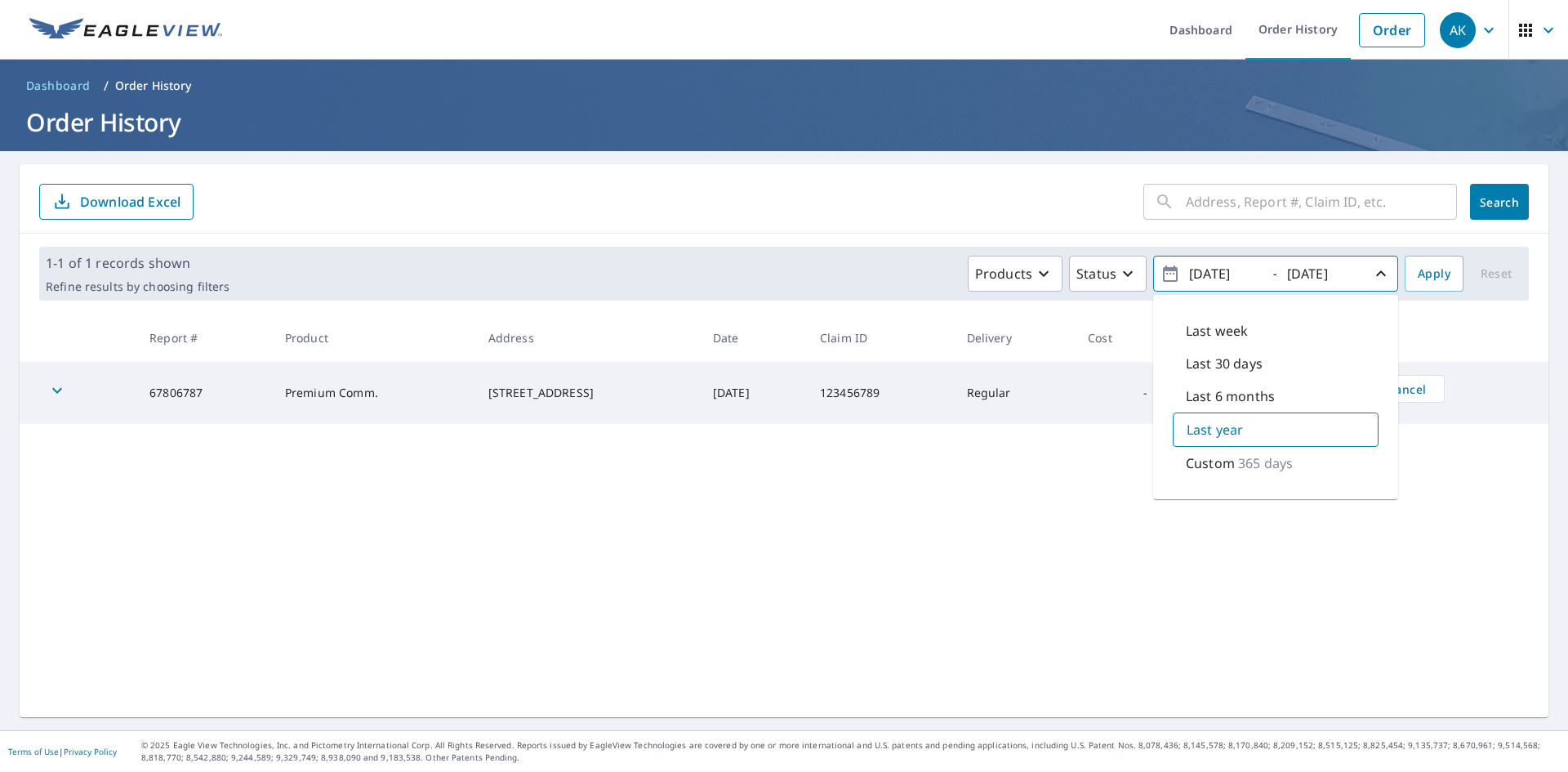
click at [1468, 465] on div "​ Search Download Excel 1-1 of 1 records shown Refine results by choosing filte…" at bounding box center [784, 440] width 1529 height 553
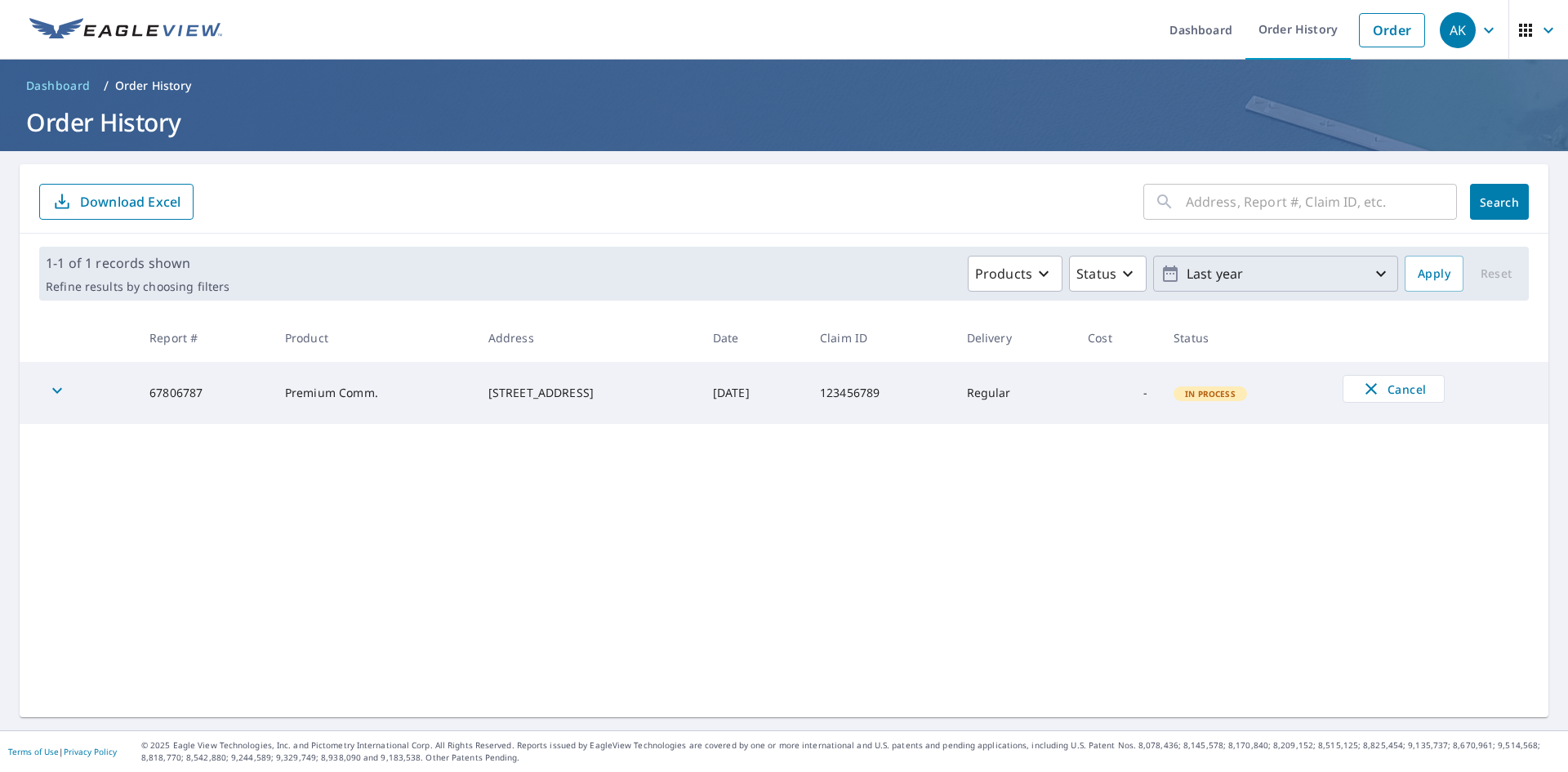
click at [1453, 37] on div "AK" at bounding box center [1458, 30] width 36 height 36
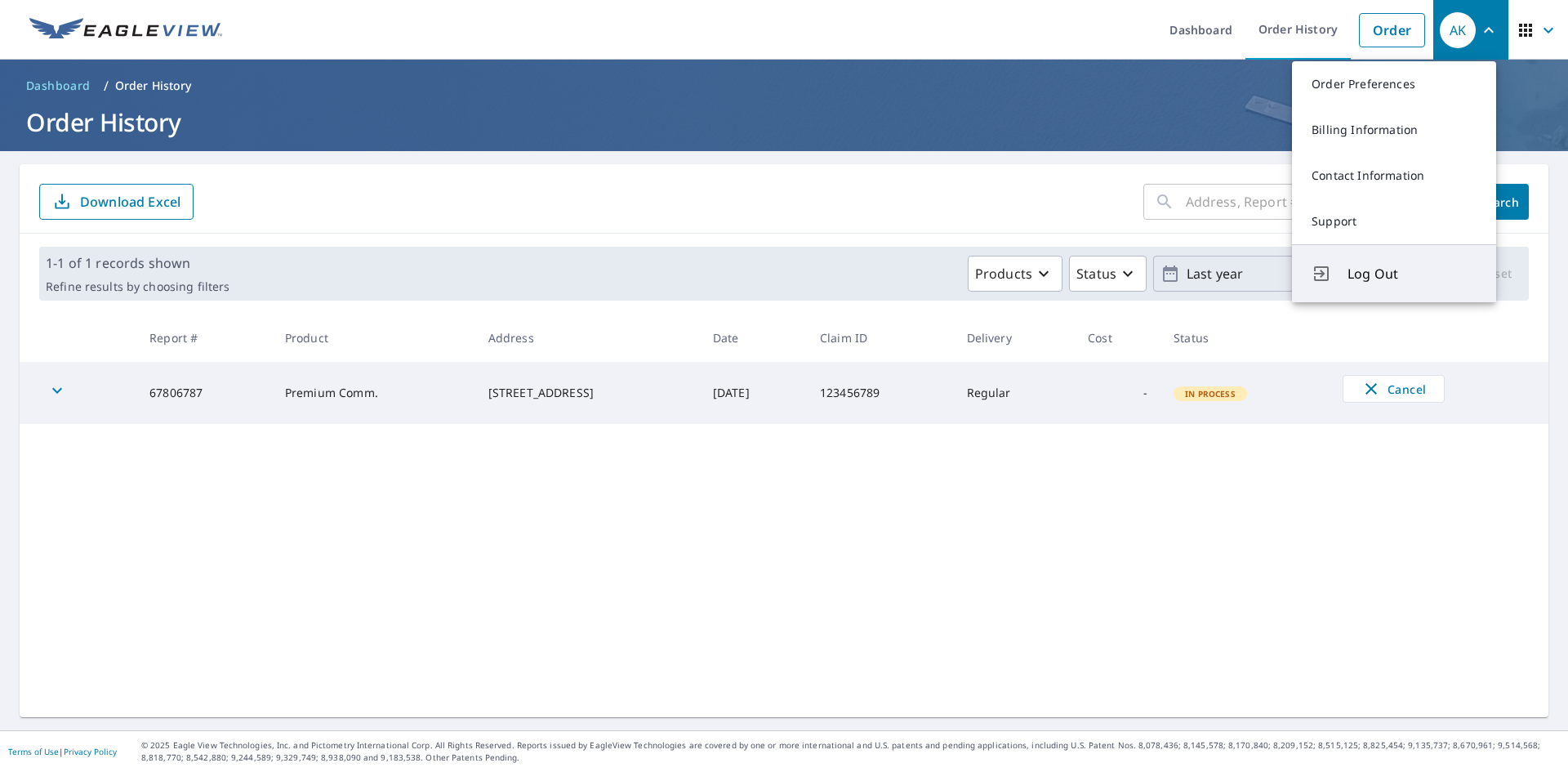
click at [1370, 283] on span "Log Out" at bounding box center [1412, 274] width 129 height 20
